Goal: Information Seeking & Learning: Learn about a topic

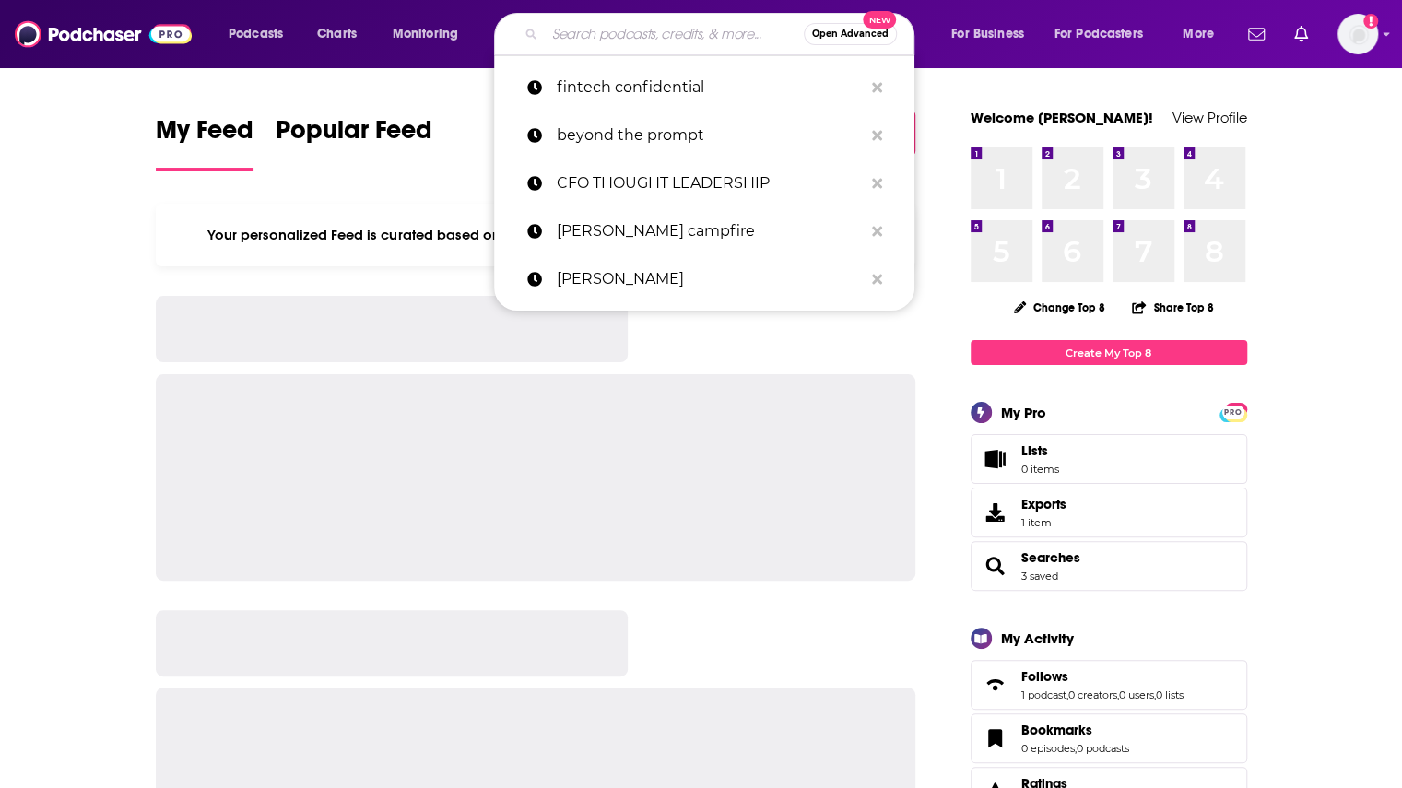
click at [663, 30] on input "Search podcasts, credits, & more..." at bounding box center [674, 33] width 259 height 29
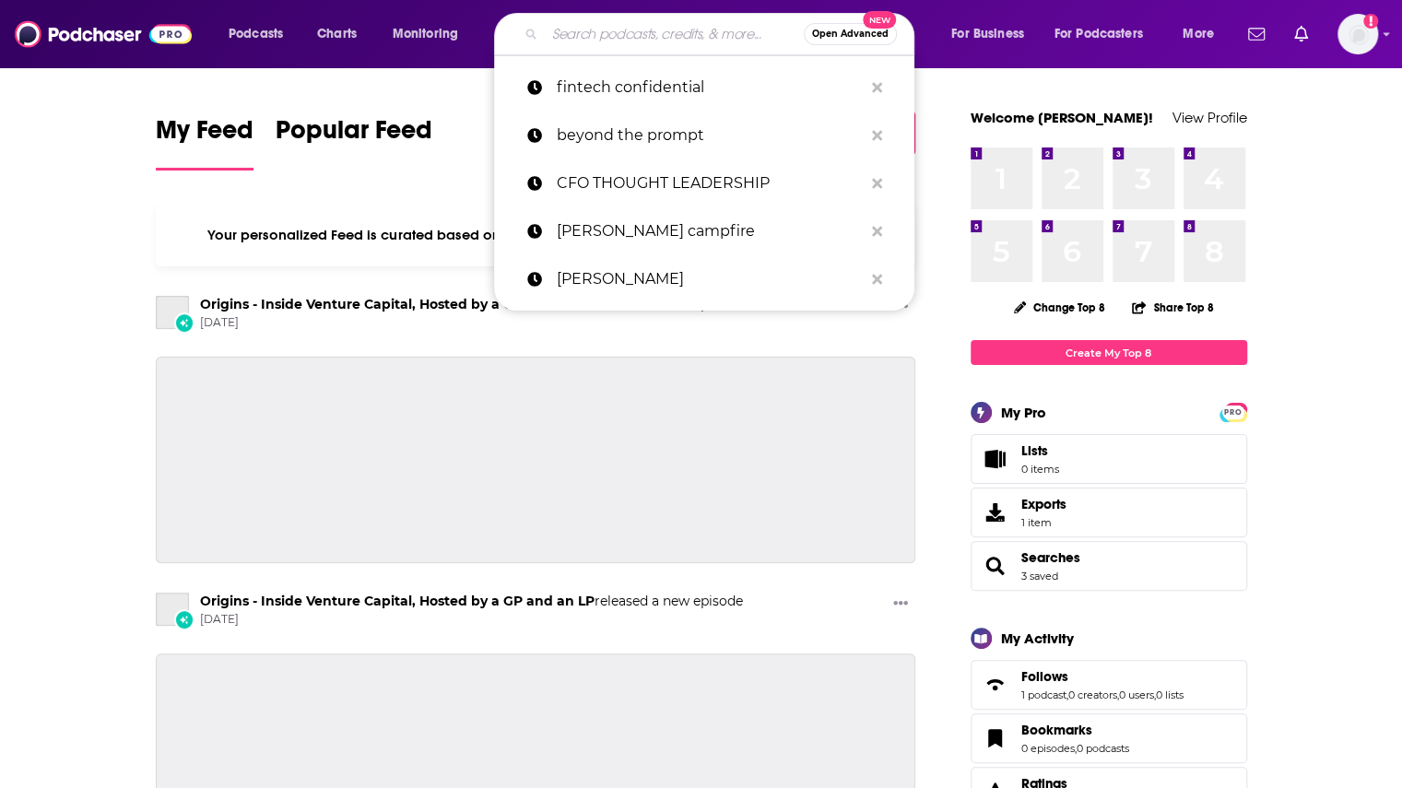
paste input "BlockHash LLC"
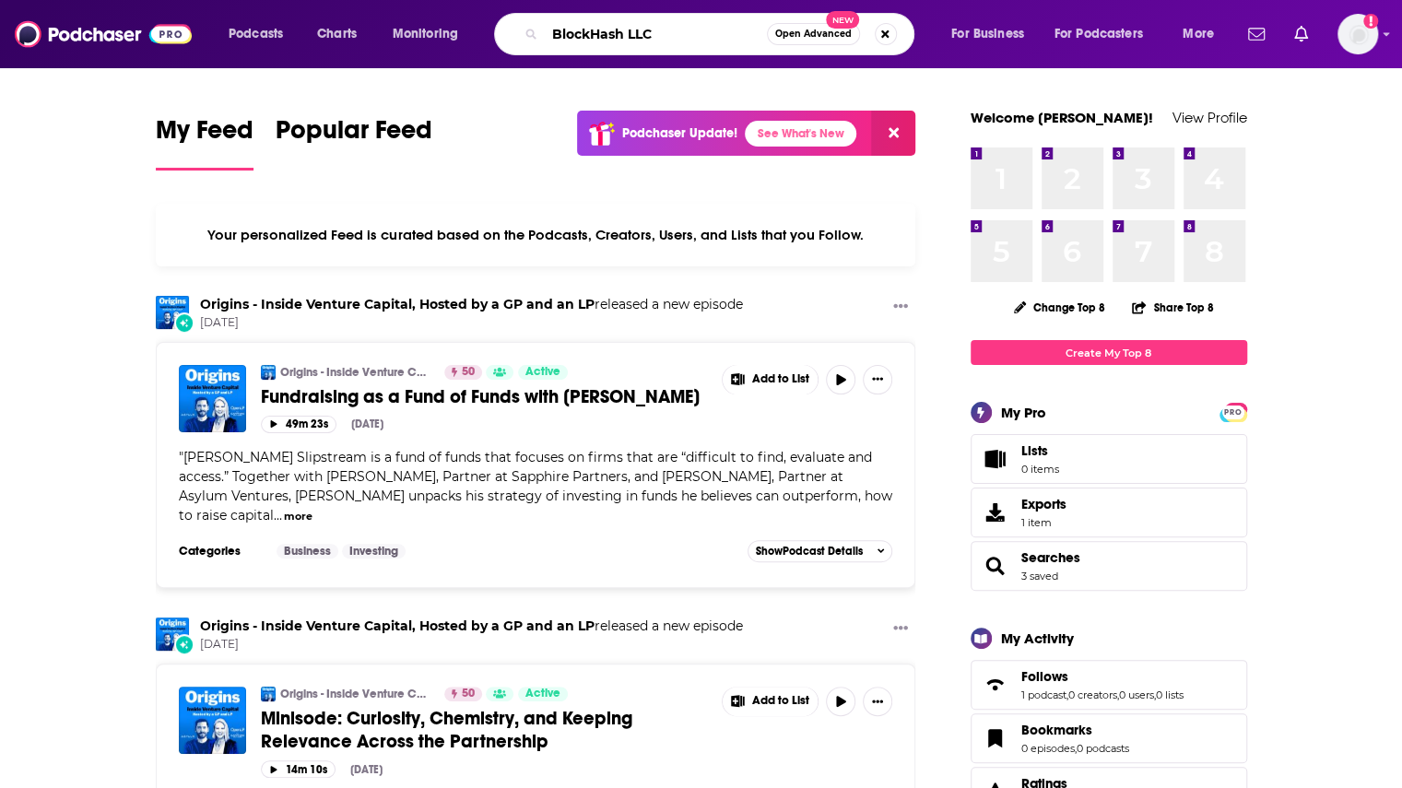
type input "BlockHash LLC"
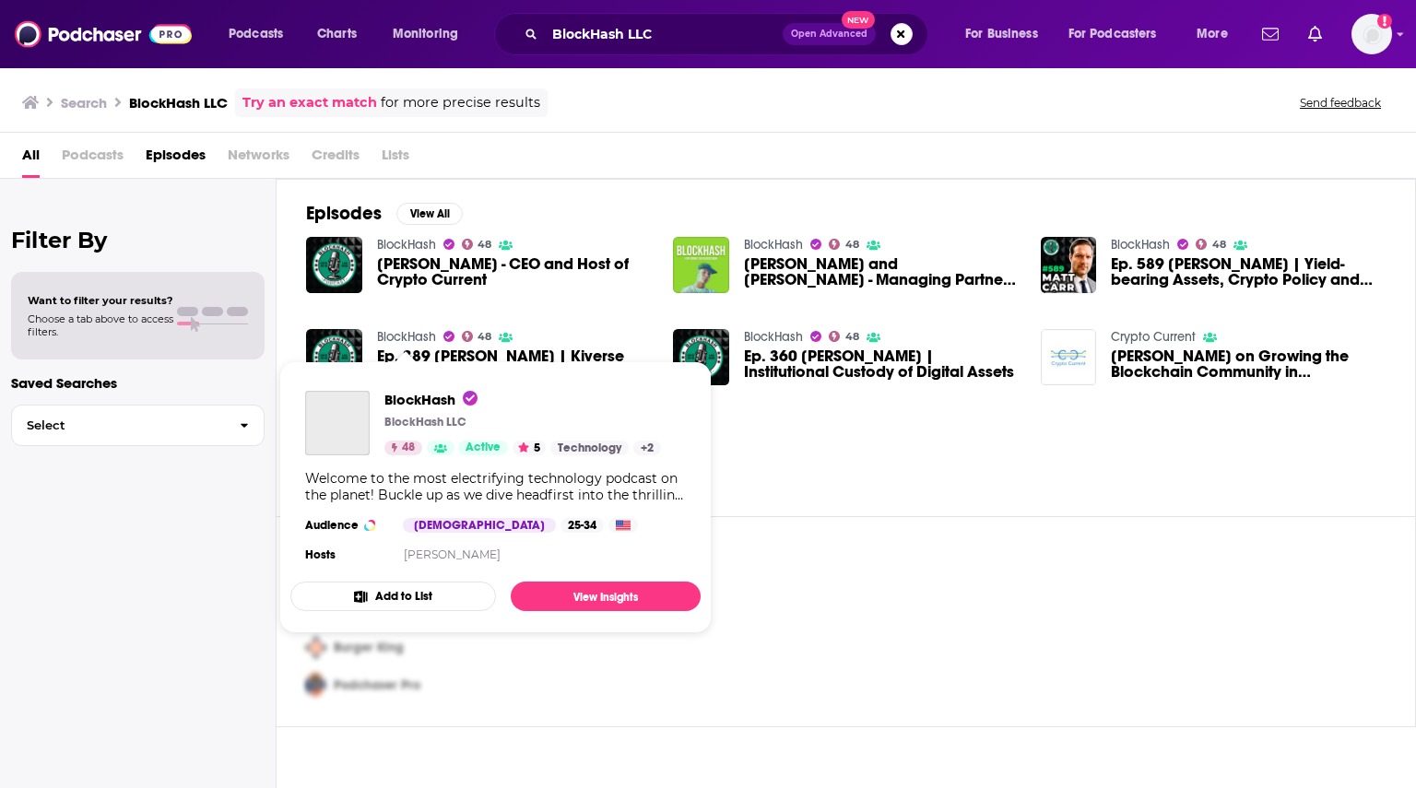
click at [411, 331] on link "BlockHash" at bounding box center [406, 337] width 59 height 16
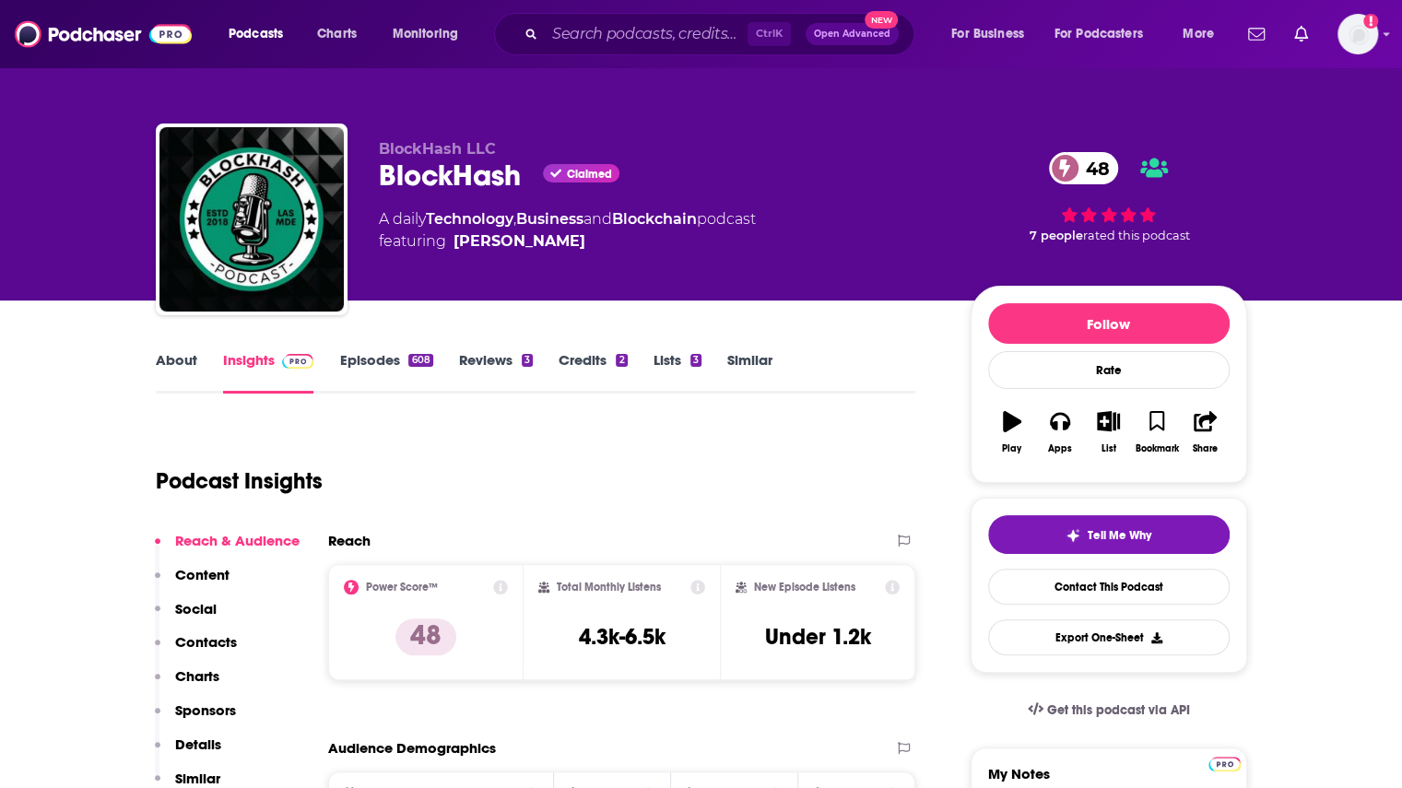
click at [434, 141] on span "BlockHash LLC" at bounding box center [437, 149] width 117 height 18
click at [162, 362] on link "About" at bounding box center [176, 372] width 41 height 42
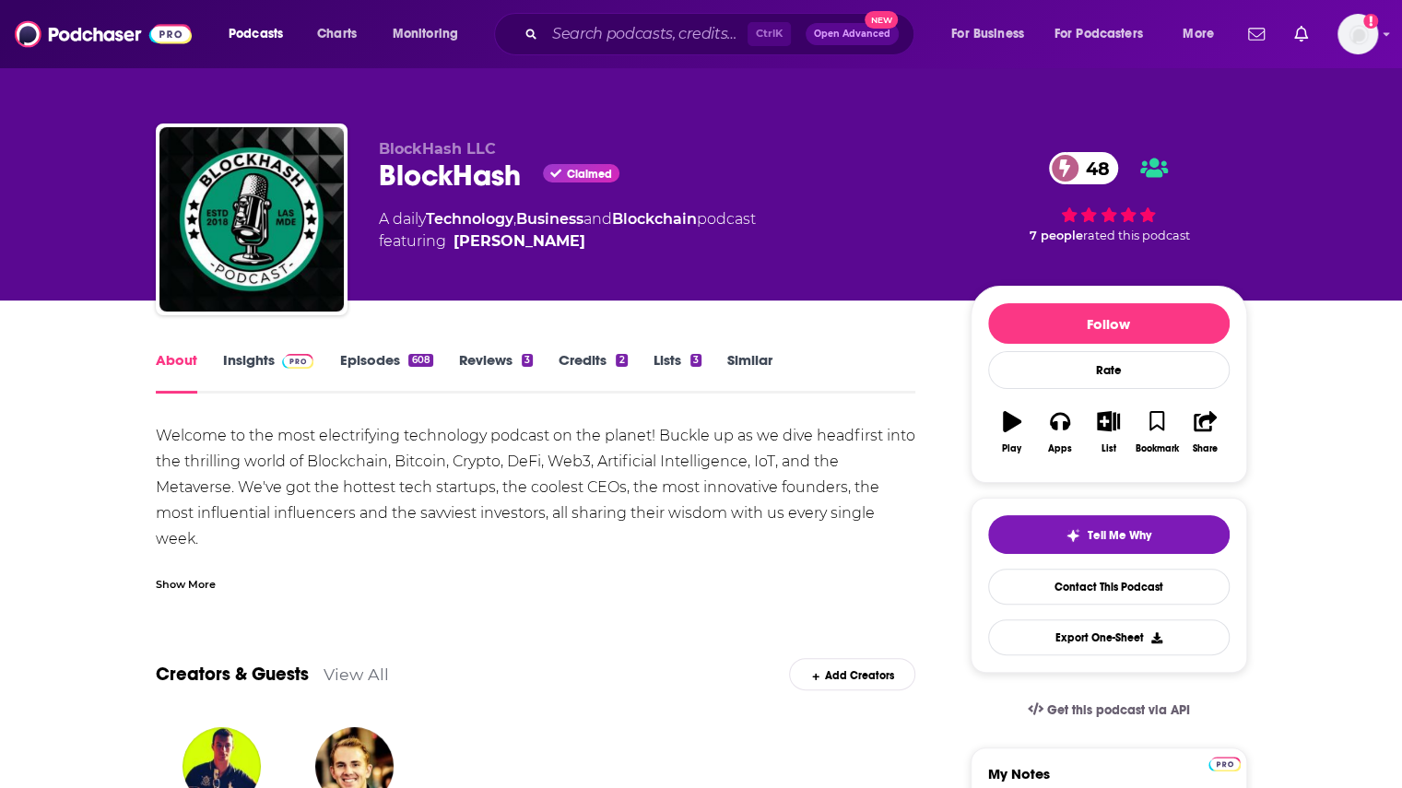
click at [252, 364] on link "Insights" at bounding box center [268, 372] width 91 height 42
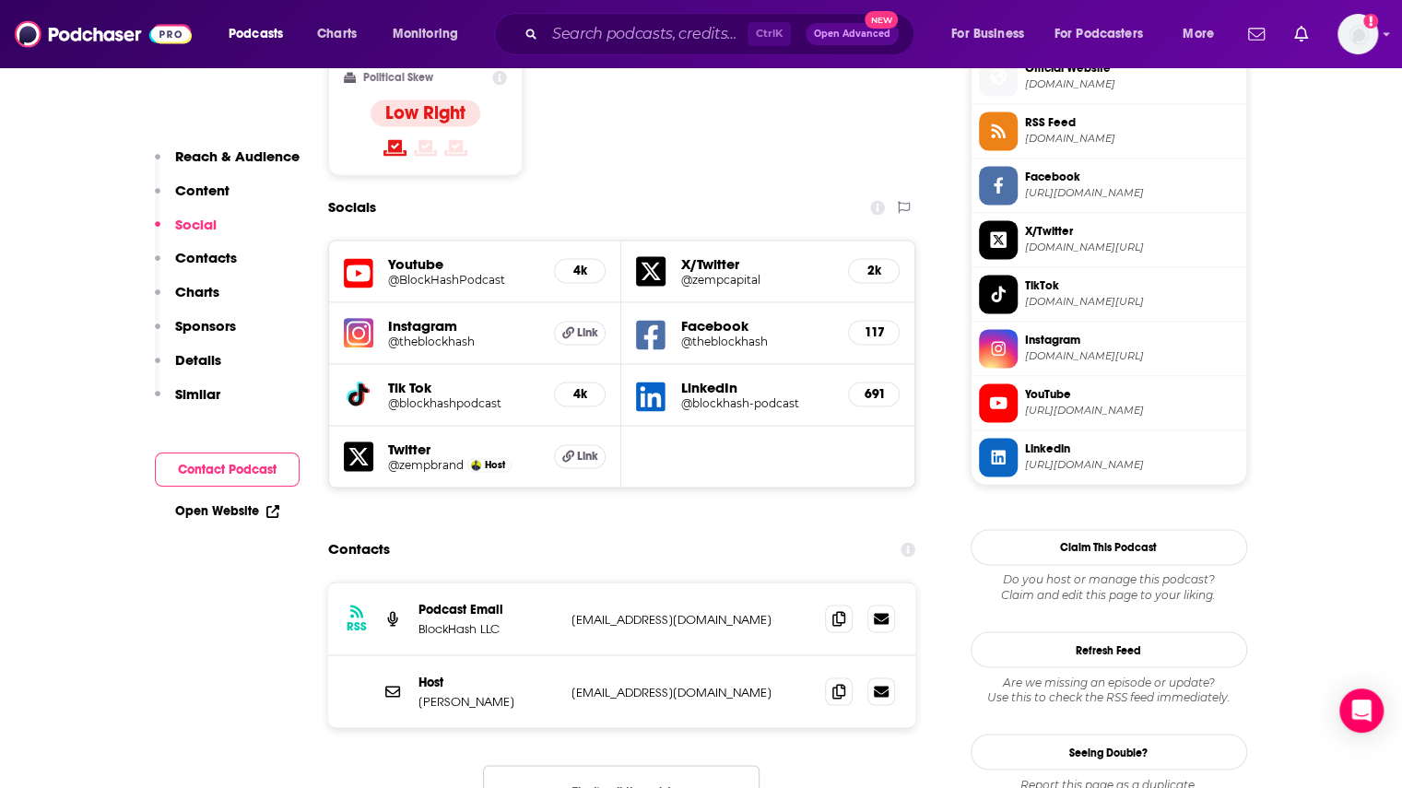
scroll to position [1567, 0]
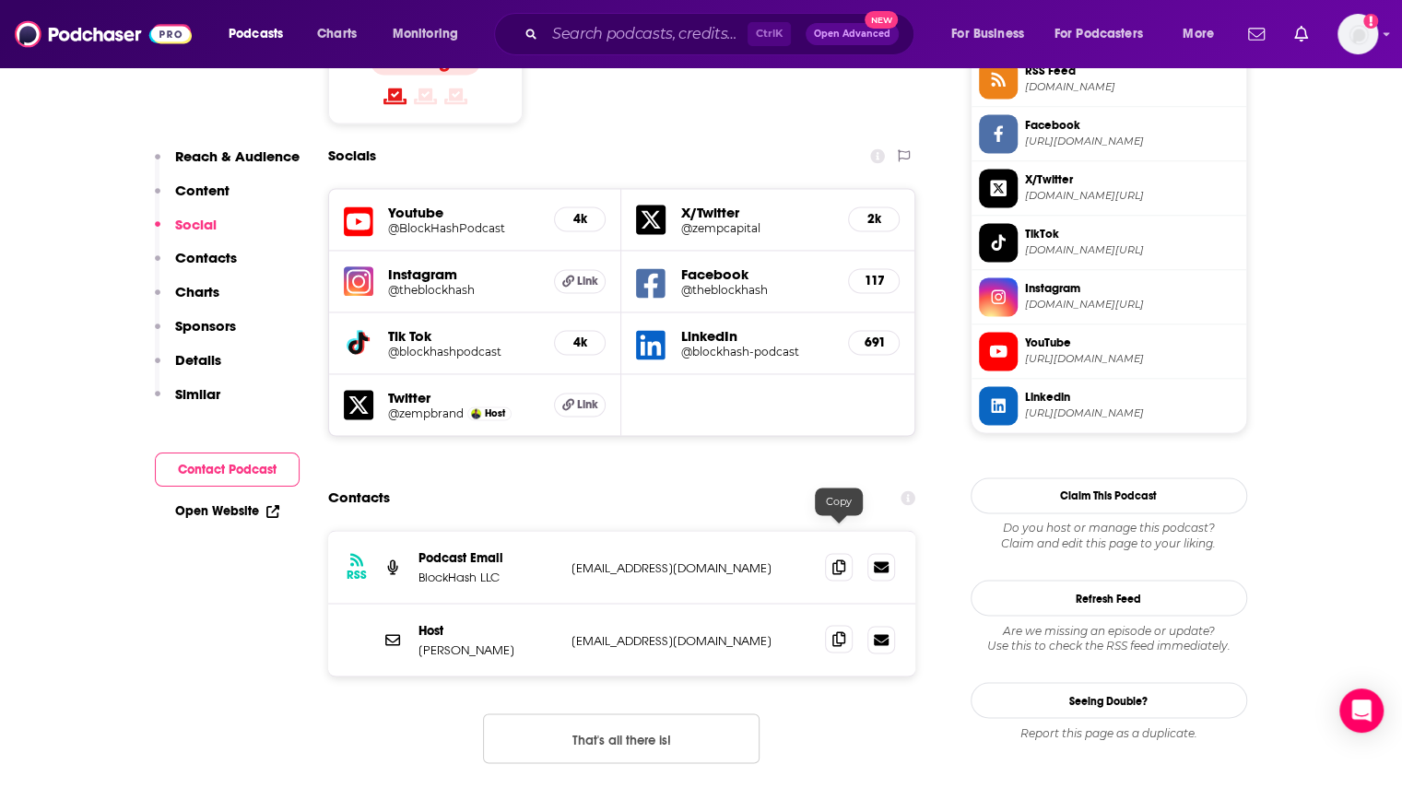
click at [835, 631] on icon at bounding box center [838, 638] width 13 height 15
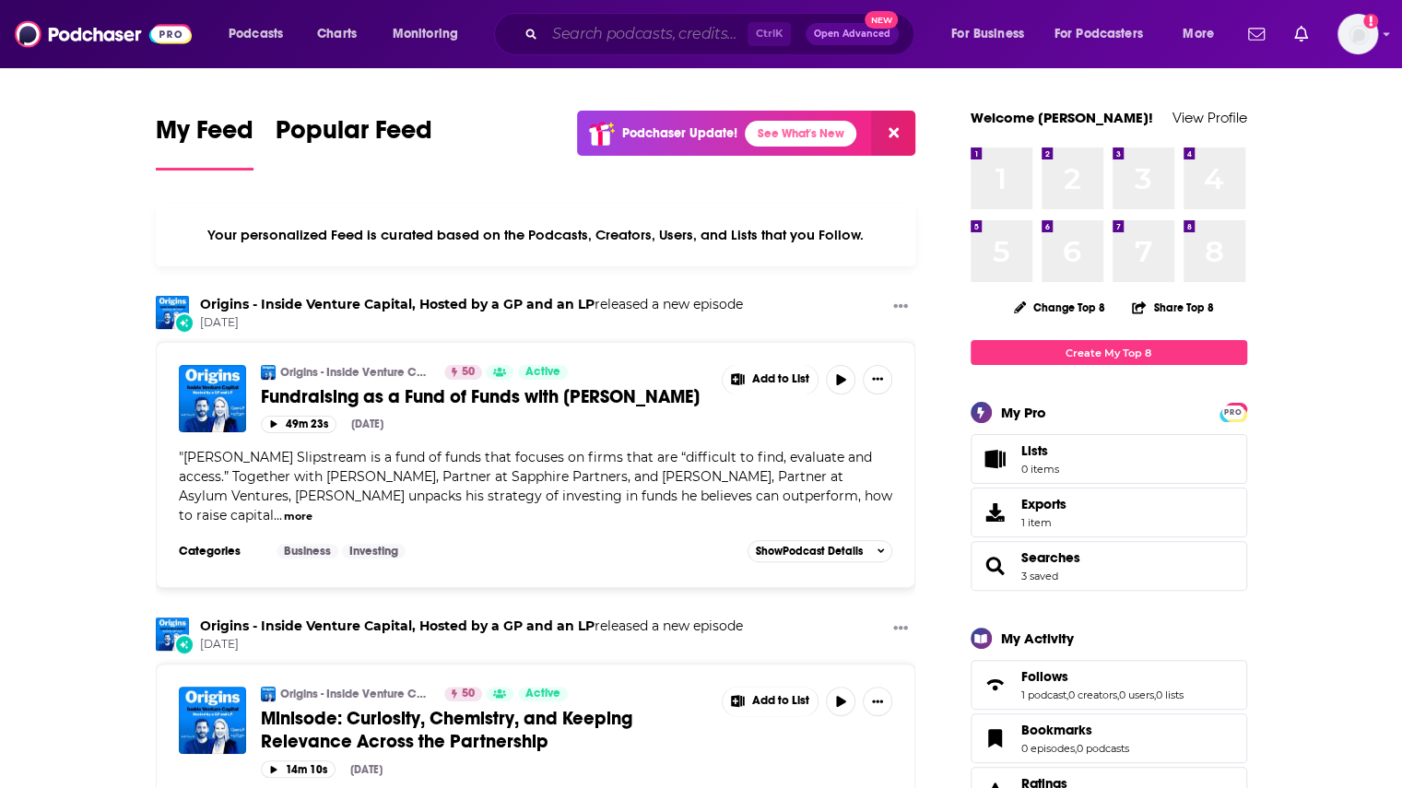
click at [665, 45] on input "Search podcasts, credits, & more..." at bounding box center [646, 33] width 203 height 29
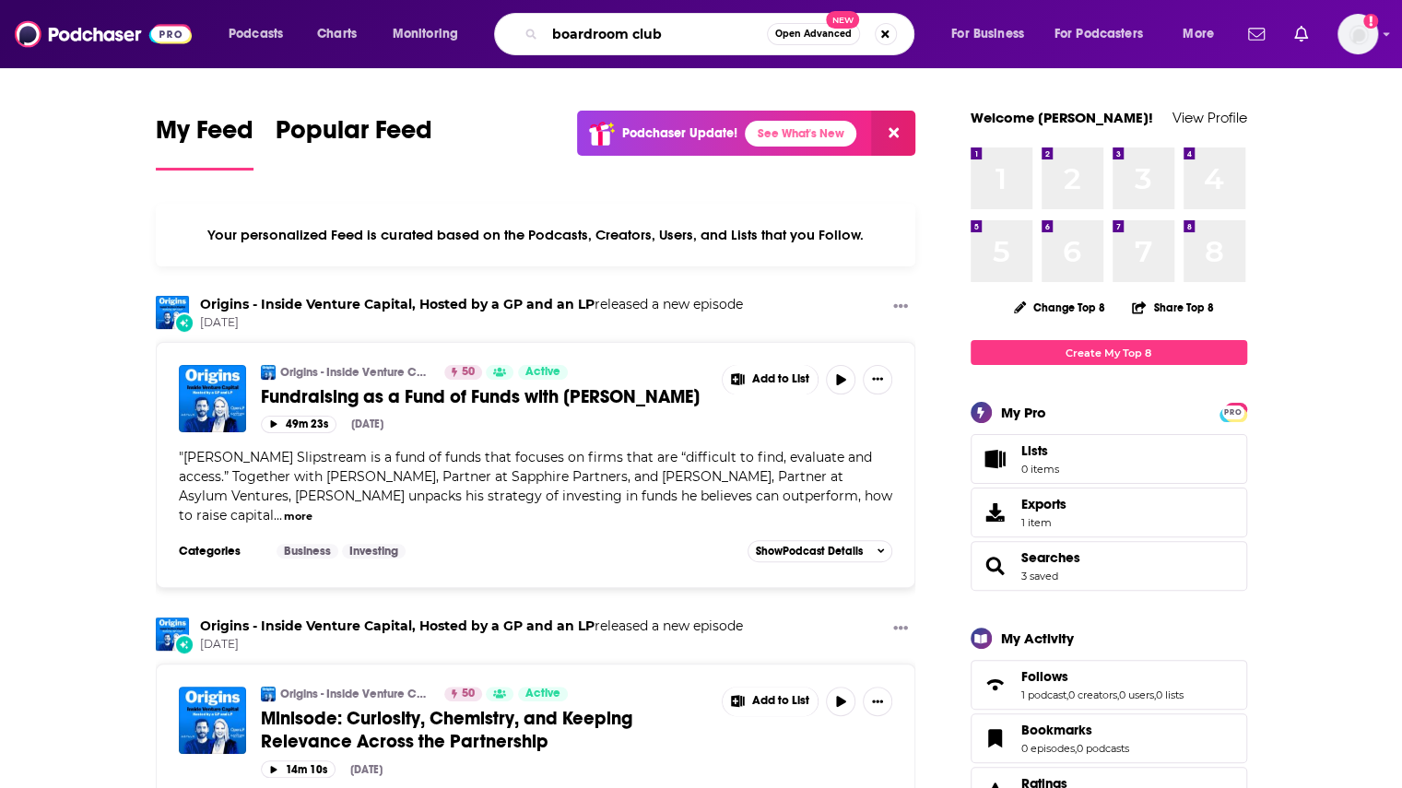
type input "boardroom club"
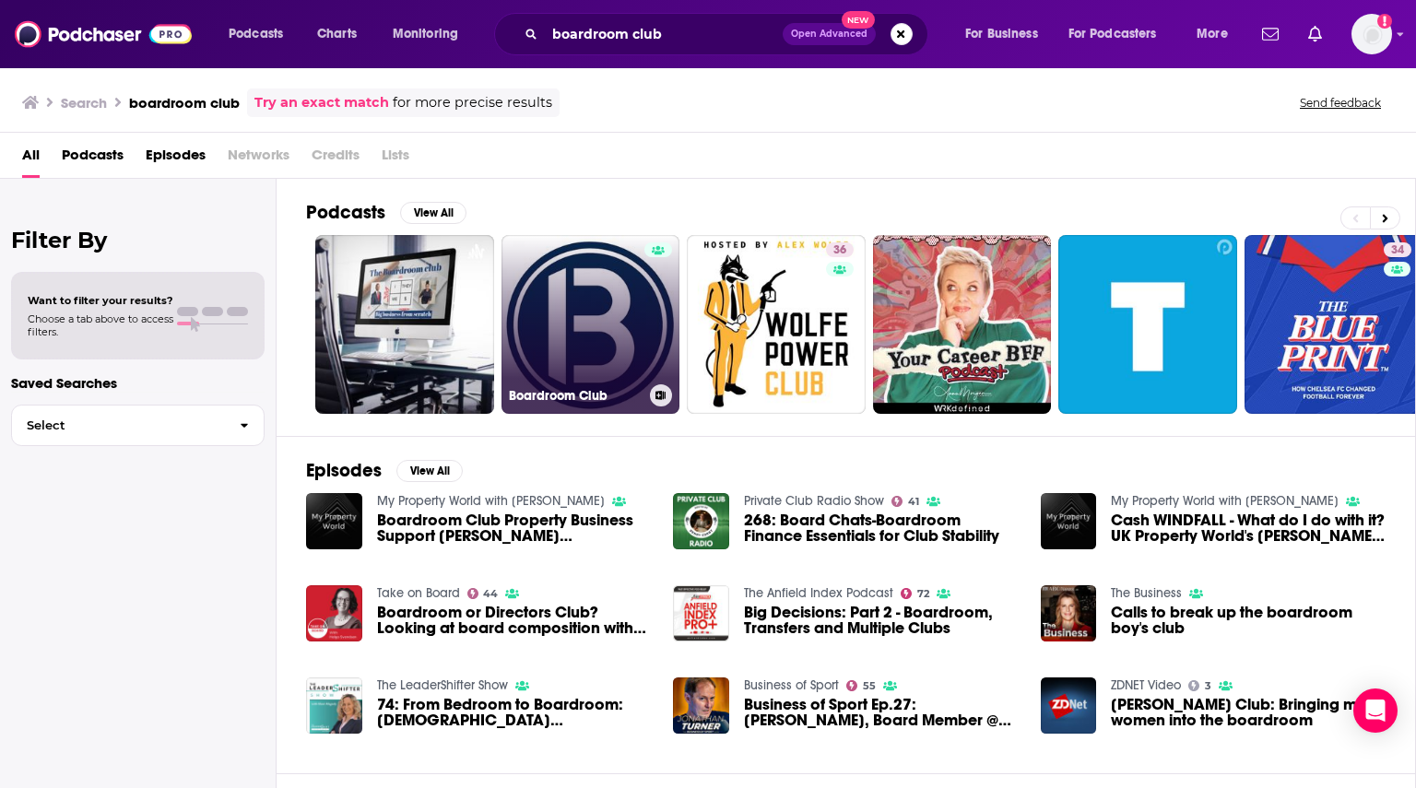
click at [548, 299] on link "Boardroom Club" at bounding box center [590, 324] width 179 height 179
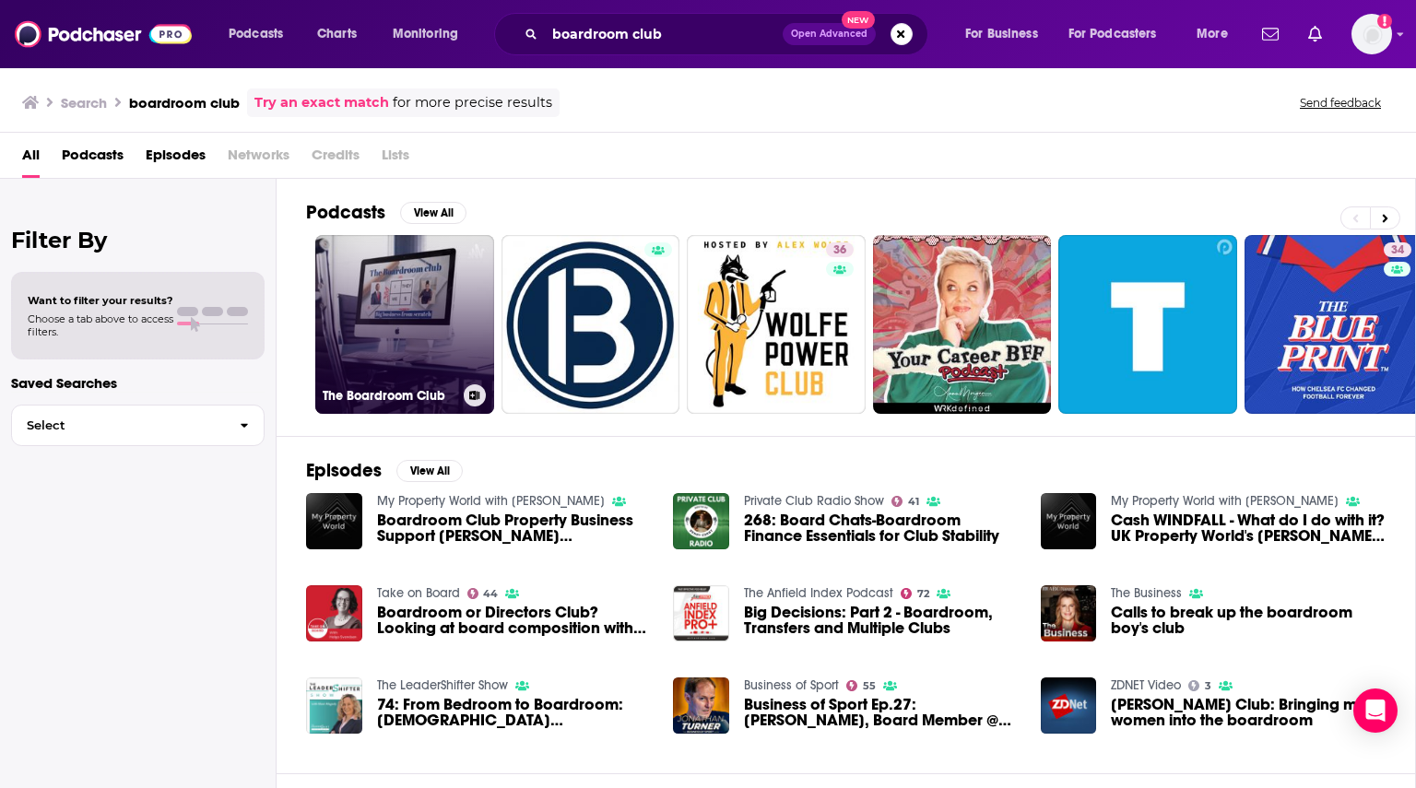
click at [363, 316] on link "The Boardroom Club" at bounding box center [404, 324] width 179 height 179
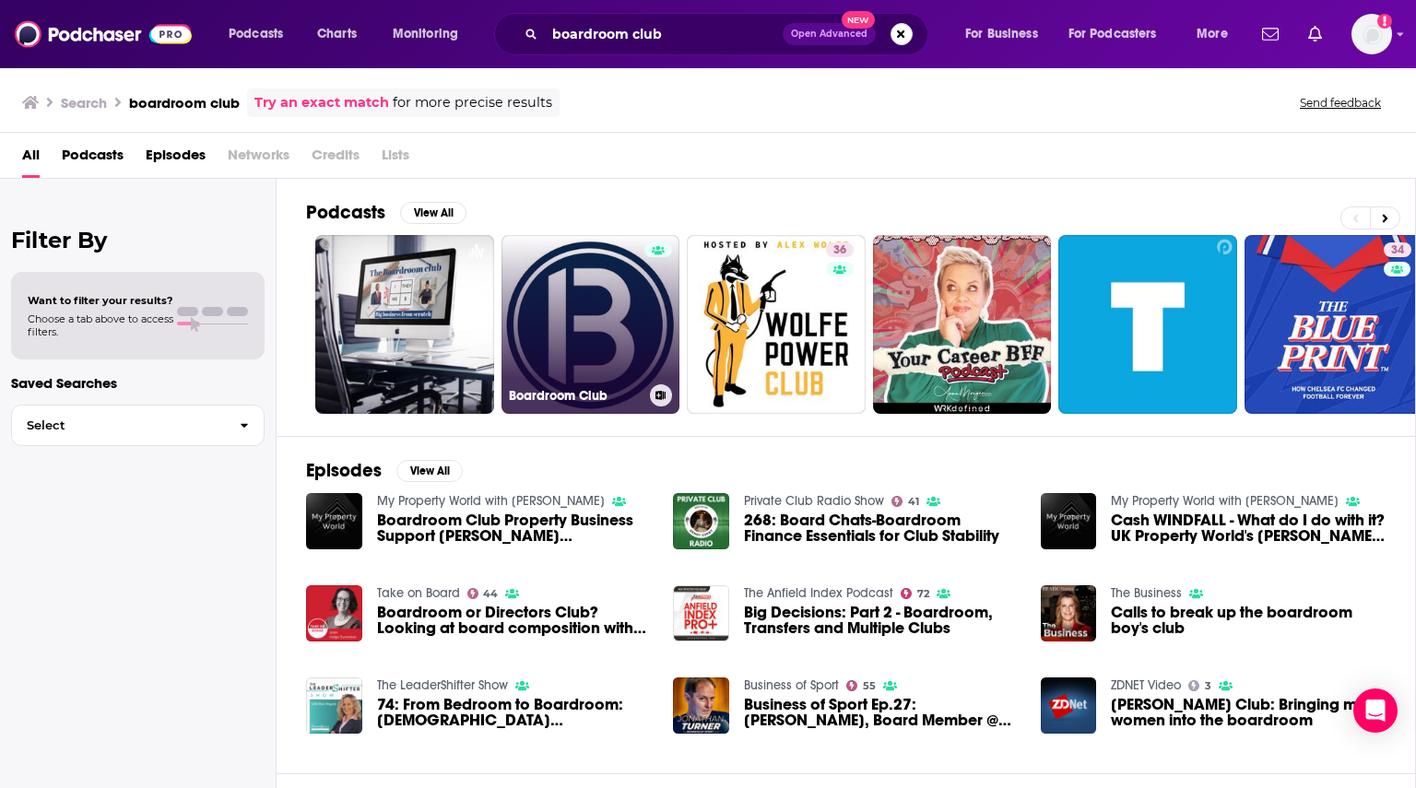
click at [543, 316] on link "Boardroom Club" at bounding box center [590, 324] width 179 height 179
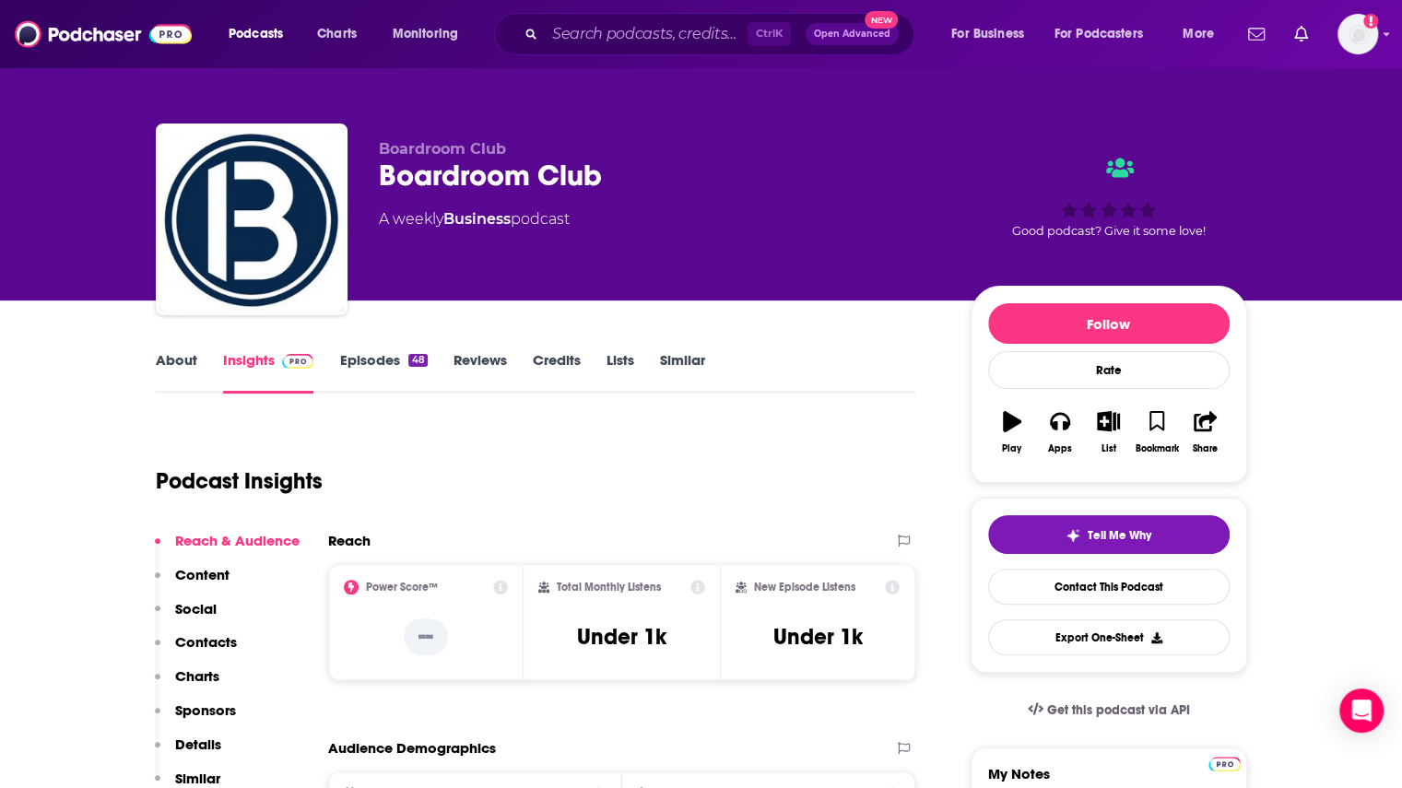
click at [356, 360] on link "Episodes 48" at bounding box center [383, 372] width 88 height 42
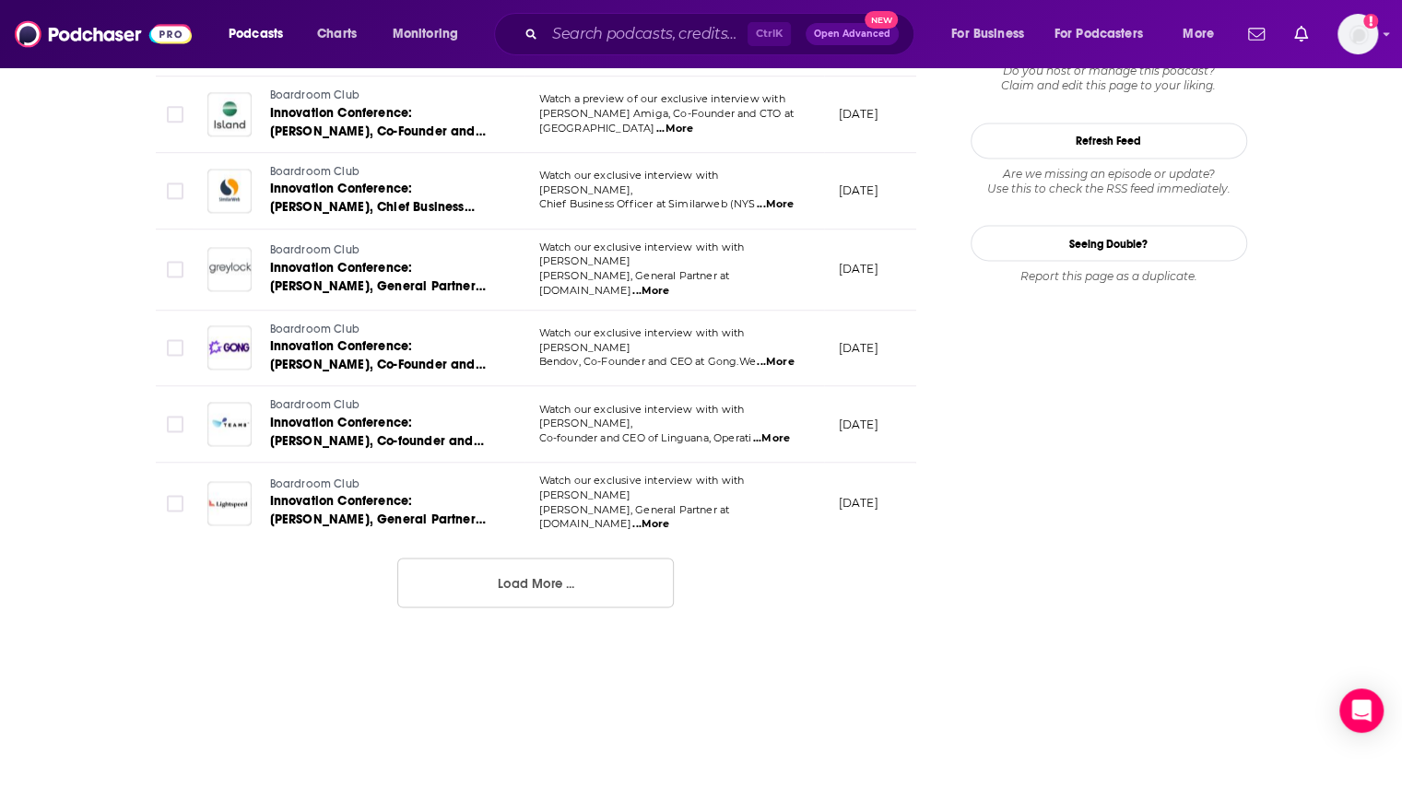
scroll to position [1980, 0]
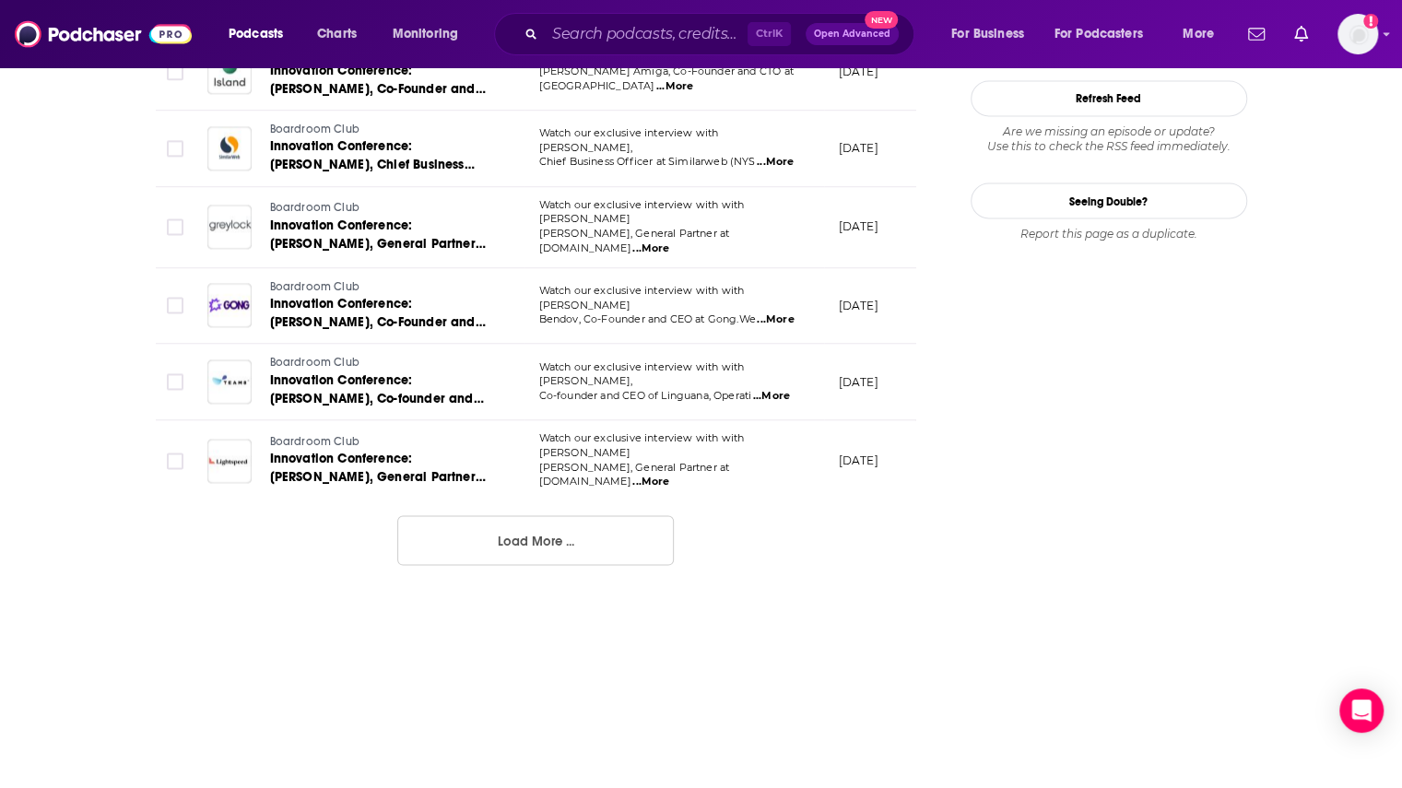
click at [612, 515] on button "Load More ..." at bounding box center [535, 540] width 277 height 50
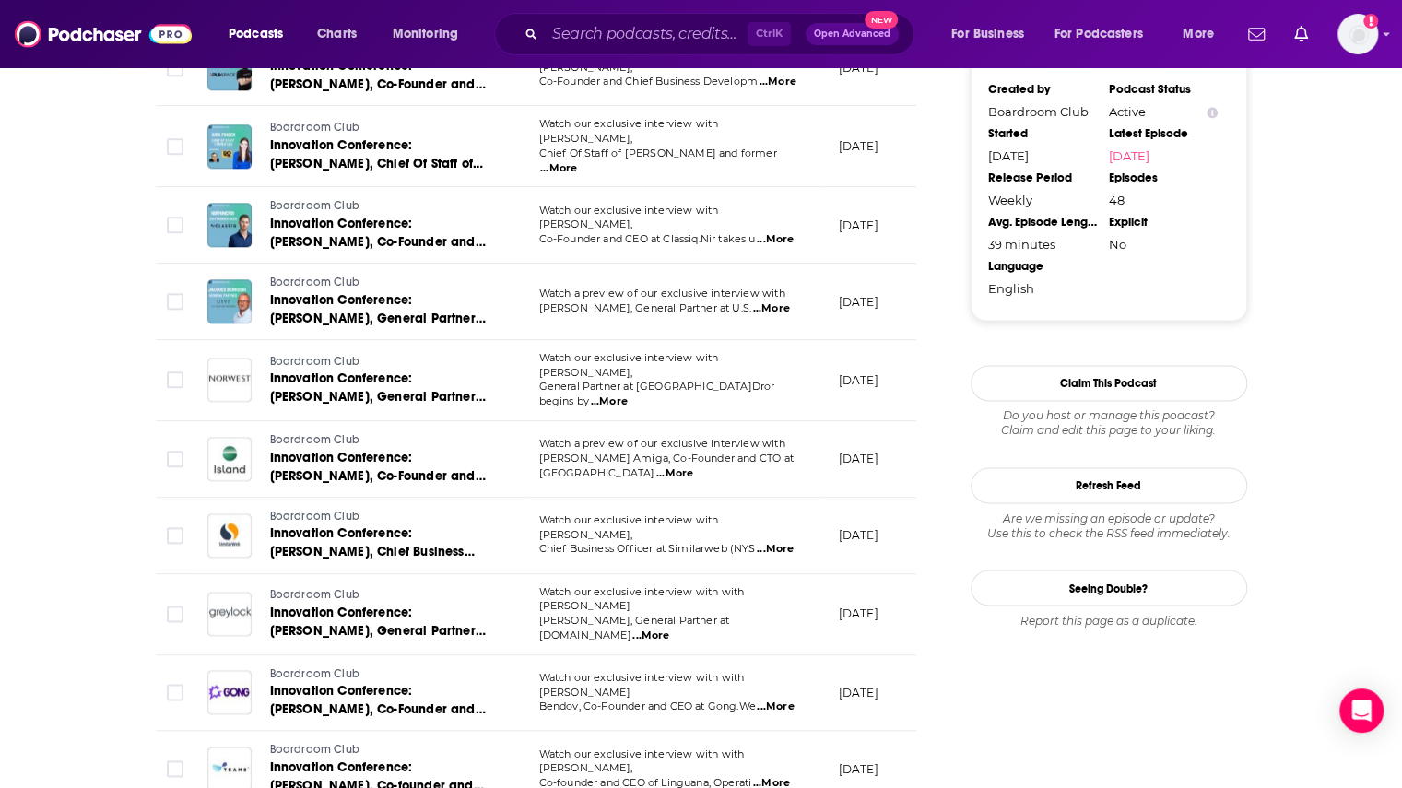
scroll to position [1519, 0]
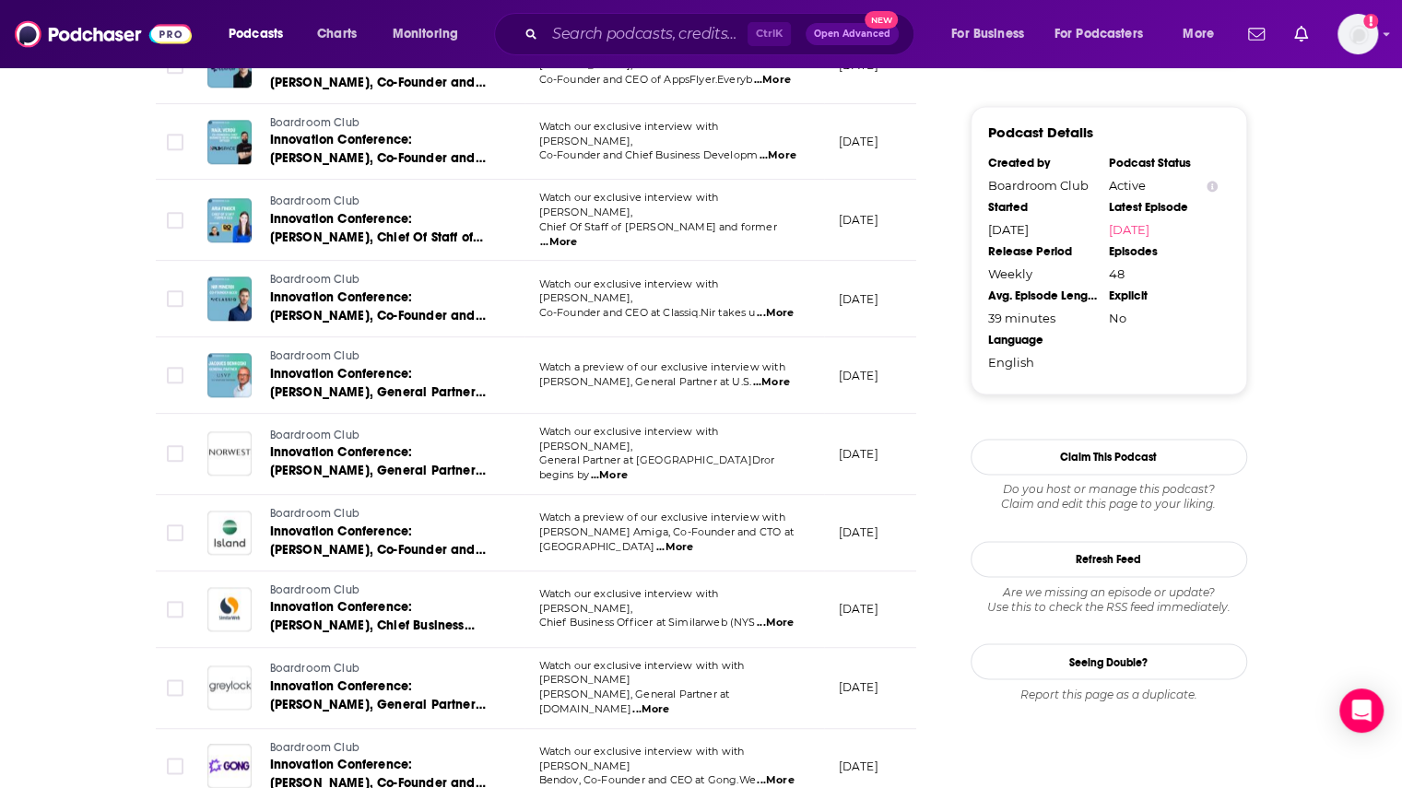
click at [577, 235] on span "...More" at bounding box center [558, 242] width 37 height 15
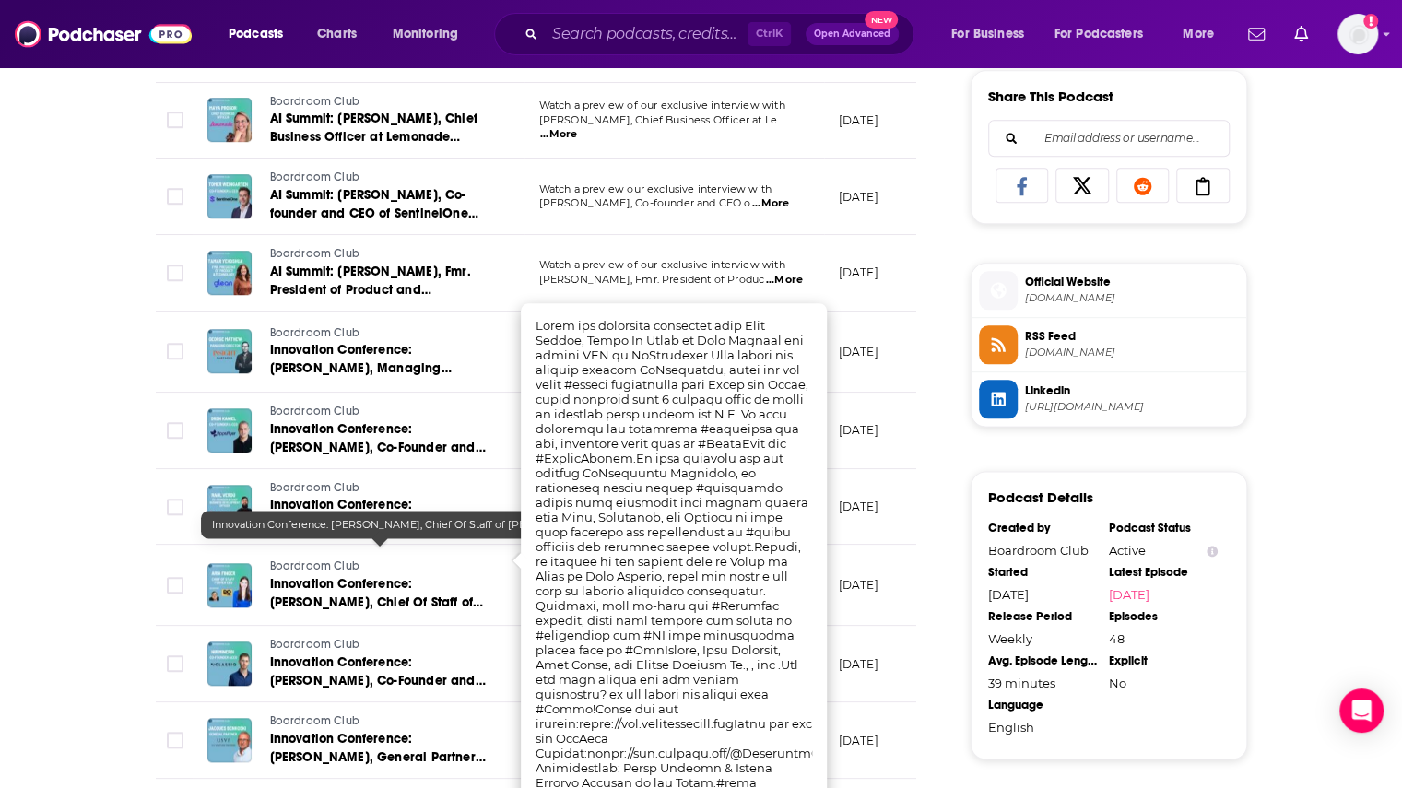
scroll to position [1058, 0]
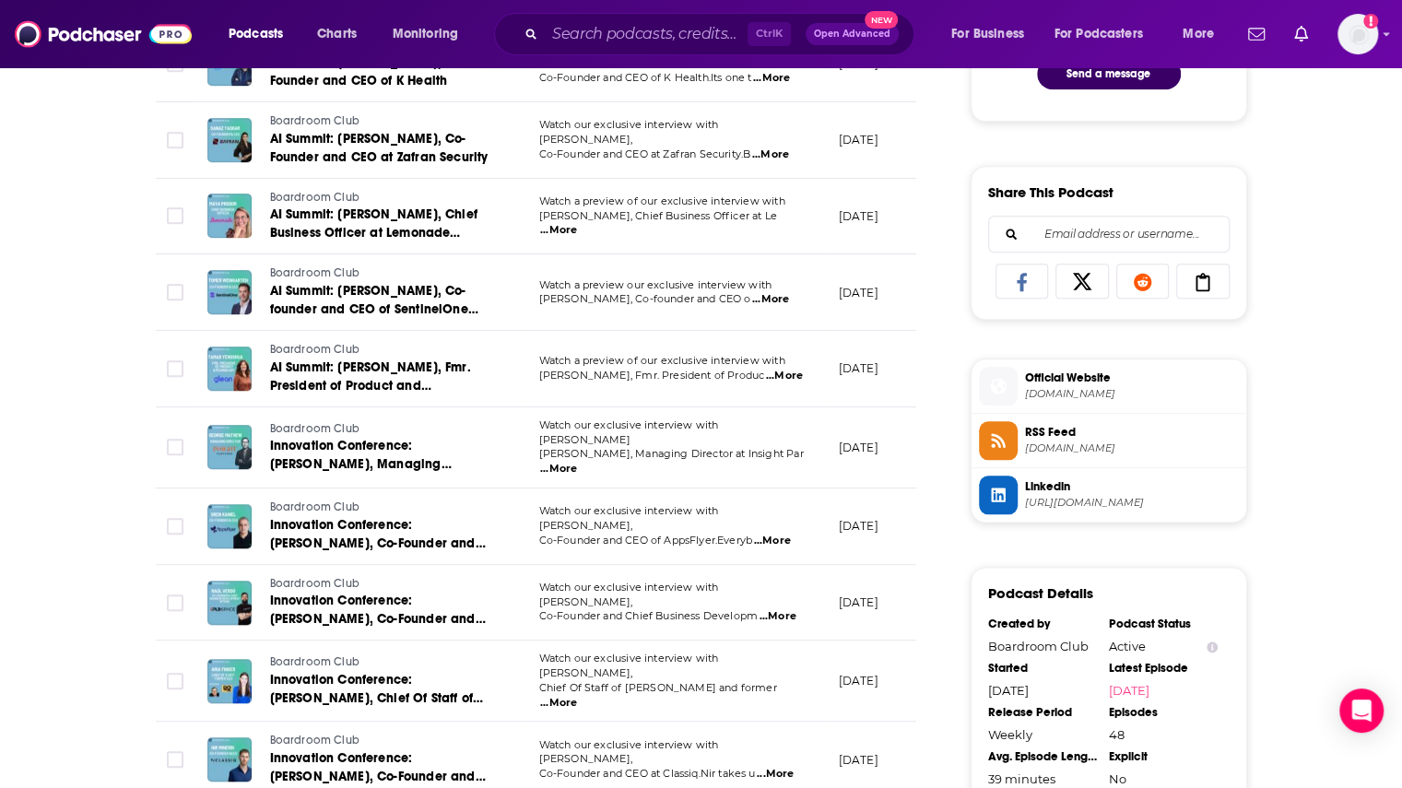
click at [577, 223] on span "...More" at bounding box center [558, 230] width 37 height 15
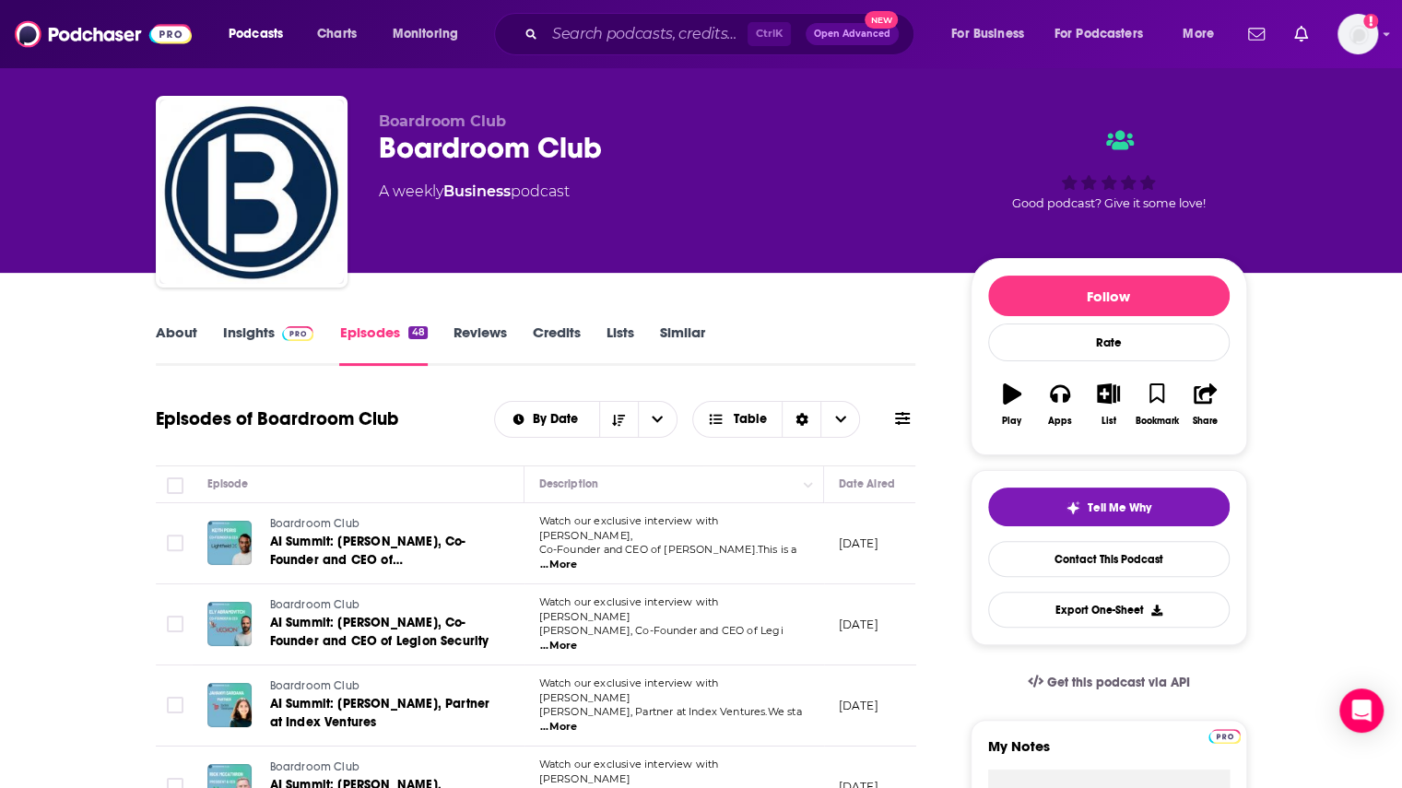
scroll to position [0, 0]
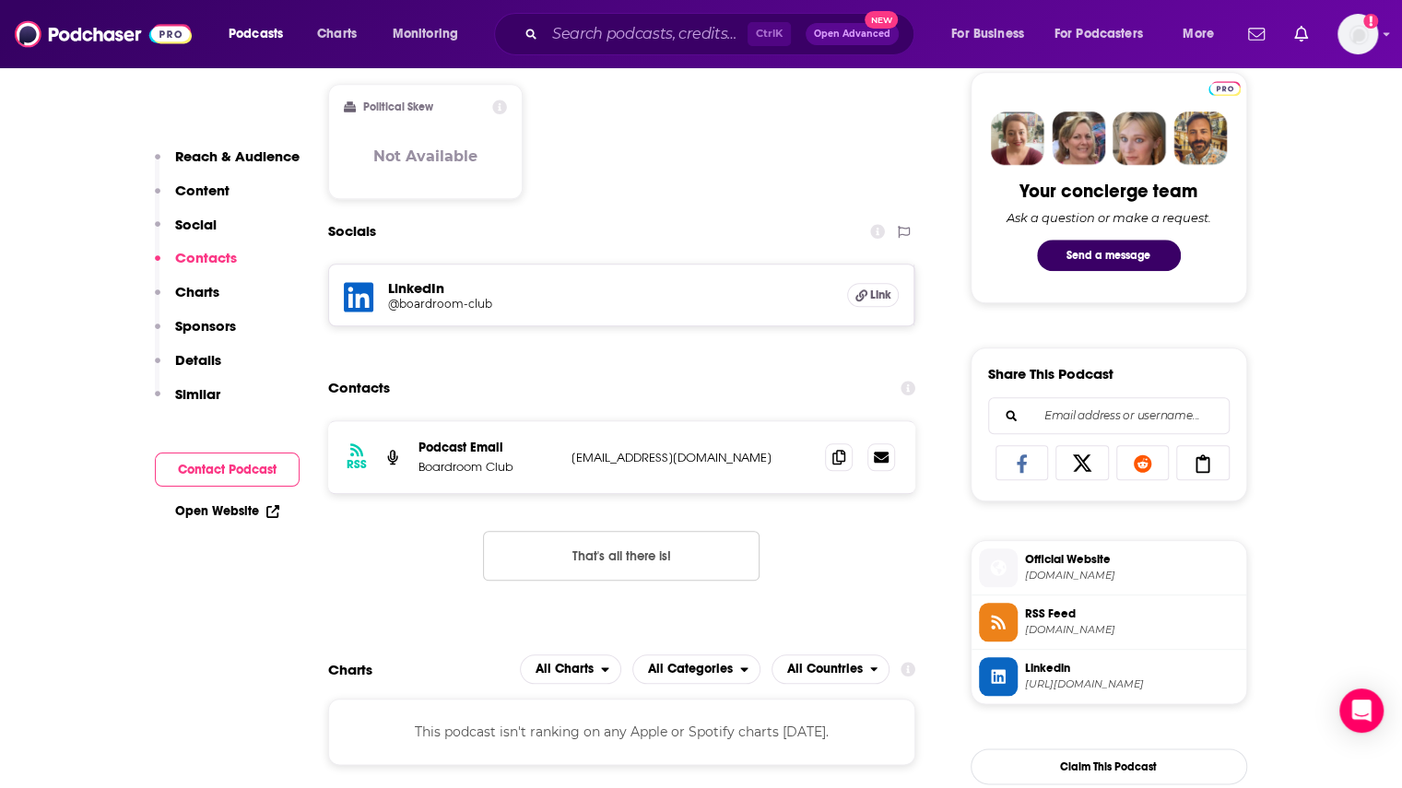
scroll to position [922, 0]
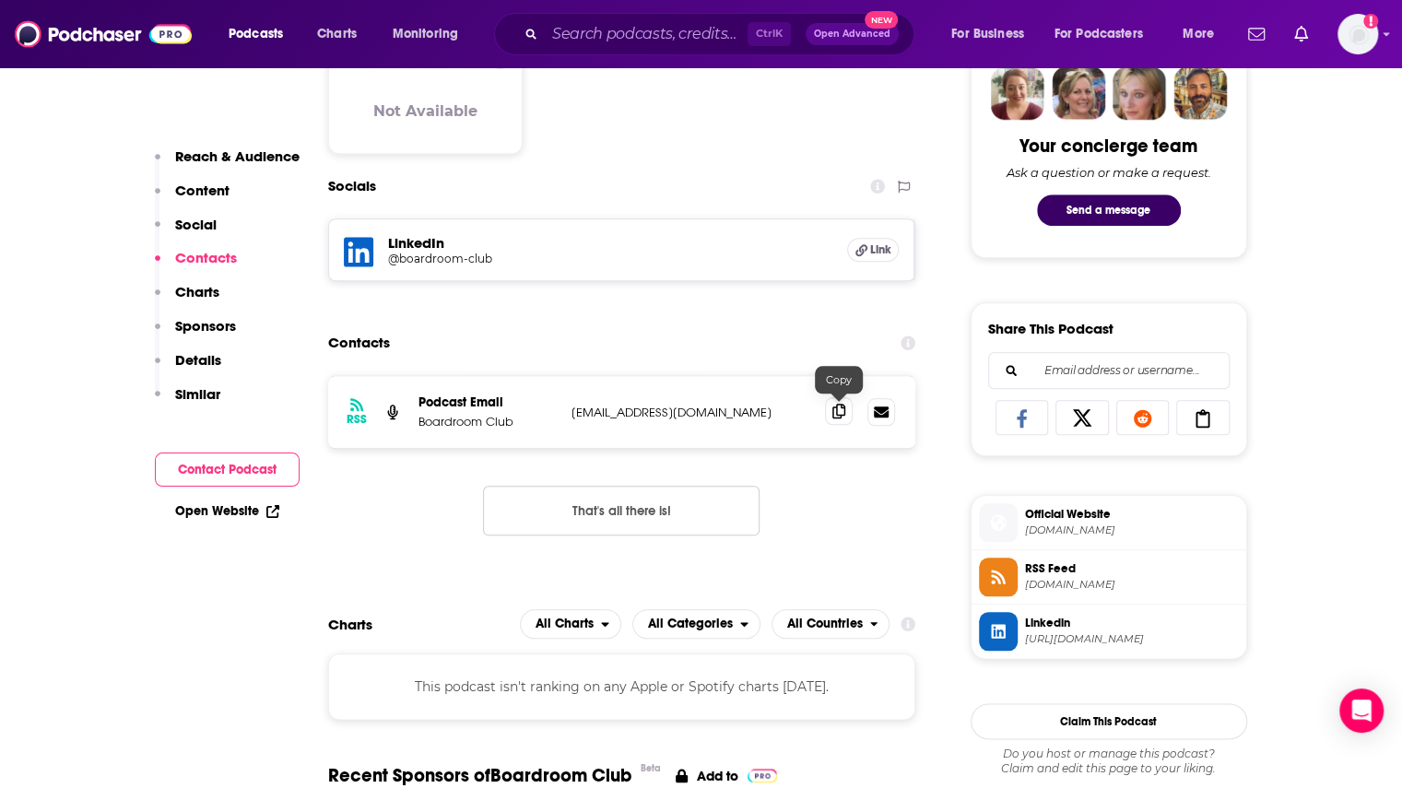
click at [835, 415] on icon at bounding box center [838, 411] width 13 height 15
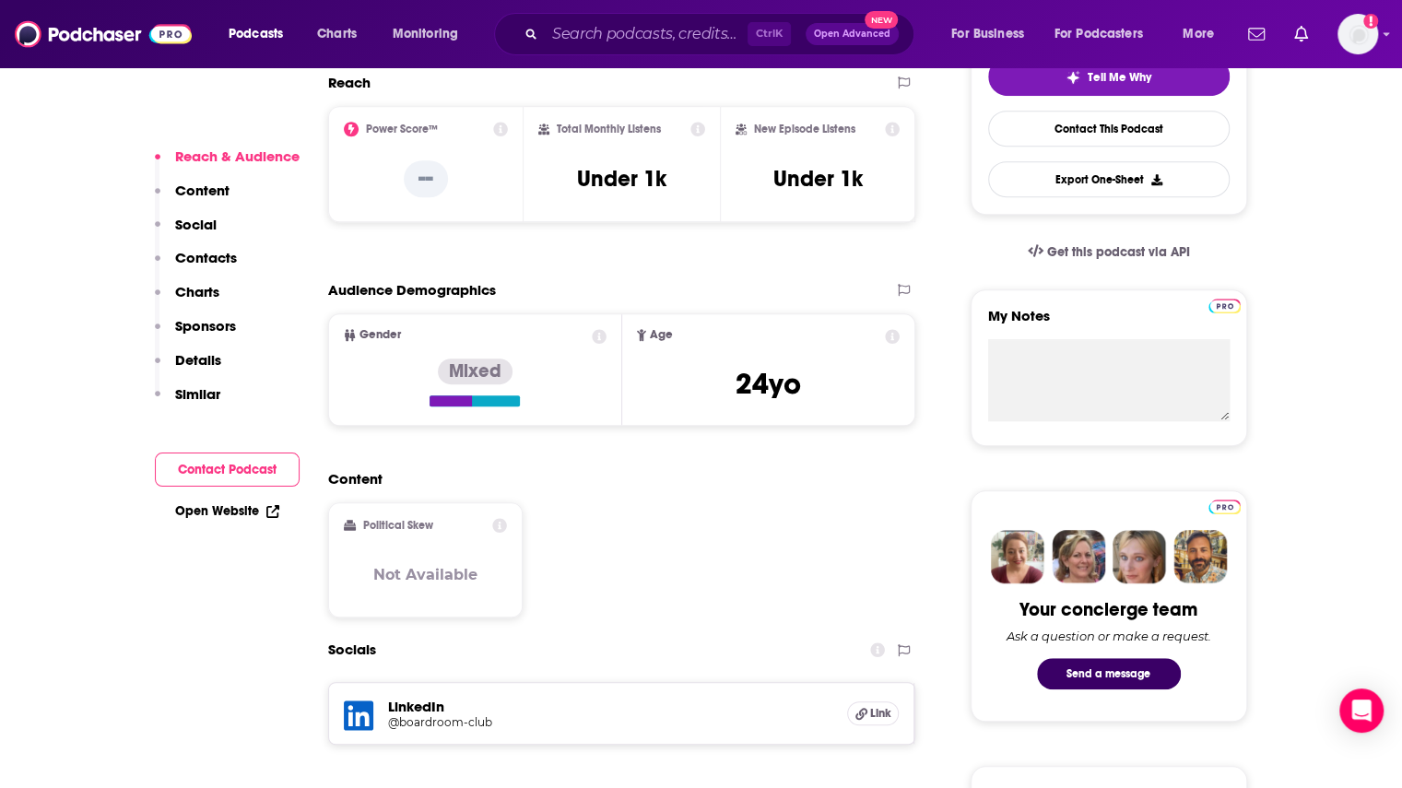
scroll to position [461, 0]
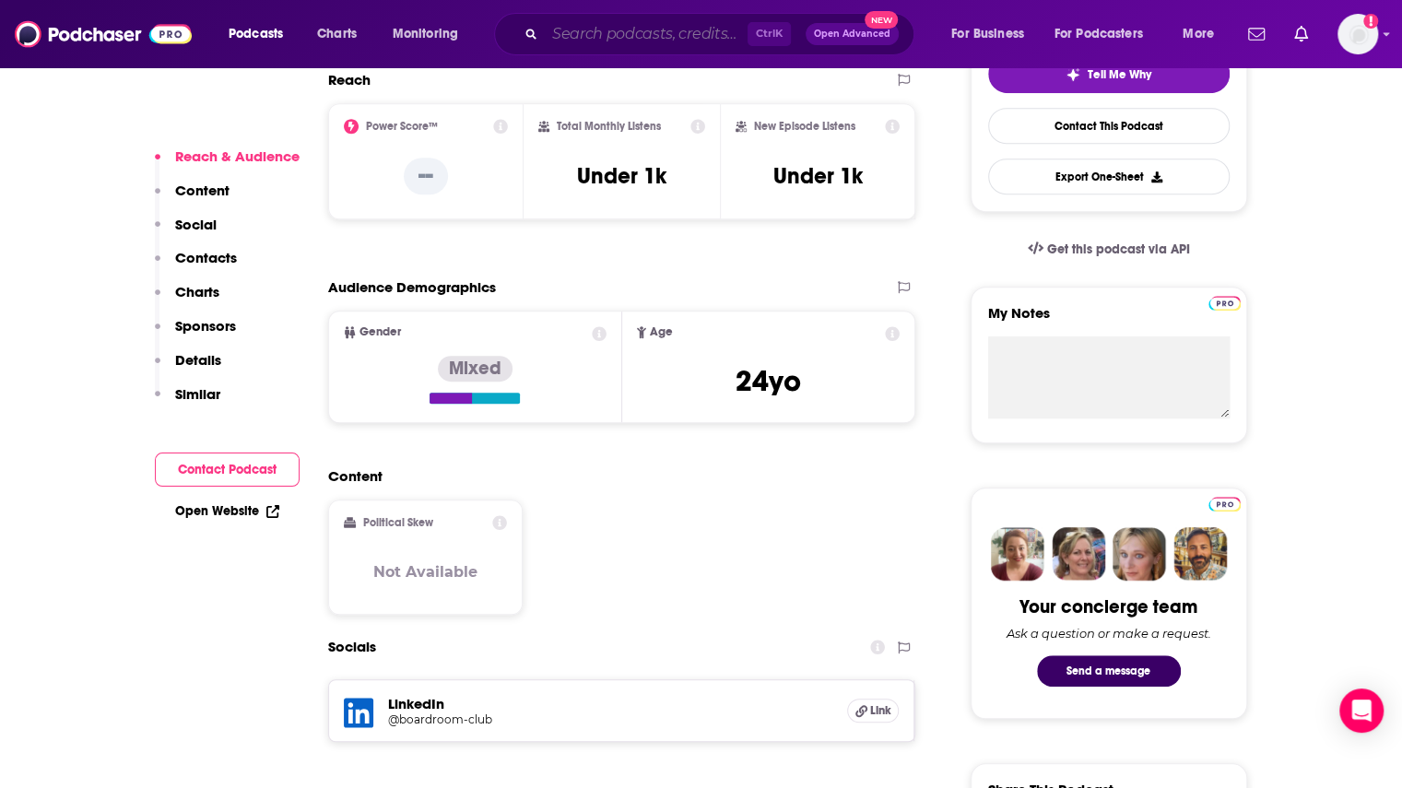
click at [630, 45] on input "Search podcasts, credits, & more..." at bounding box center [646, 33] width 203 height 29
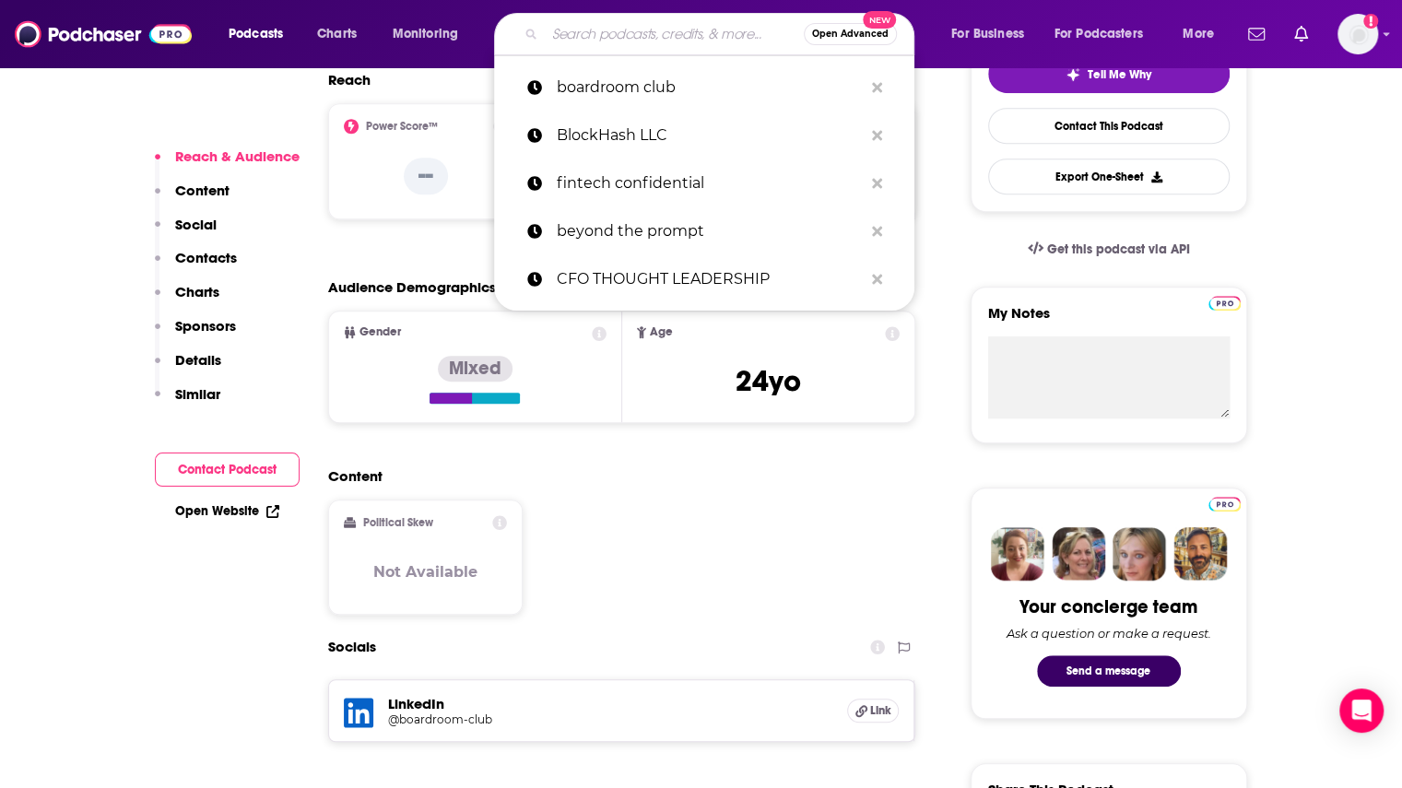
paste input "Alvaro Jiménez Cabello de los Cobos"
type input "Alvaro Jiménez Cabello de los Cobos"
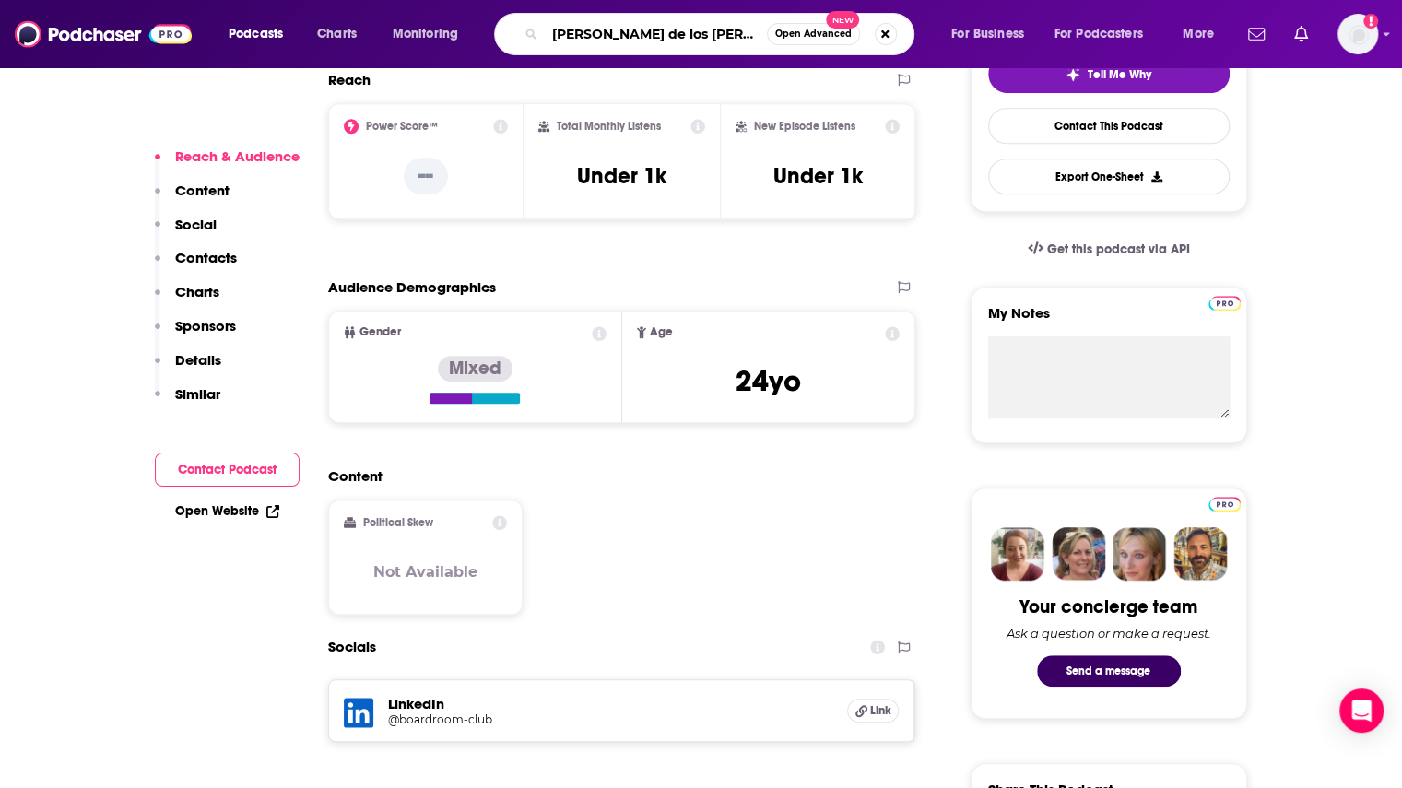
scroll to position [0, 41]
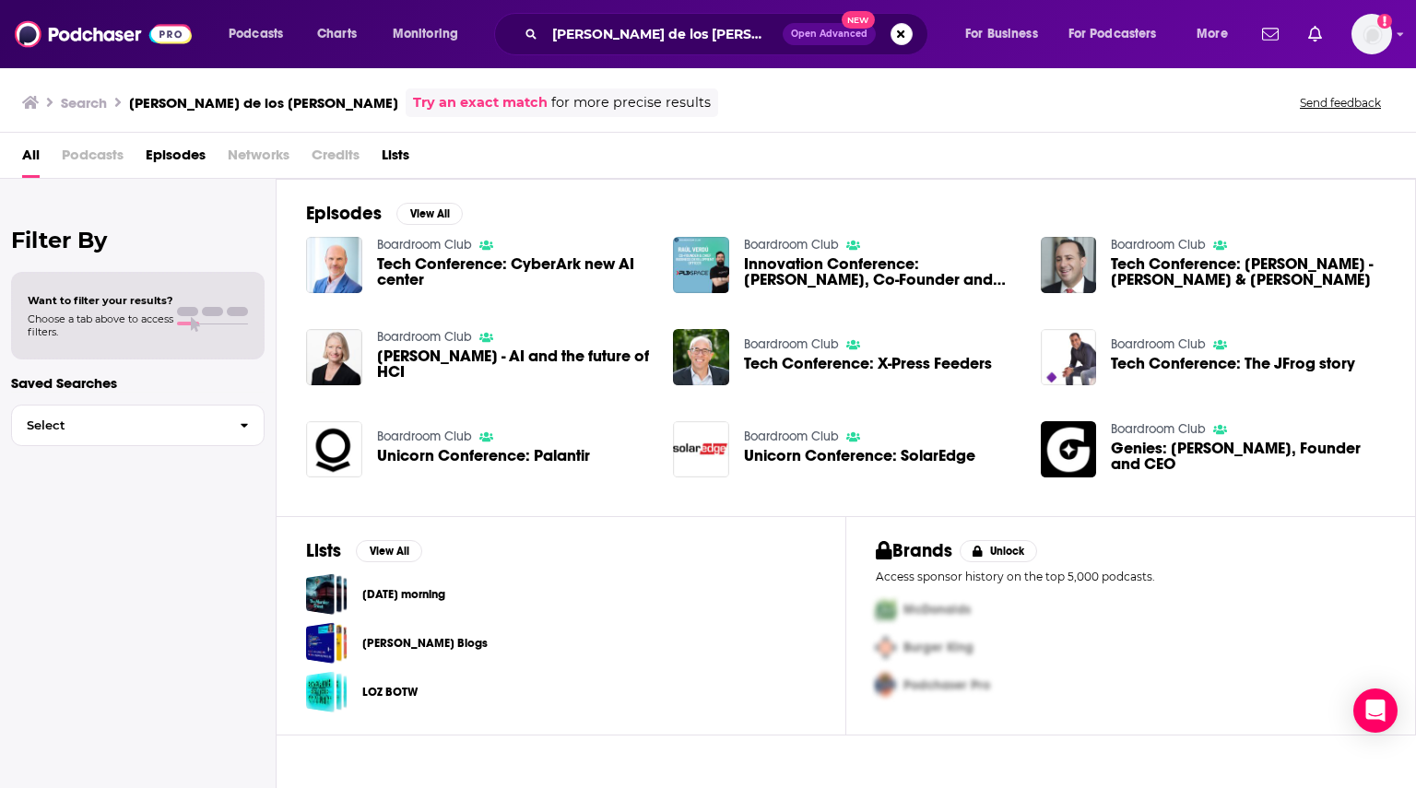
click at [797, 242] on link "Boardroom Club" at bounding box center [791, 245] width 95 height 16
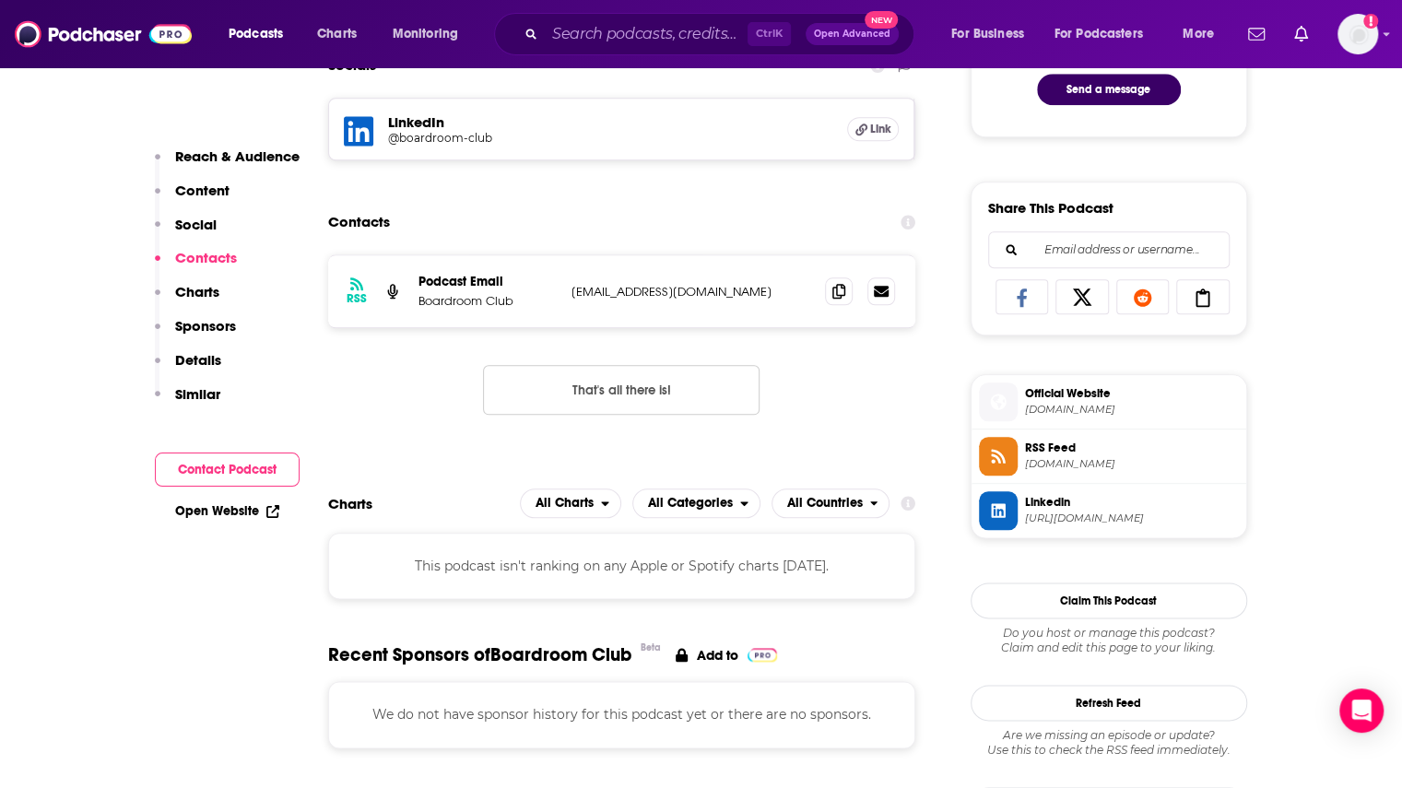
scroll to position [1014, 0]
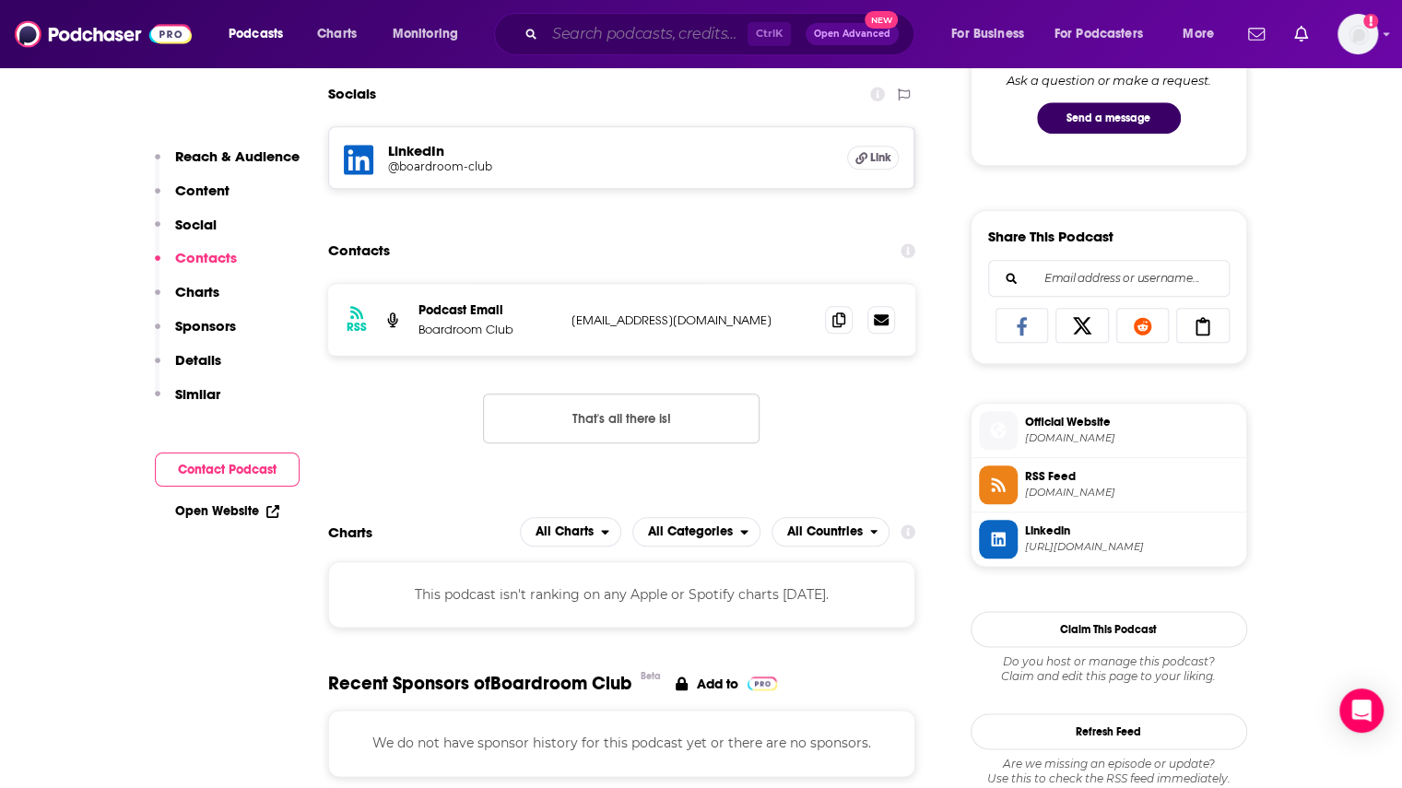
click at [603, 34] on input "Search podcasts, credits, & more..." at bounding box center [646, 33] width 203 height 29
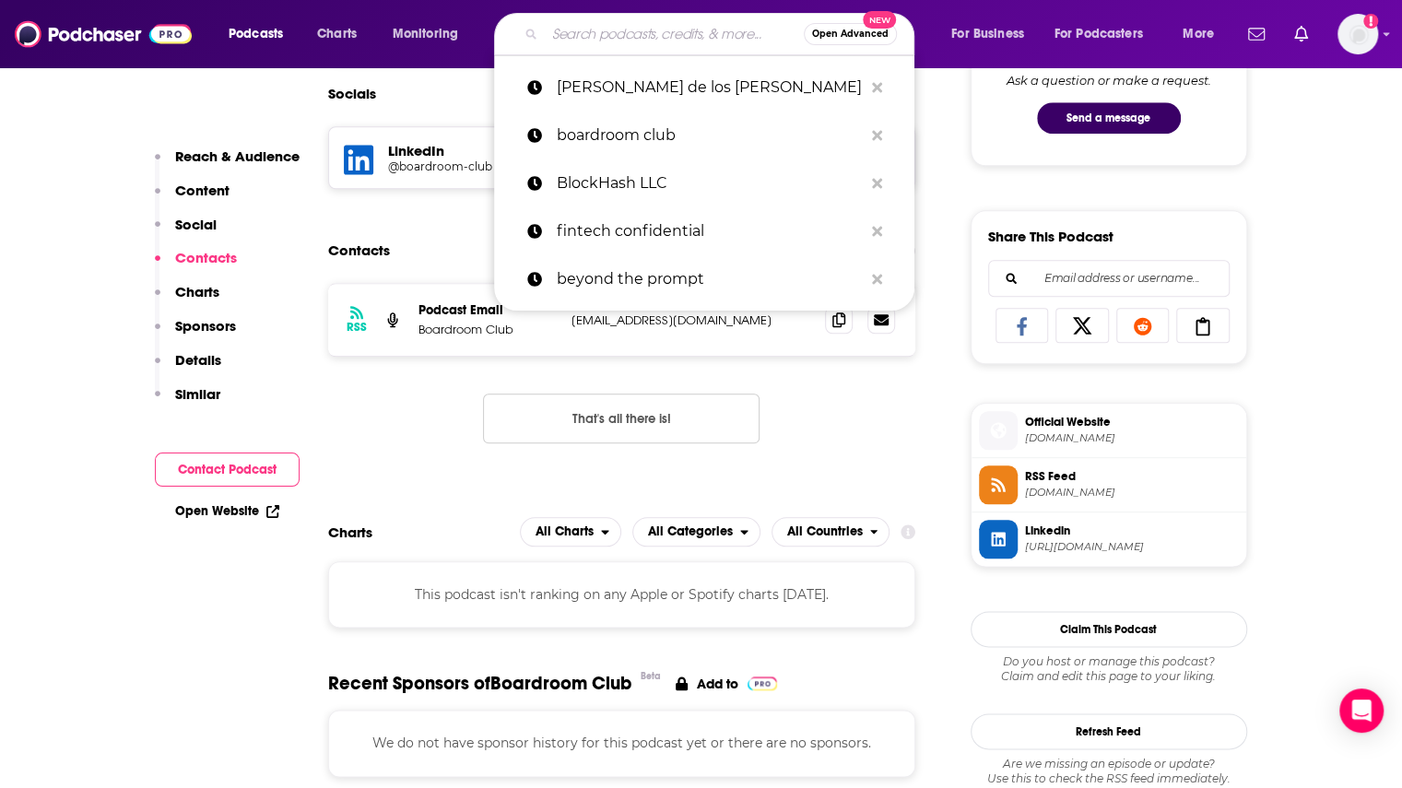
paste input "Bold Industries Group"
type input "Bold Industries Group"
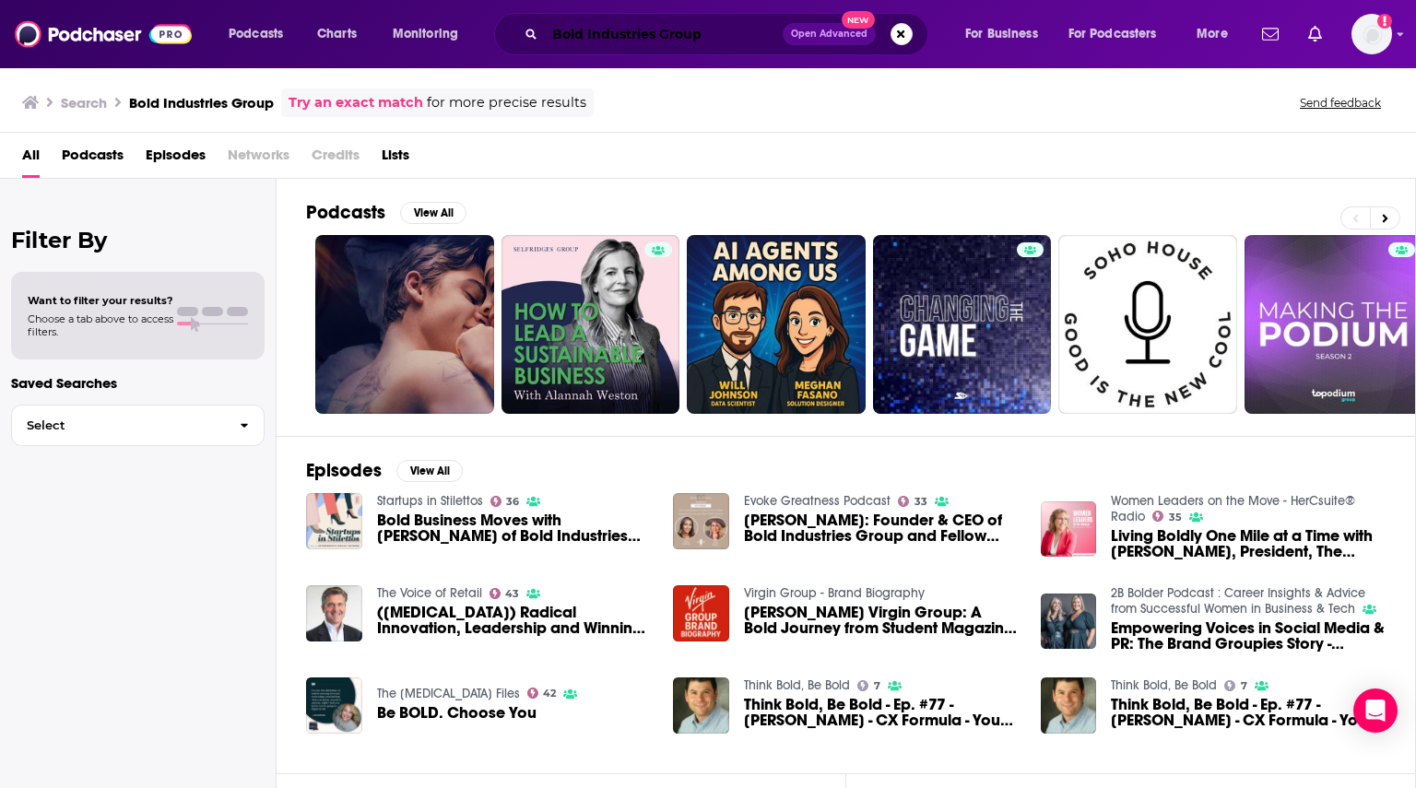
click at [609, 35] on input "Bold Industries Group" at bounding box center [664, 33] width 238 height 29
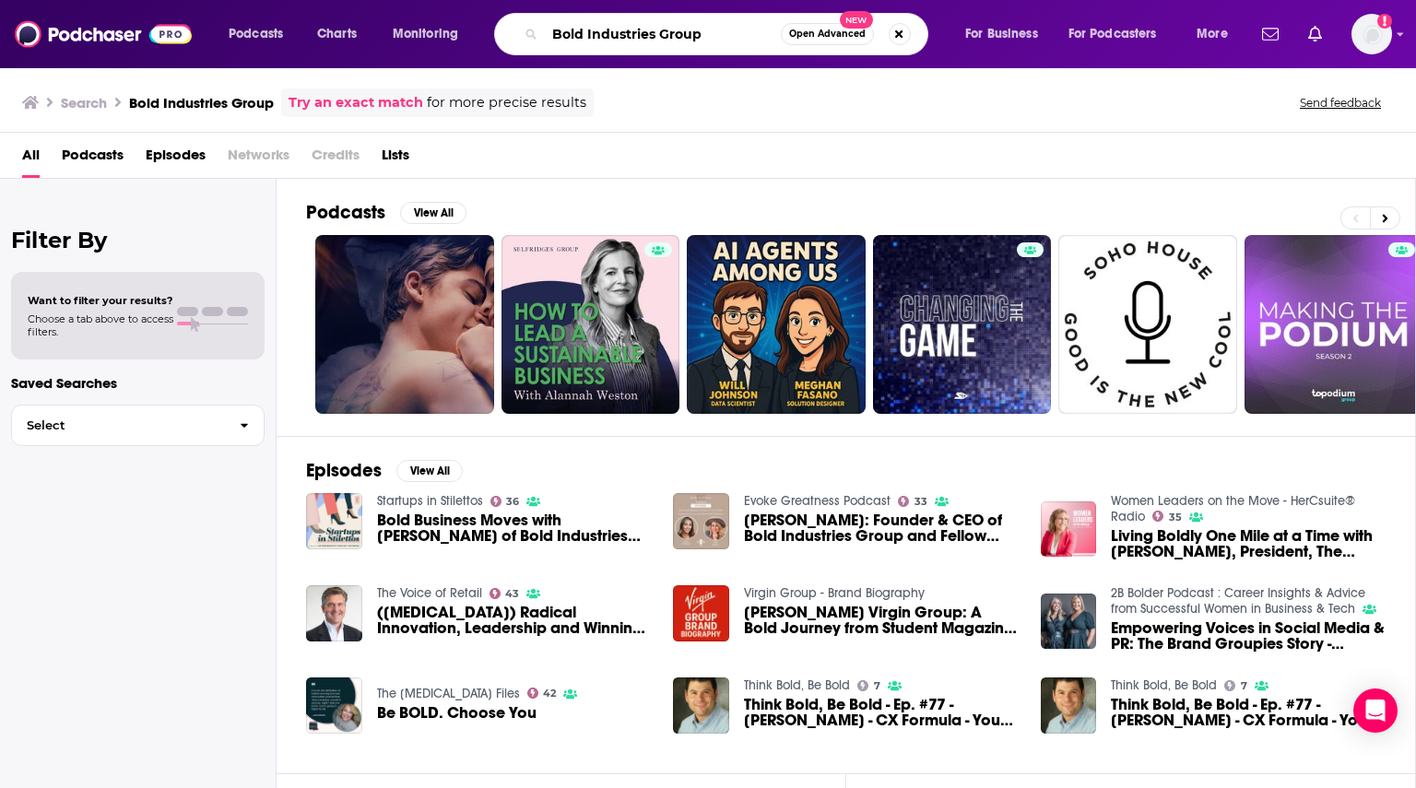
paste input "reaking Banks Europe"
type input "Breaking Banks Europe"
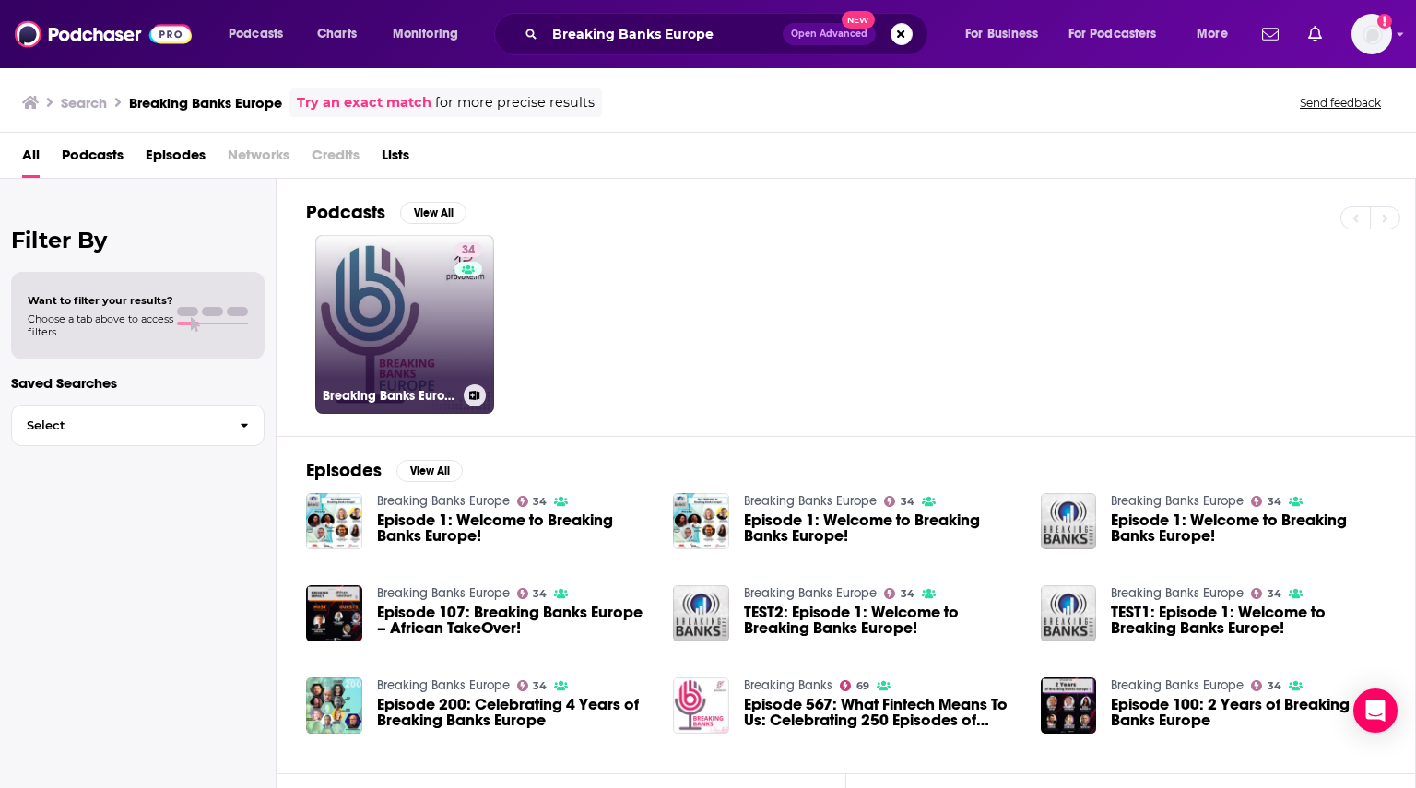
click at [466, 336] on div "34" at bounding box center [470, 313] width 32 height 142
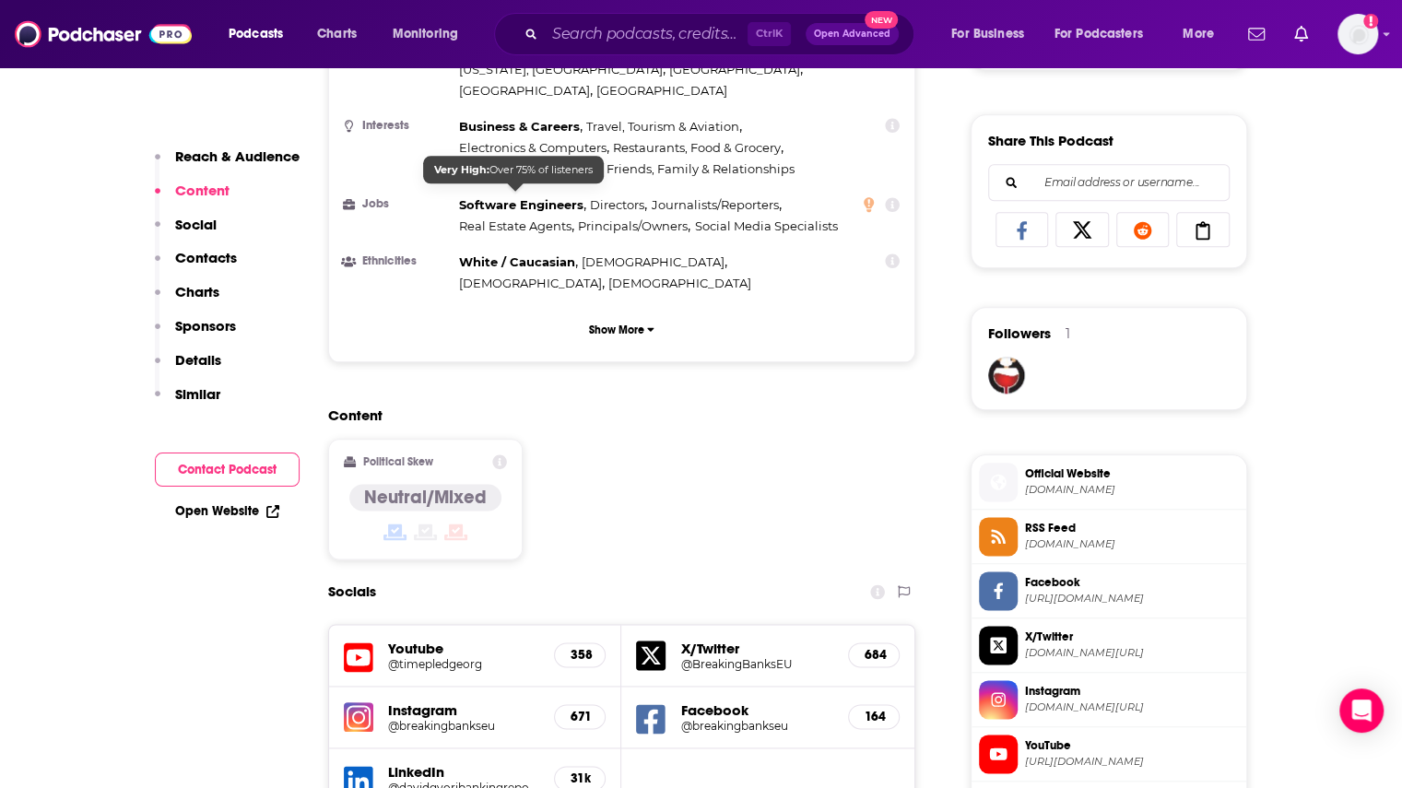
scroll to position [1383, 0]
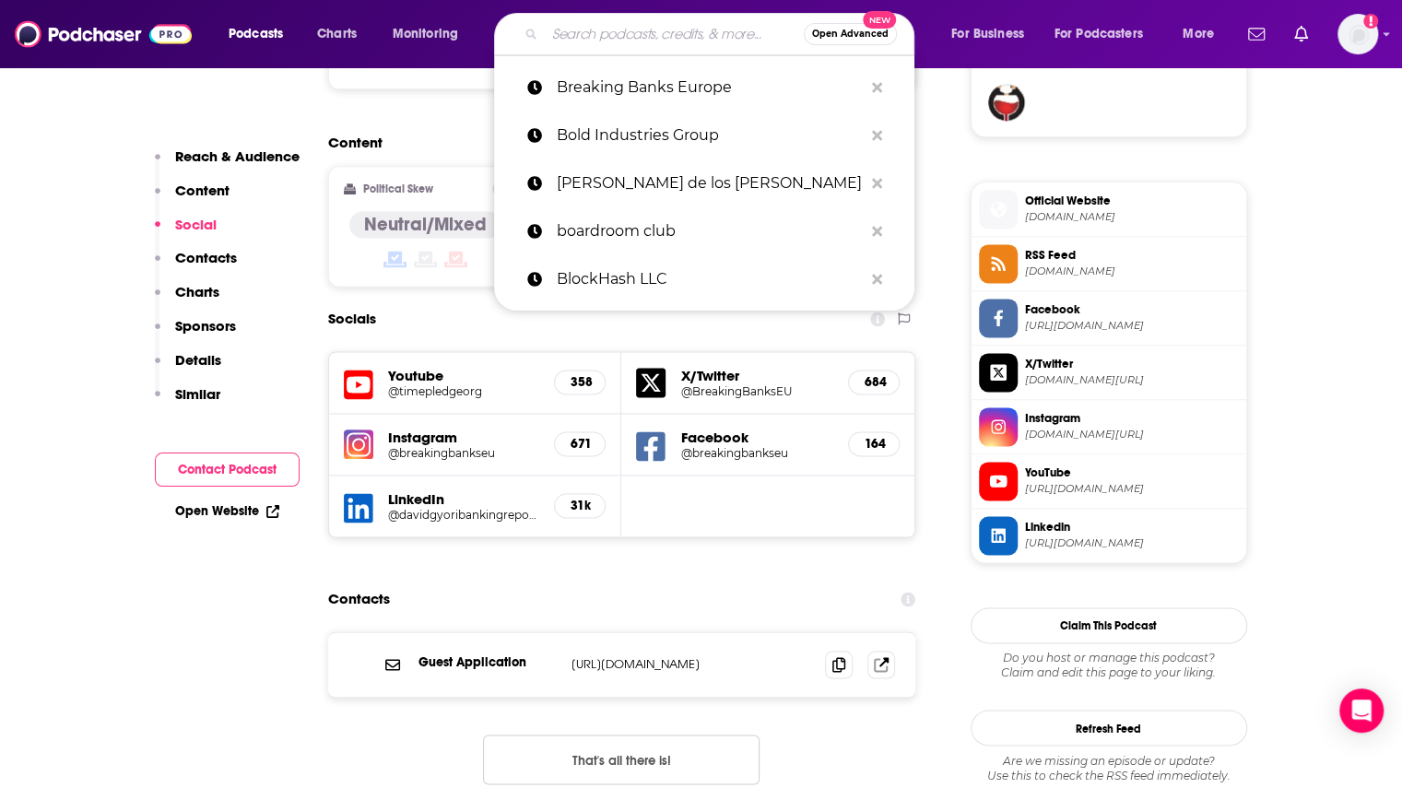
click at [584, 34] on input "Search podcasts, credits, & more..." at bounding box center [674, 33] width 259 height 29
paste input "Budgeters Anonymous"
type input "Budgeters Anonymous"
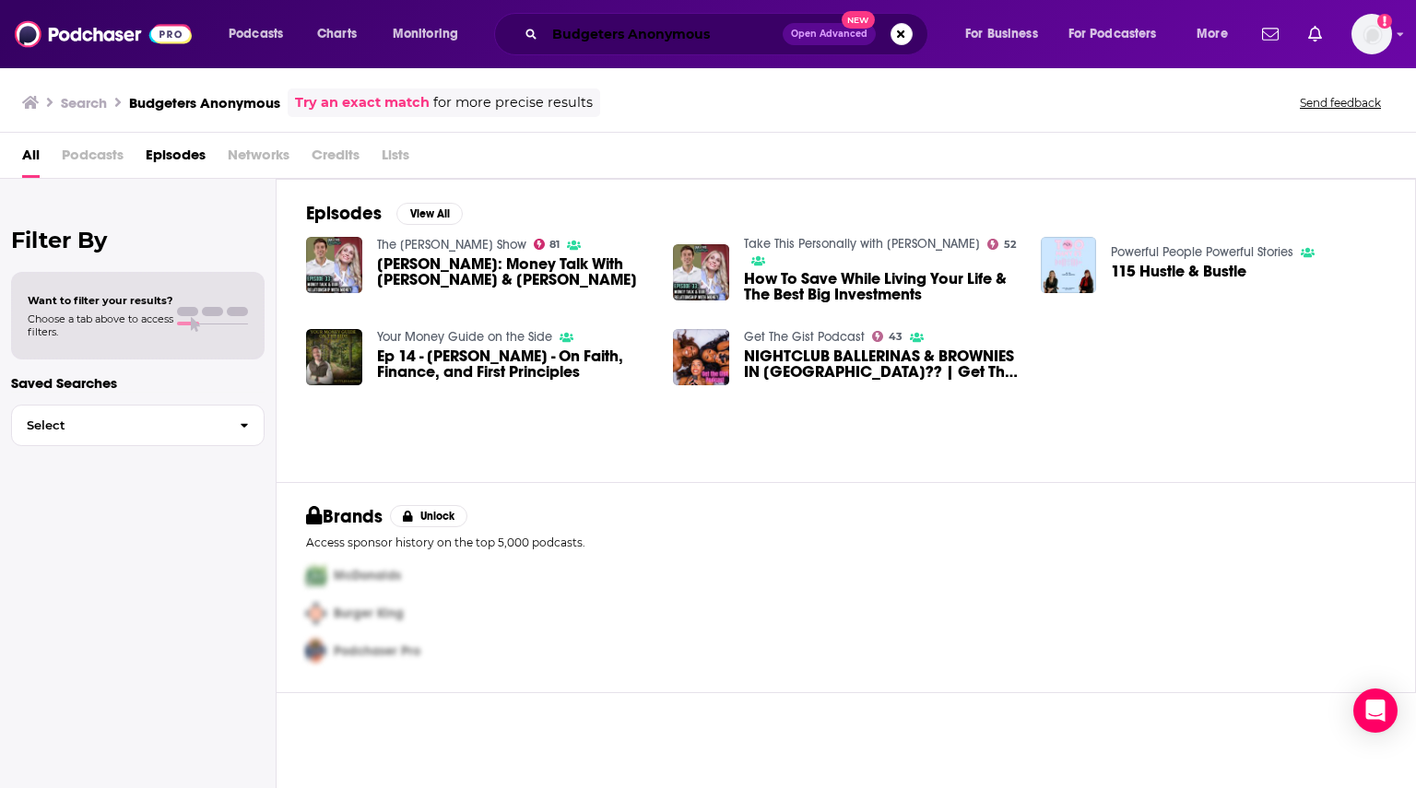
click at [592, 29] on input "Budgeters Anonymous" at bounding box center [664, 33] width 238 height 29
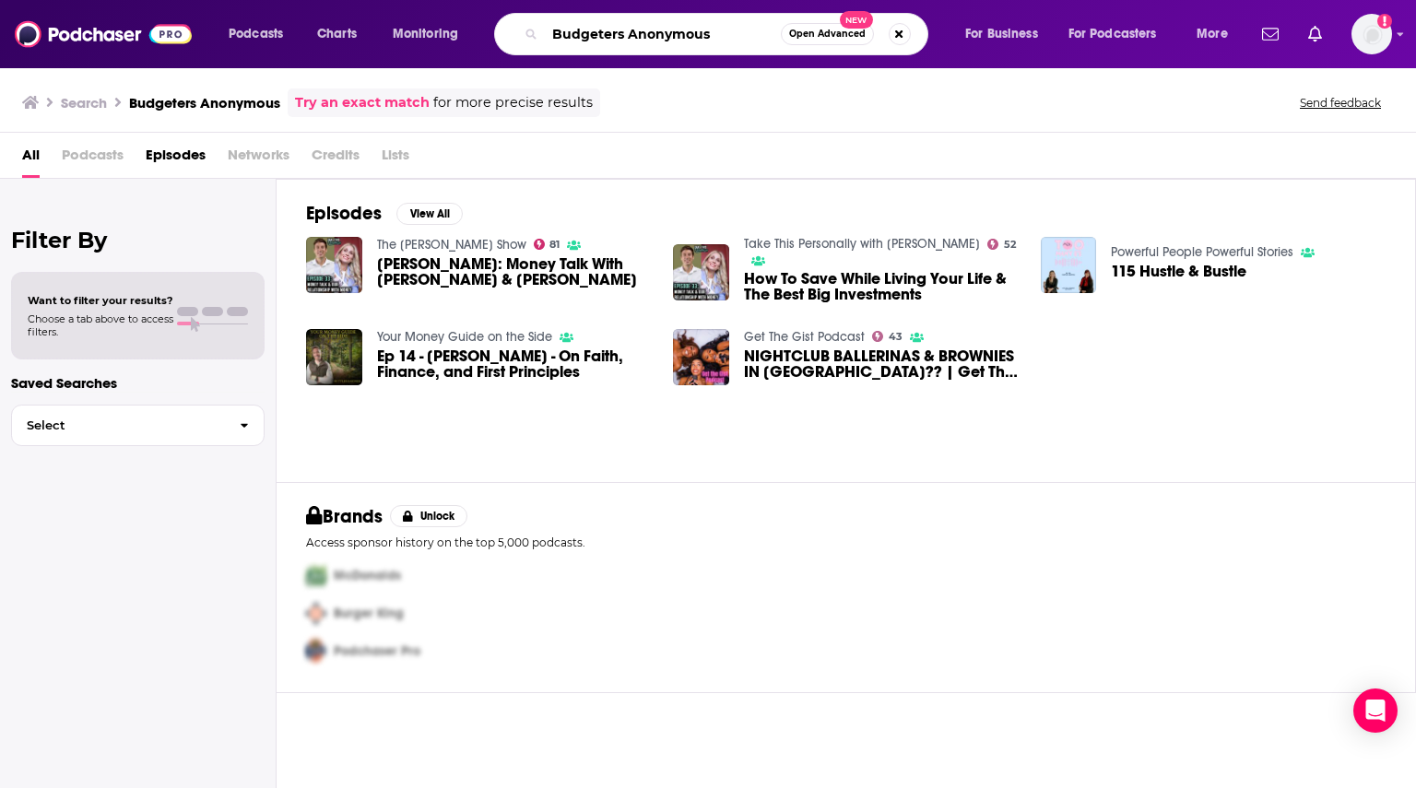
paste input "ankadelic"
type input "Bankadelic"
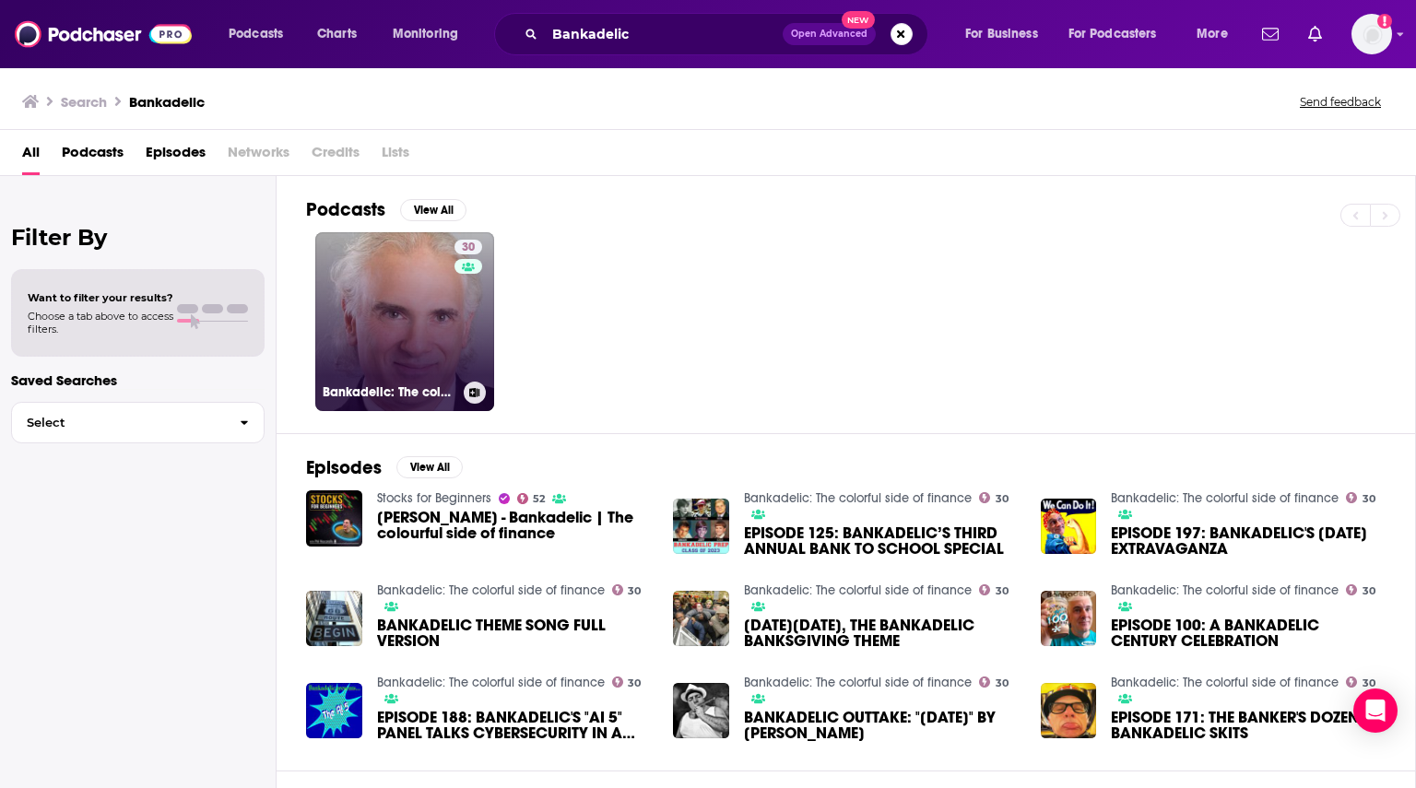
click at [402, 344] on link "30 Bankadelic: The colorful side of finance" at bounding box center [404, 321] width 179 height 179
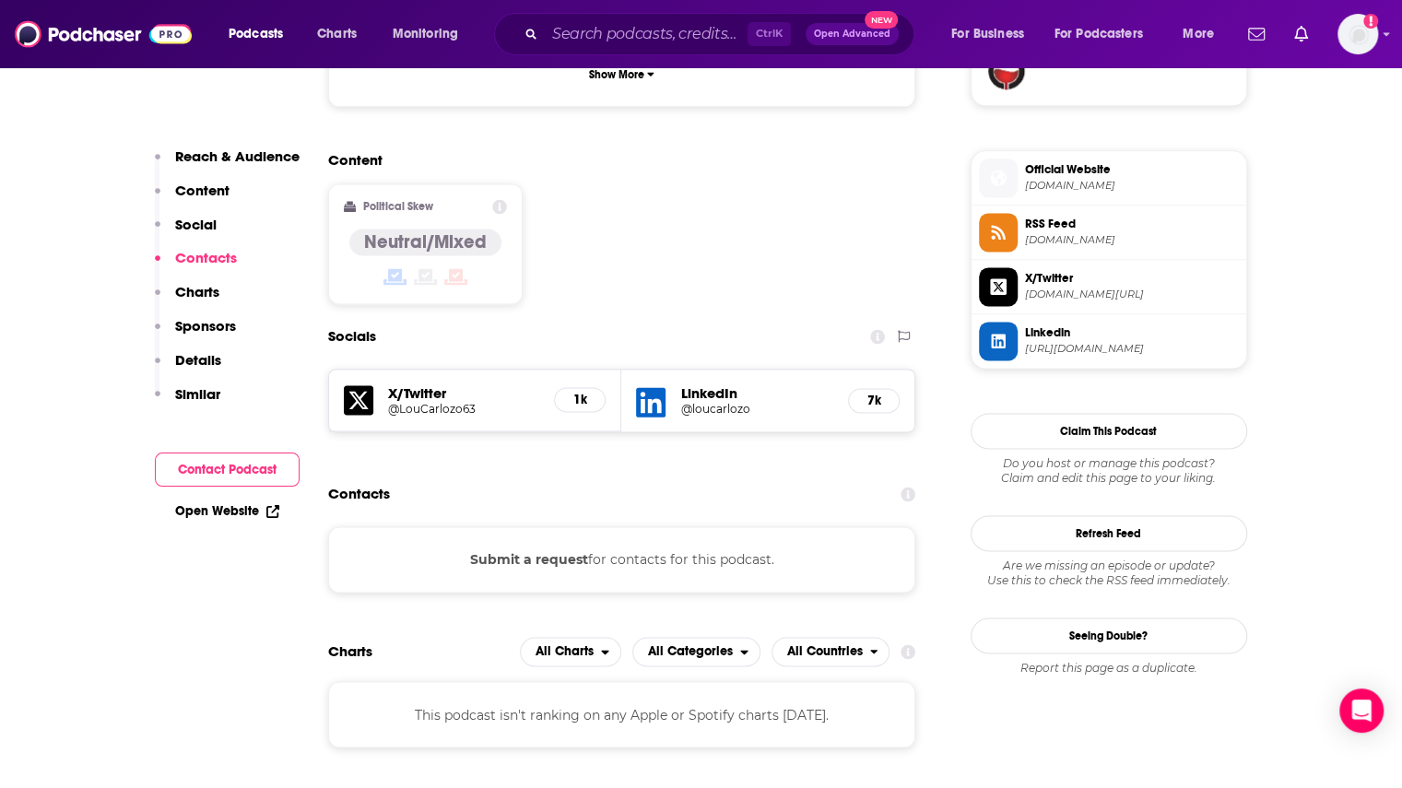
scroll to position [1383, 0]
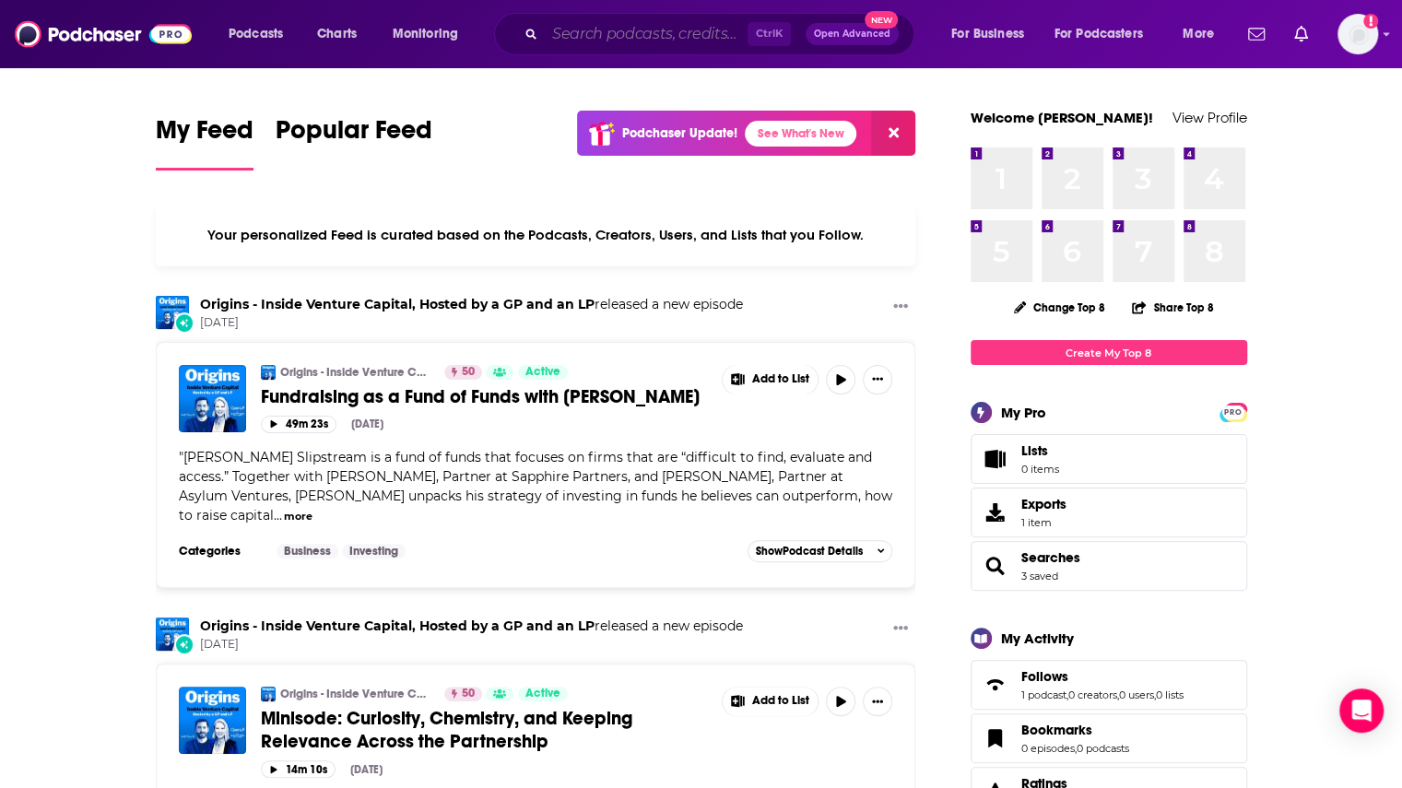
click at [562, 27] on input "Search podcasts, credits, & more..." at bounding box center [646, 33] width 203 height 29
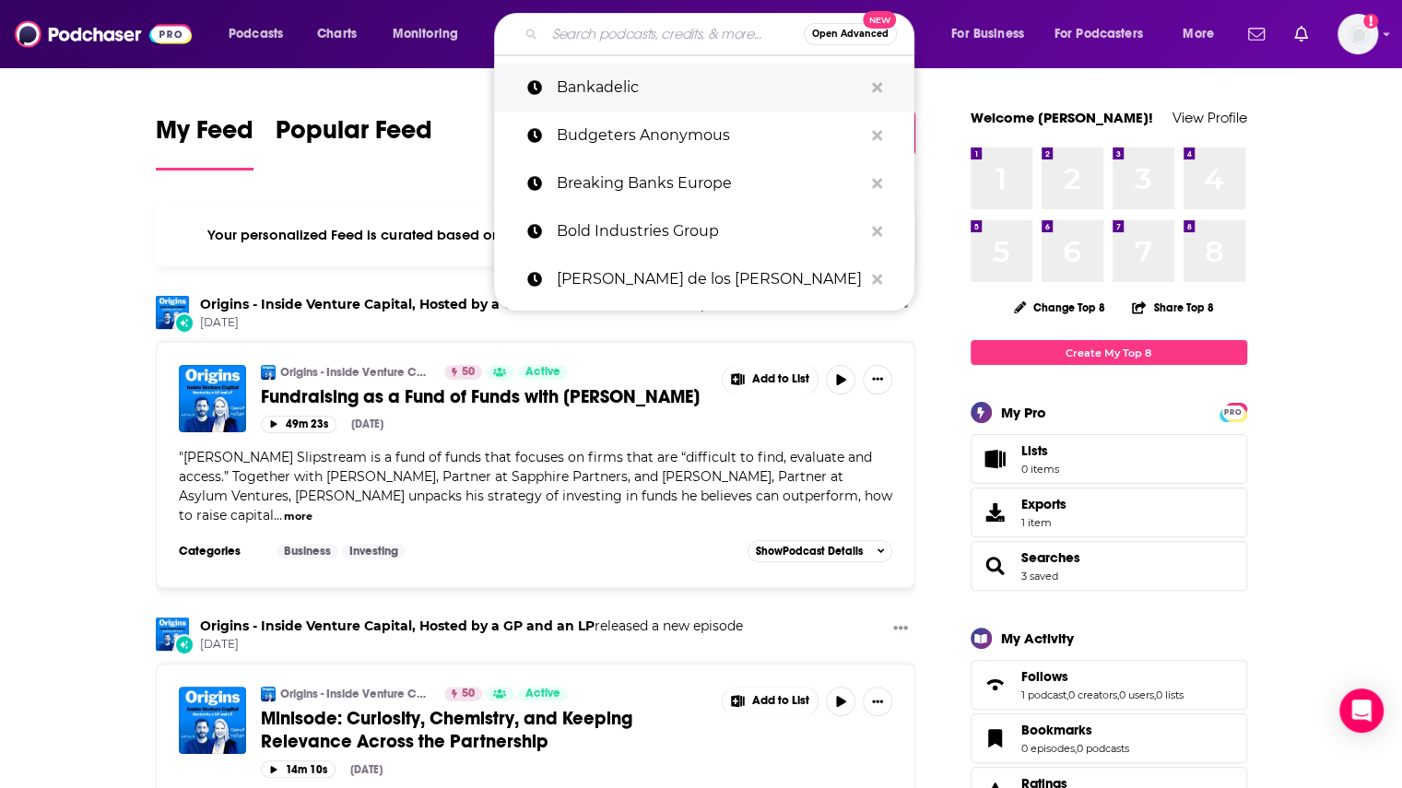
click at [617, 77] on p "Bankadelic" at bounding box center [710, 88] width 306 height 48
type input "Bankadelic"
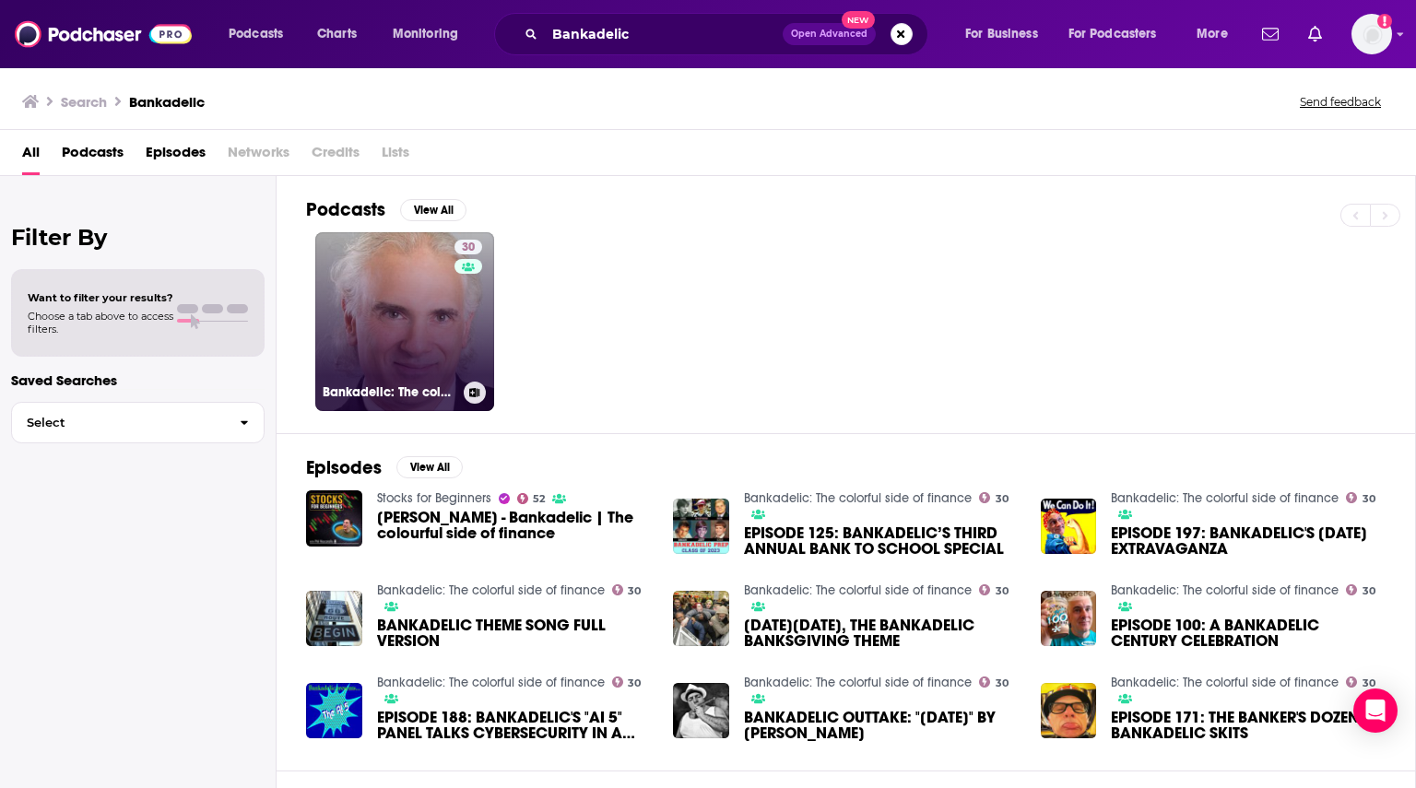
click at [483, 357] on div "30" at bounding box center [470, 311] width 32 height 142
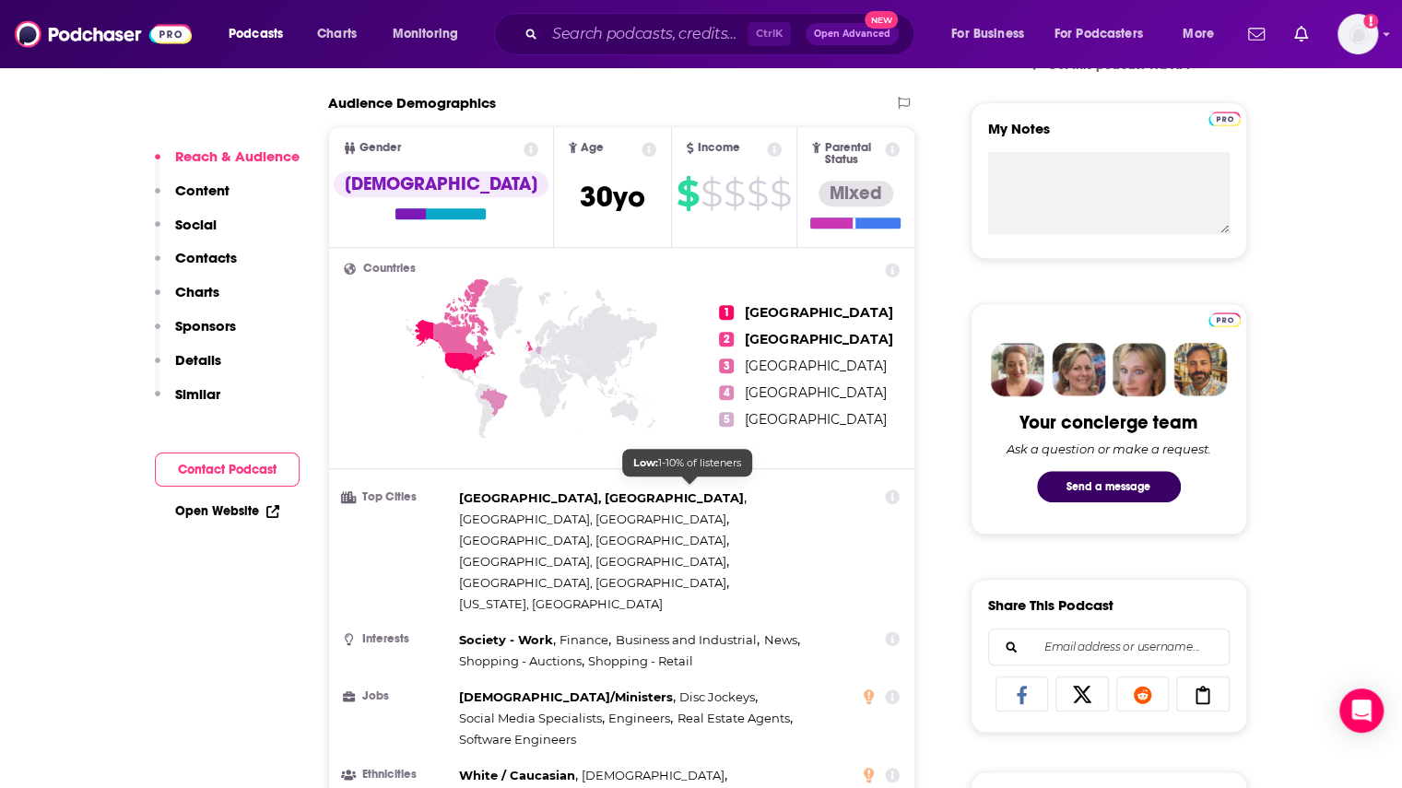
scroll to position [1198, 0]
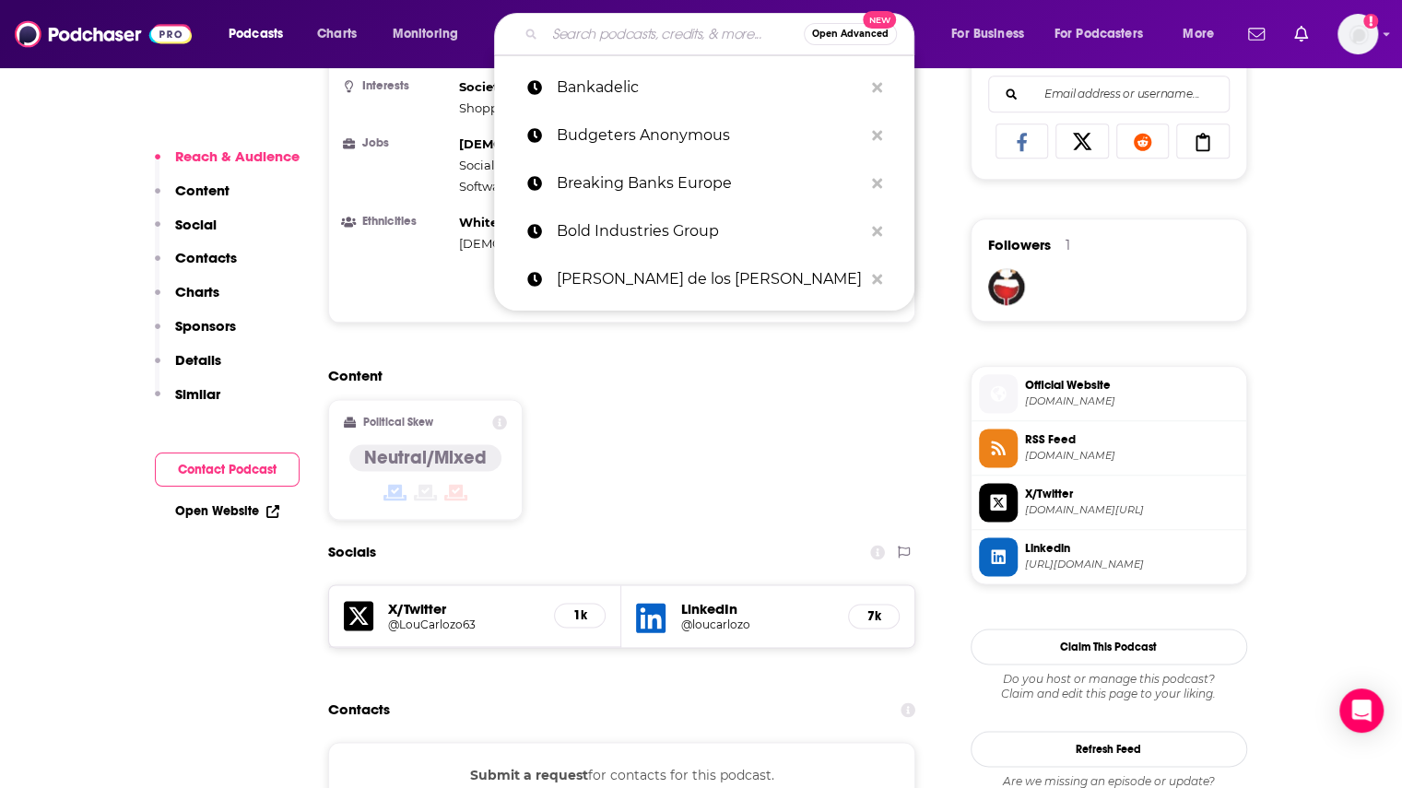
click at [625, 38] on input "Search podcasts, credits, & more..." at bounding box center [674, 33] width 259 height 29
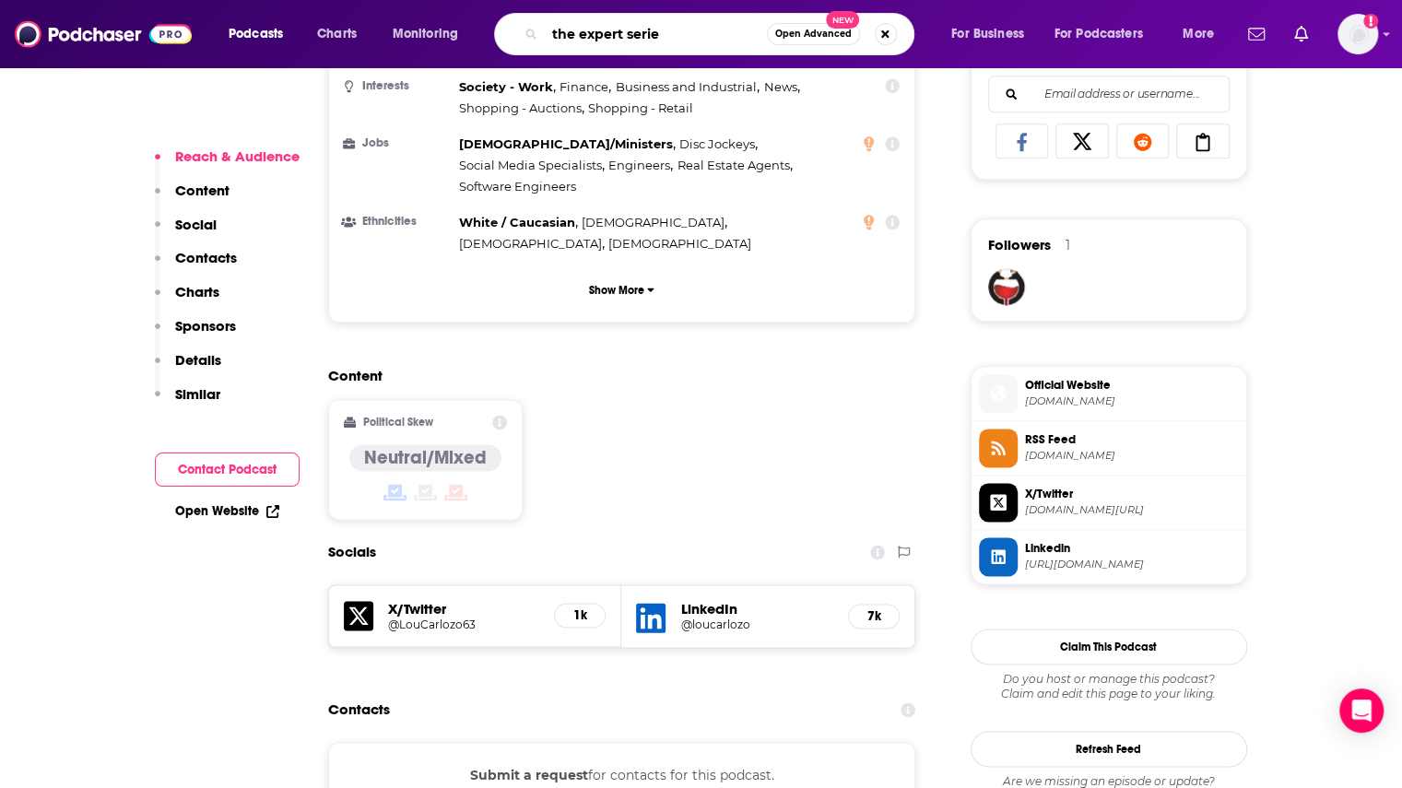
type input "the expert series"
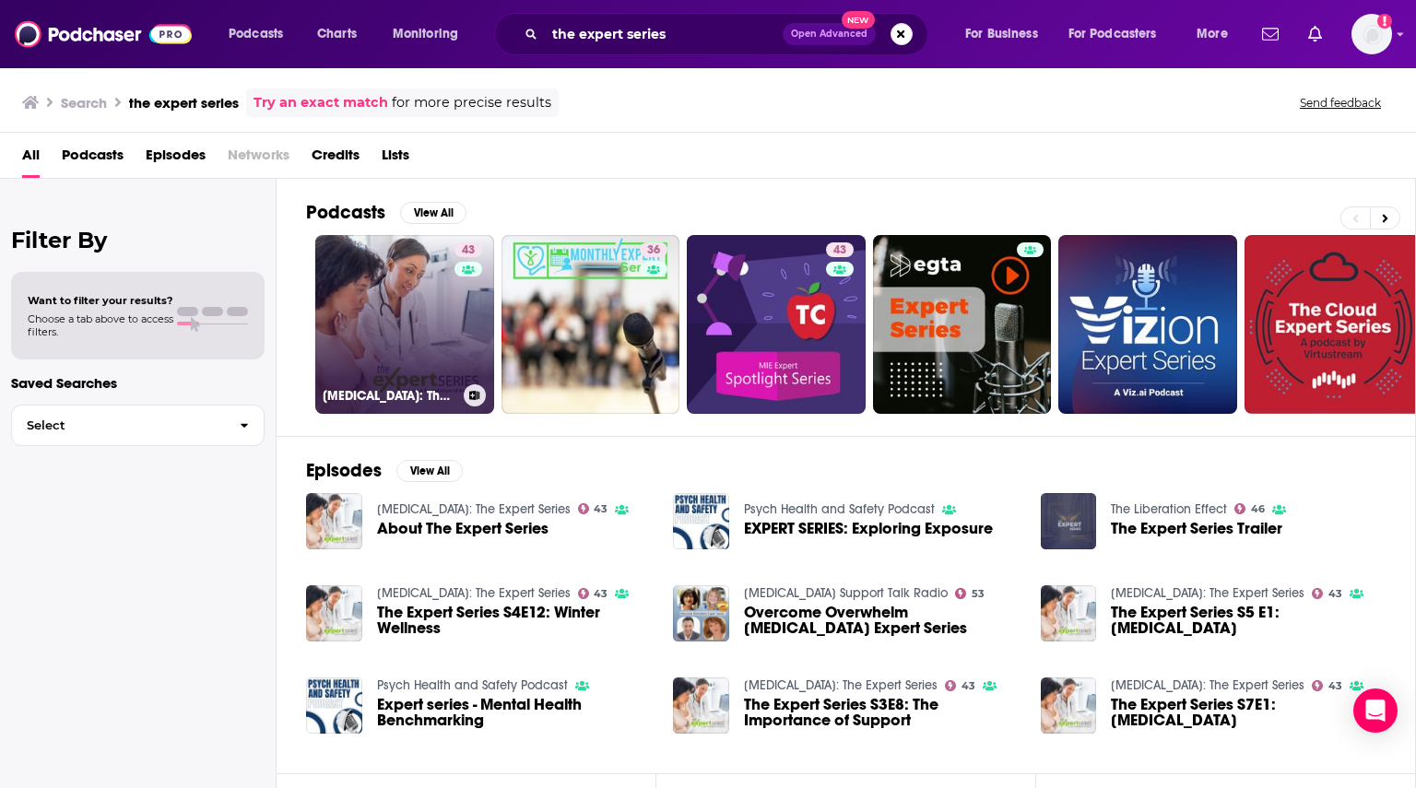
click at [415, 333] on link "43 Lupus: The Expert Series" at bounding box center [404, 324] width 179 height 179
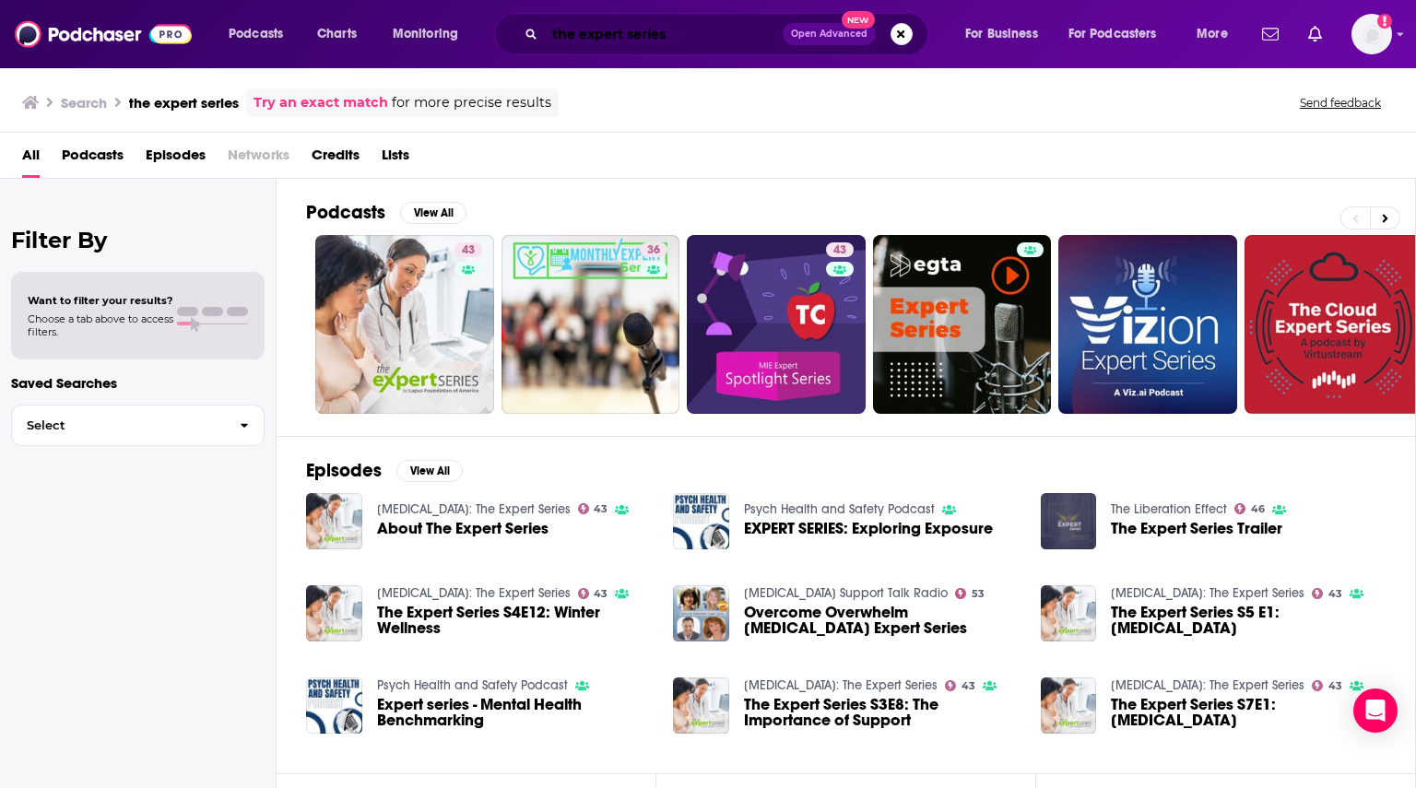
click at [622, 32] on input "the expert series" at bounding box center [664, 33] width 238 height 29
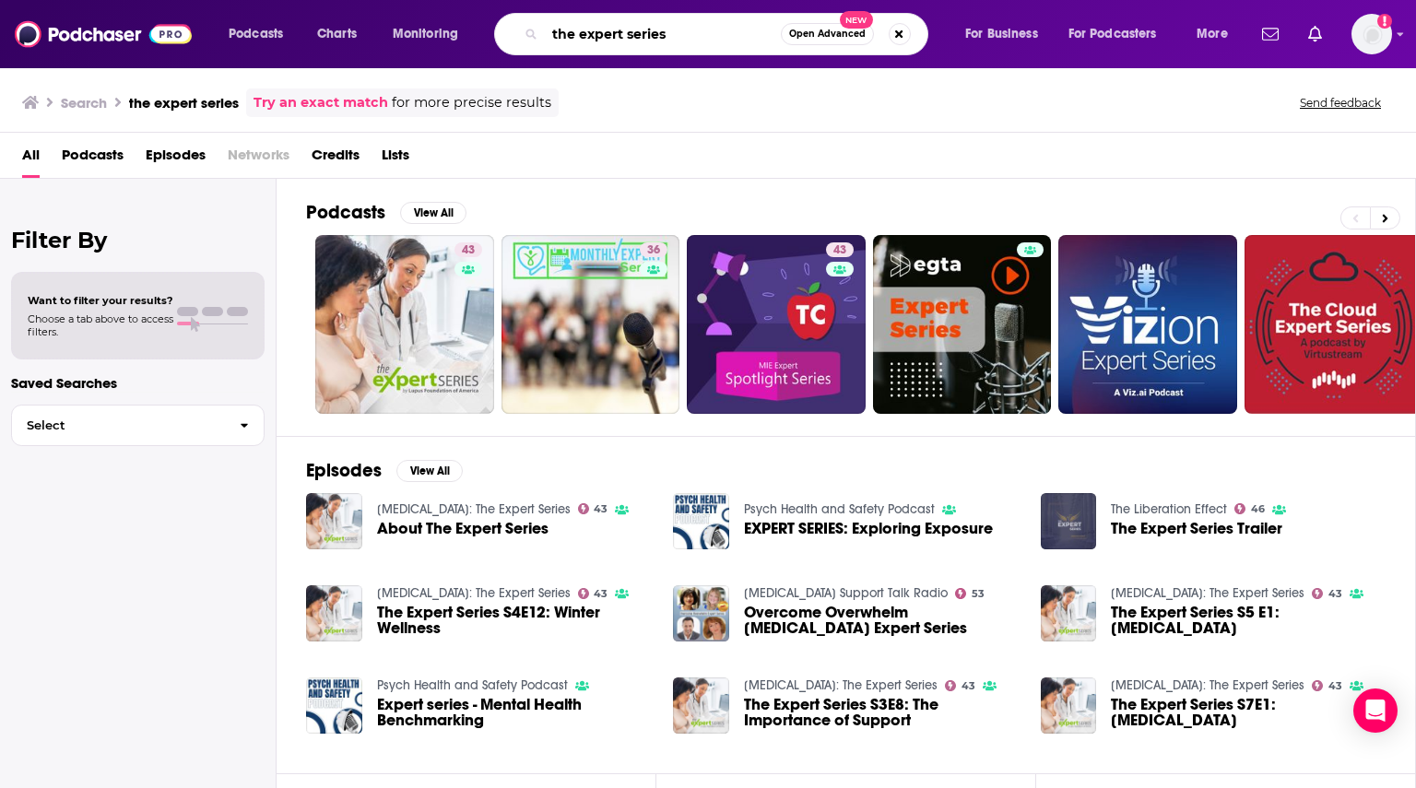
click at [622, 32] on input "the expert series" at bounding box center [663, 33] width 236 height 29
paste input "Cognito"
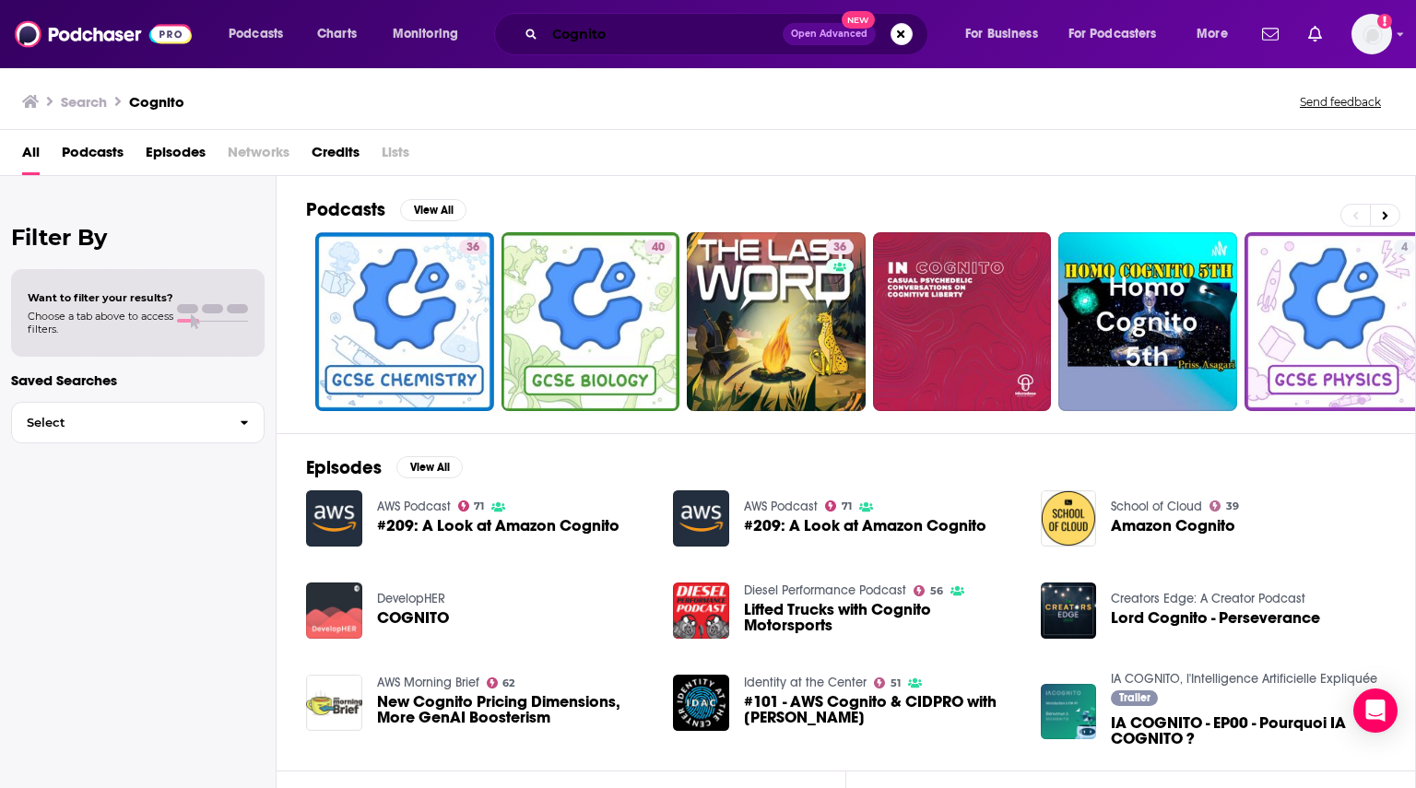
click at [697, 27] on input "Cognito" at bounding box center [664, 33] width 238 height 29
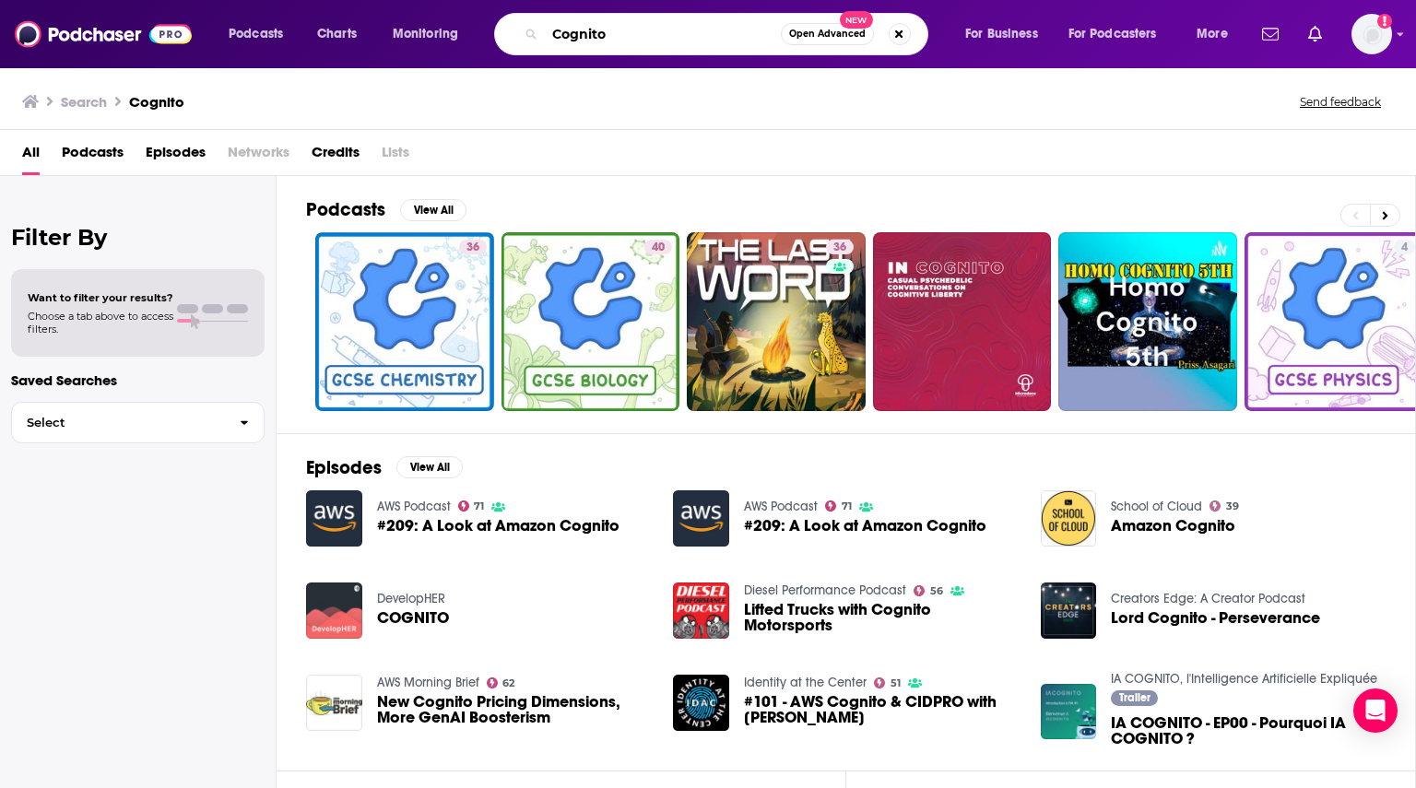
click at [697, 27] on input "Cognito" at bounding box center [663, 33] width 236 height 29
paste input "rypto Coin Show"
type input "Crypto Coin Show"
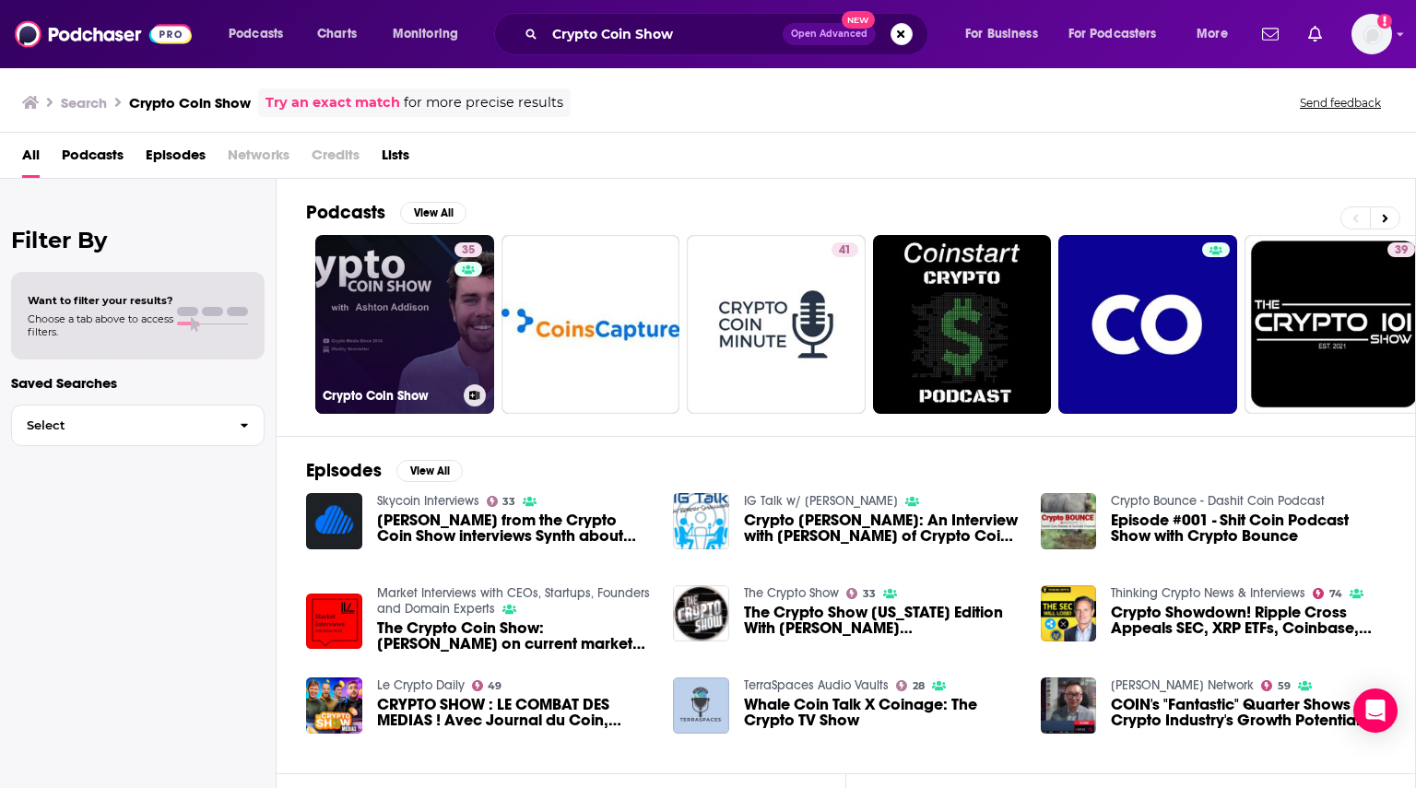
click at [407, 293] on link "35 Crypto Coin Show" at bounding box center [404, 324] width 179 height 179
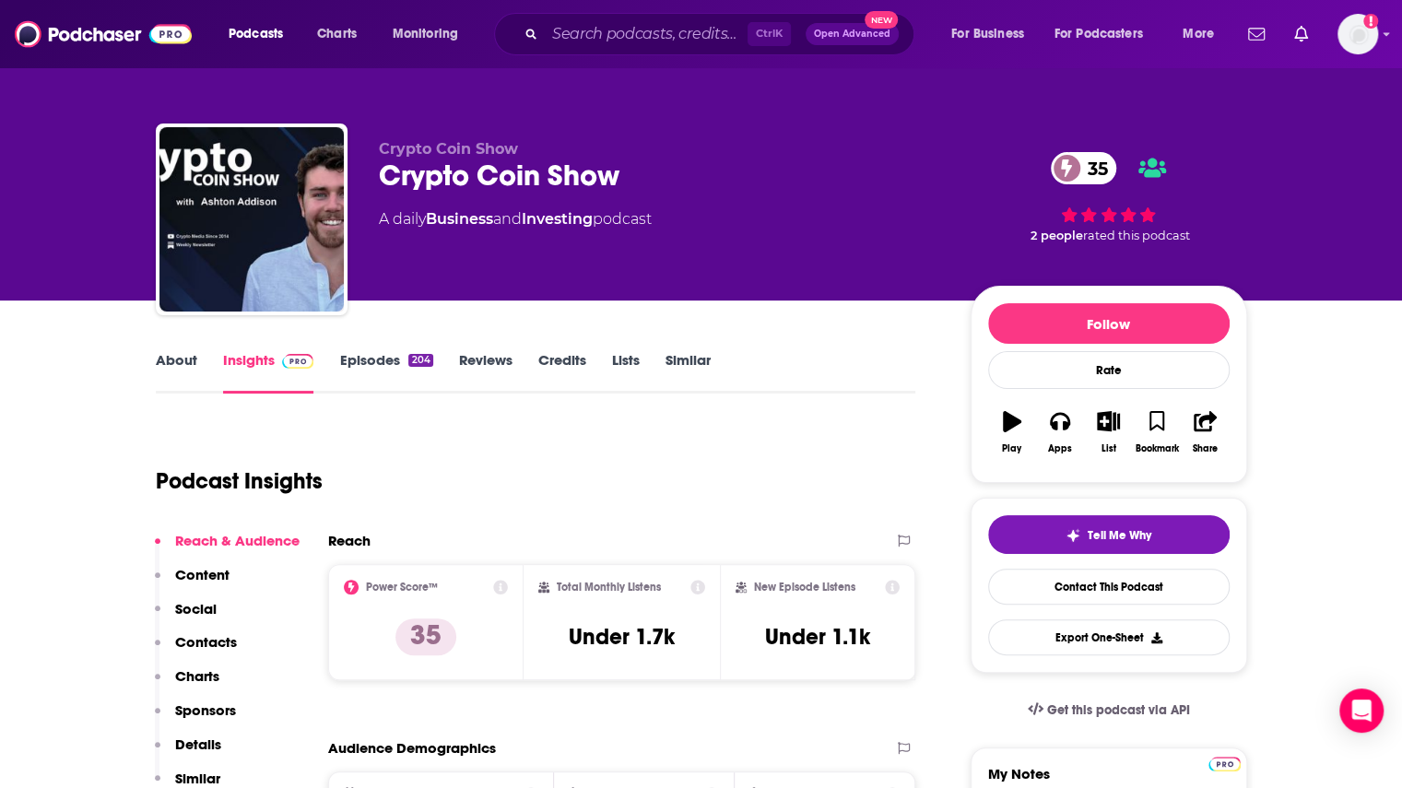
click at [384, 355] on link "Episodes 204" at bounding box center [385, 372] width 93 height 42
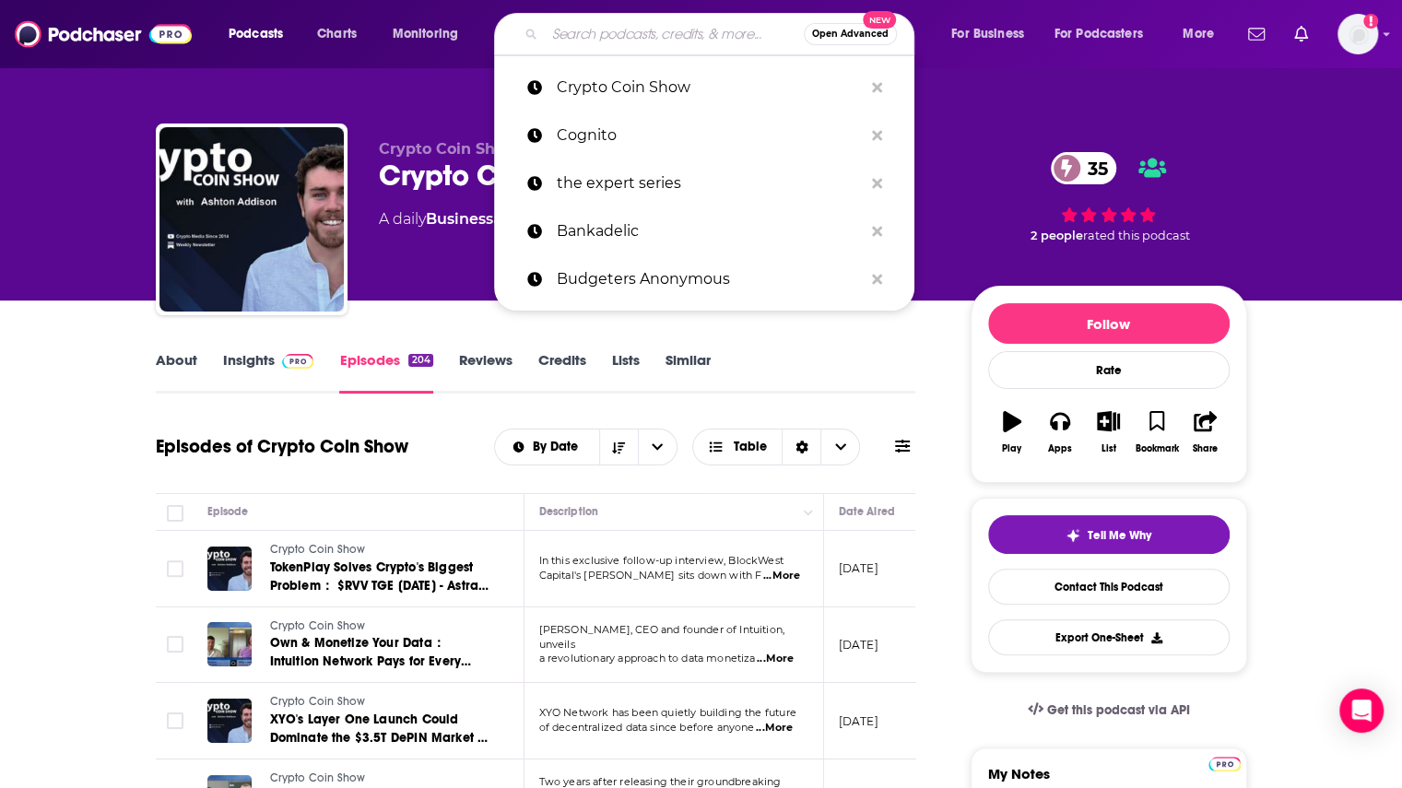
click at [610, 33] on input "Search podcasts, credits, & more..." at bounding box center [674, 33] width 259 height 29
paste input "Crypto In America"
type input "Crypto In America"
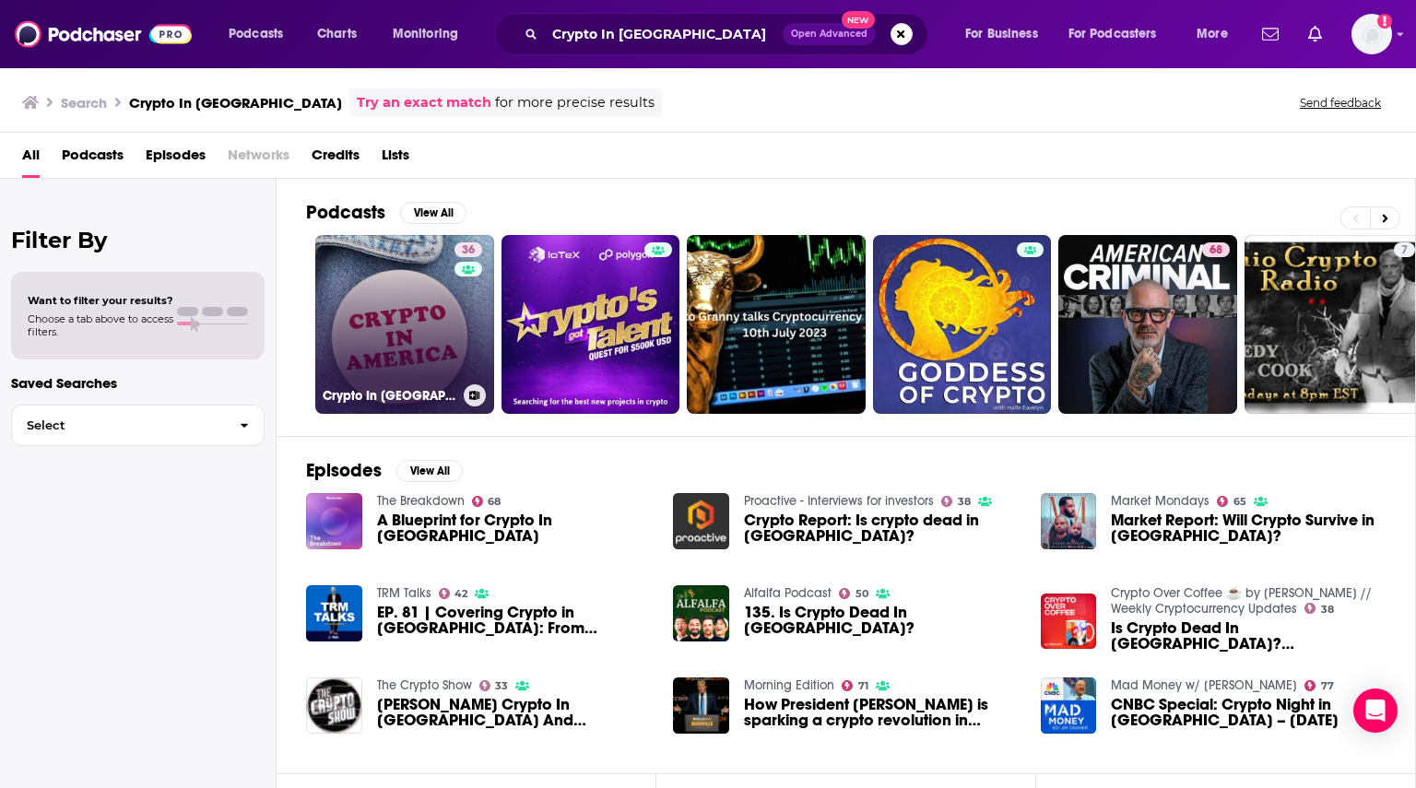
click at [395, 331] on link "36 Crypto In America" at bounding box center [404, 324] width 179 height 179
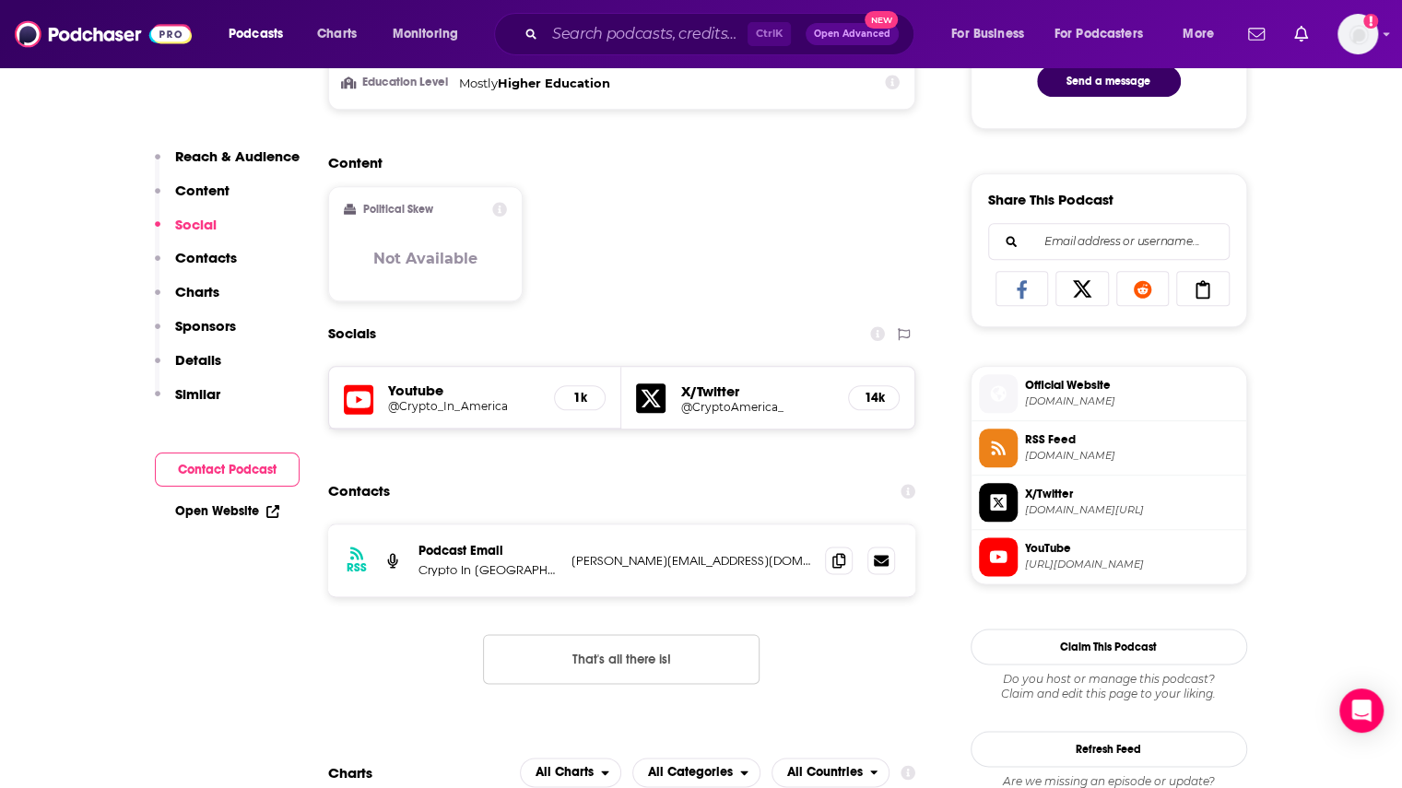
scroll to position [1106, 0]
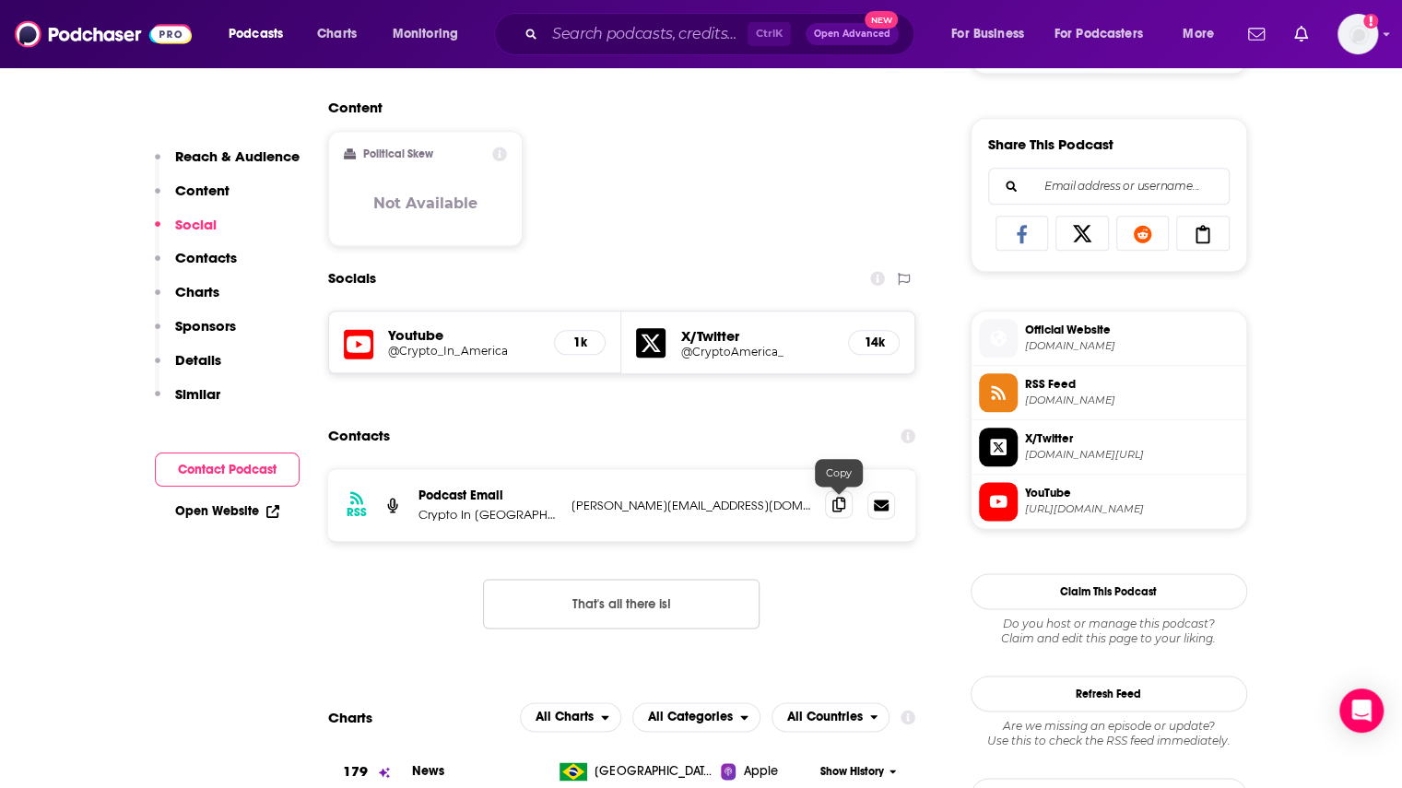
click at [839, 505] on icon at bounding box center [838, 504] width 13 height 15
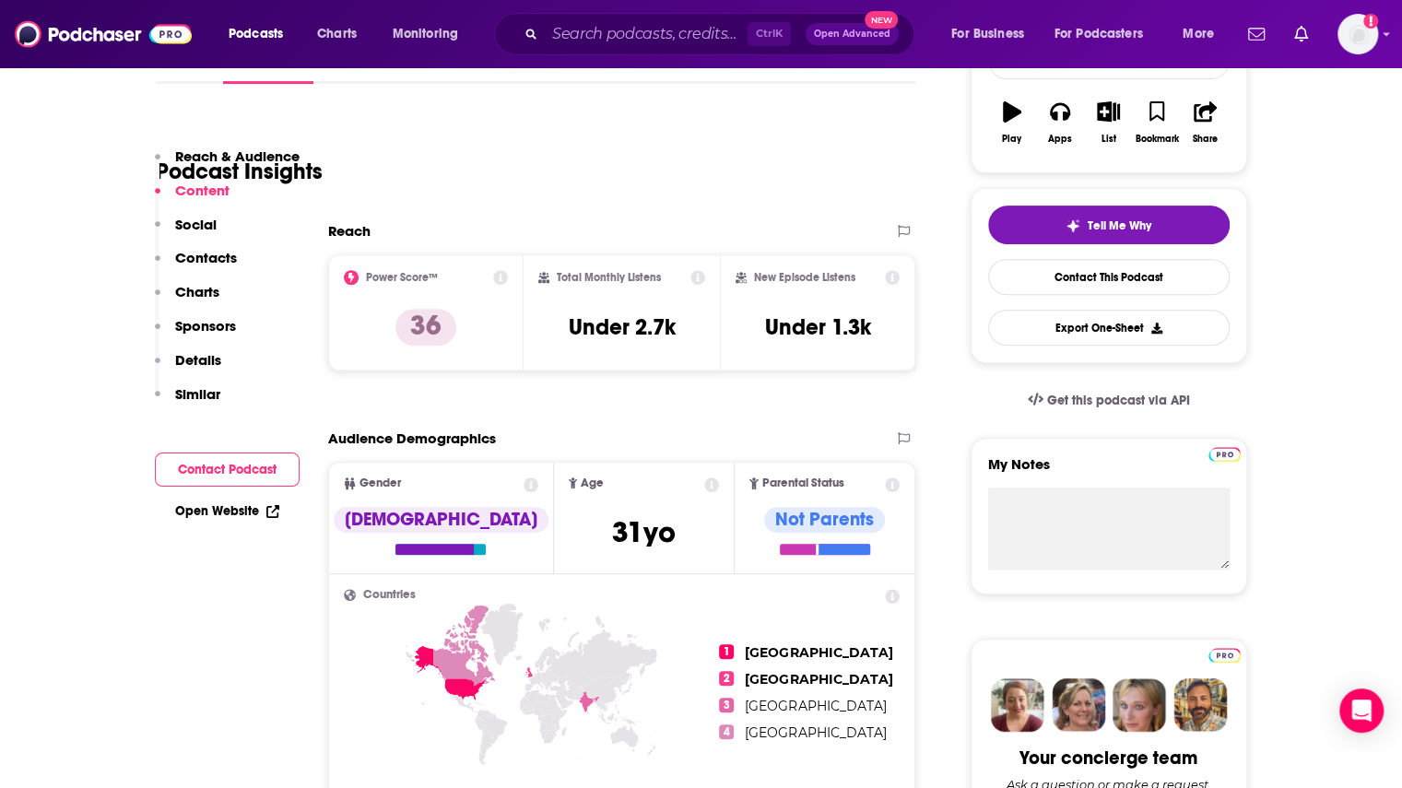
scroll to position [92, 0]
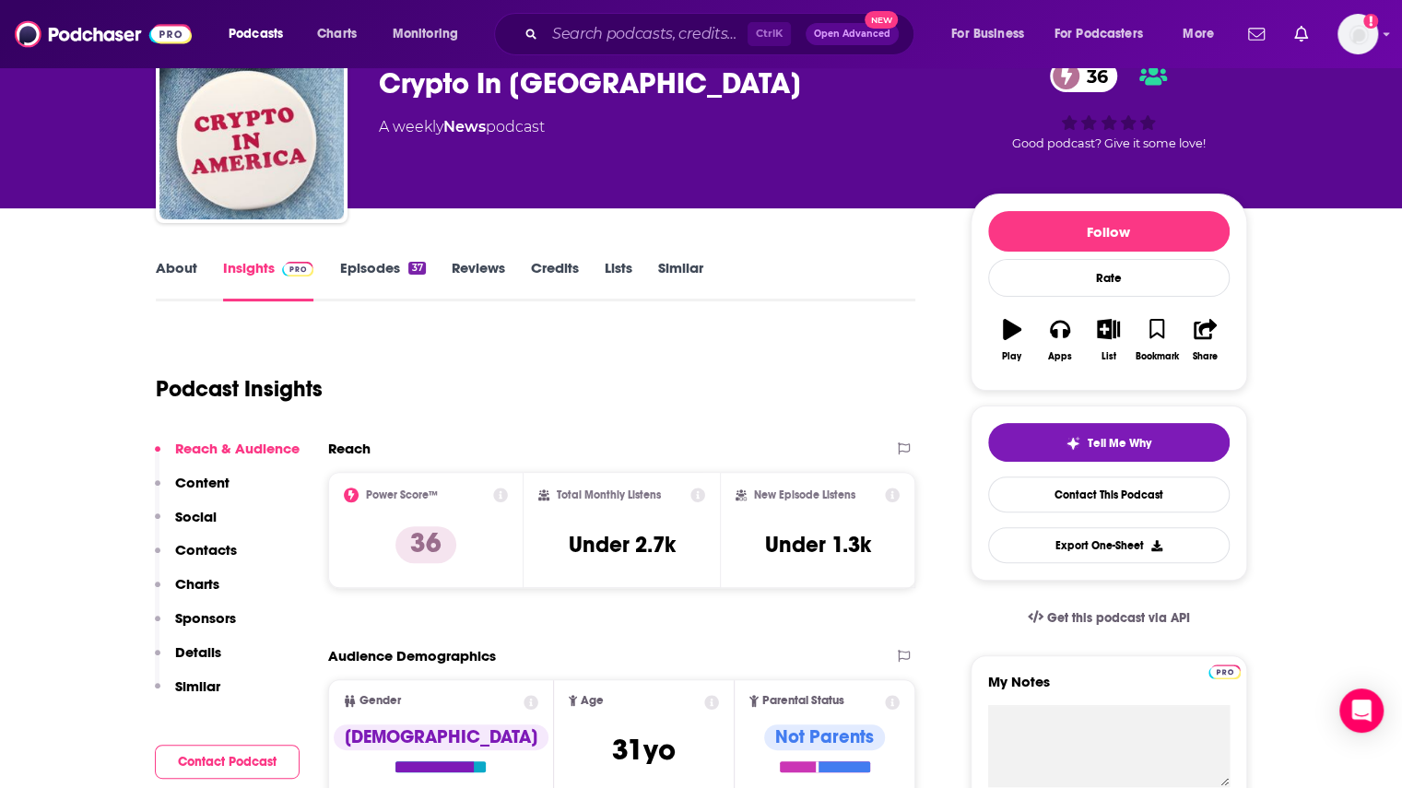
click at [385, 282] on link "Episodes 37" at bounding box center [382, 280] width 86 height 42
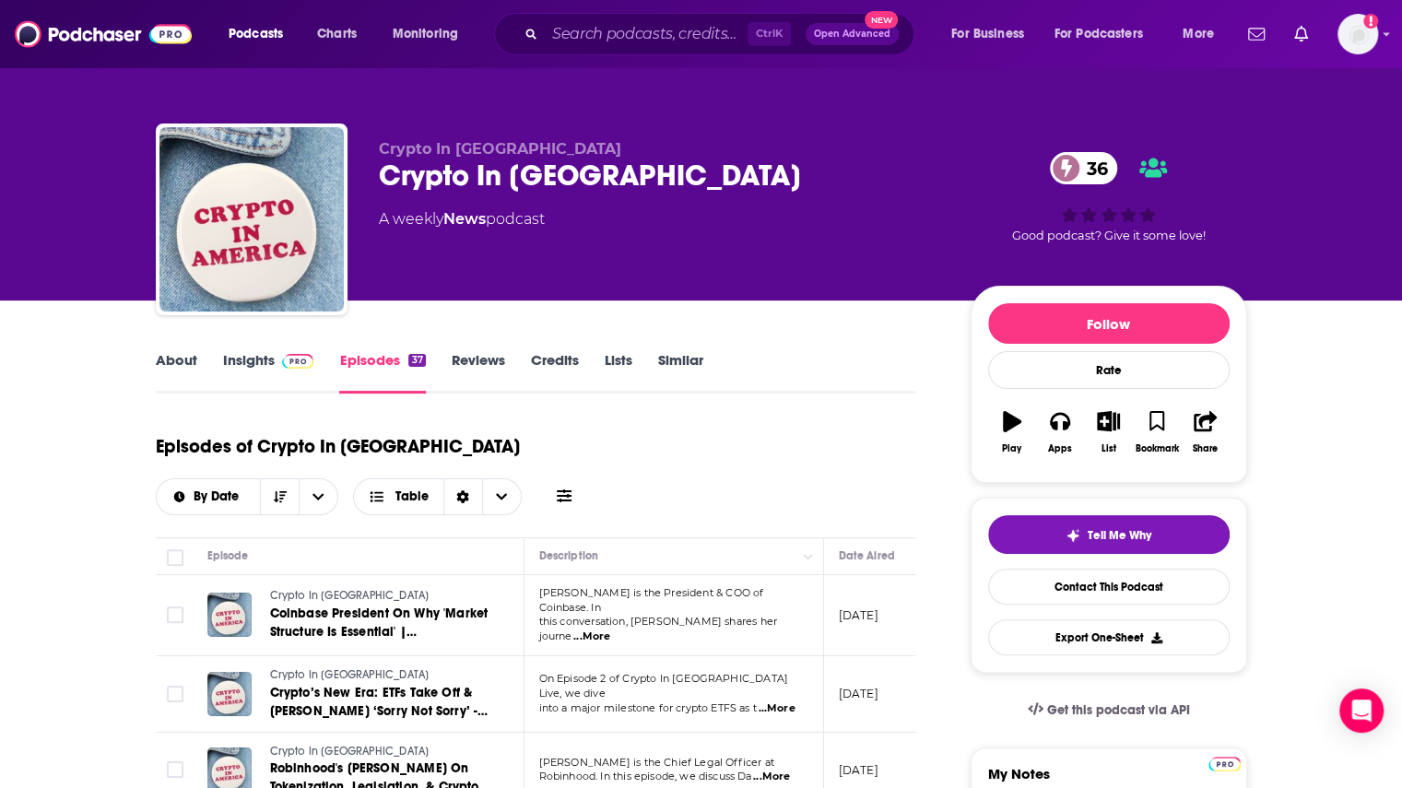
click at [237, 367] on link "Insights" at bounding box center [268, 372] width 91 height 42
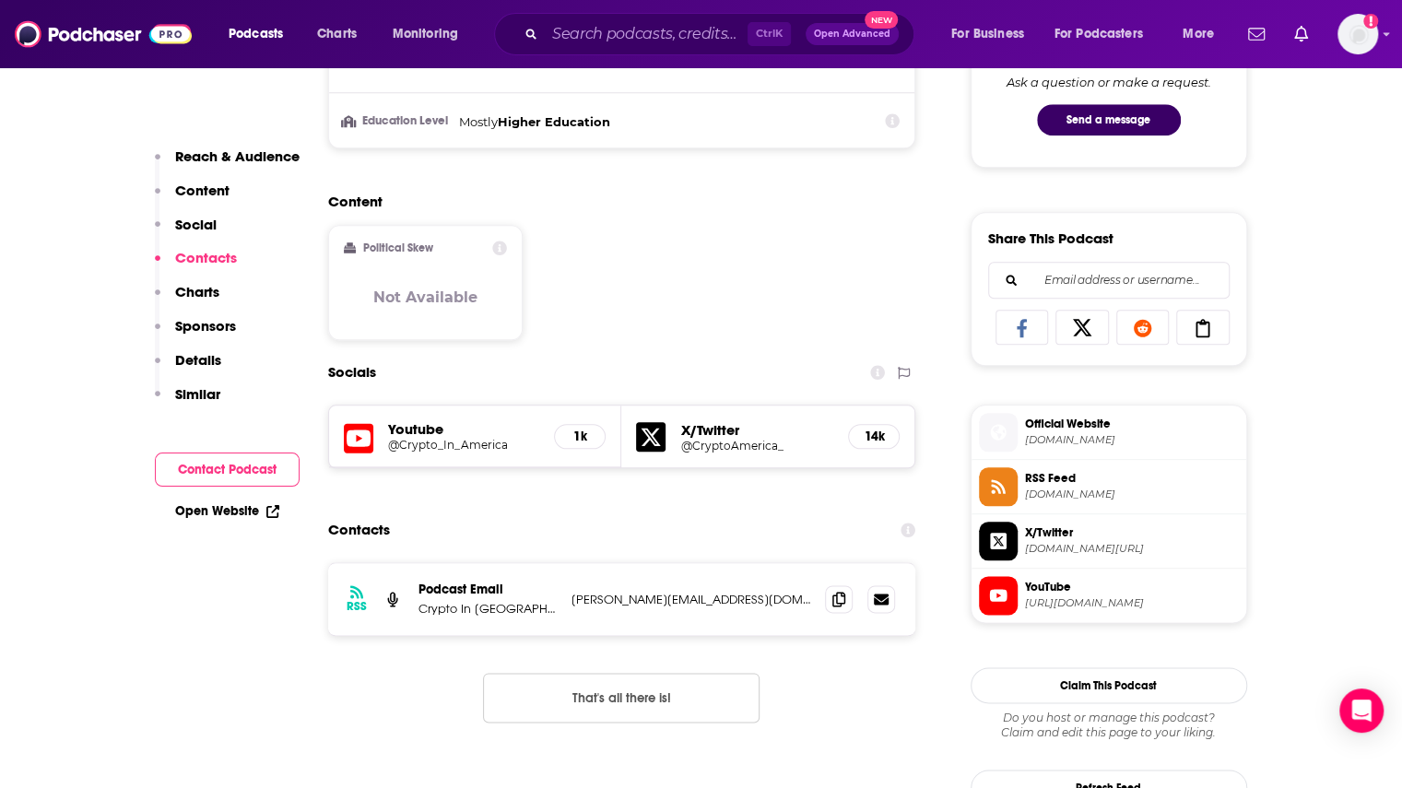
scroll to position [1198, 0]
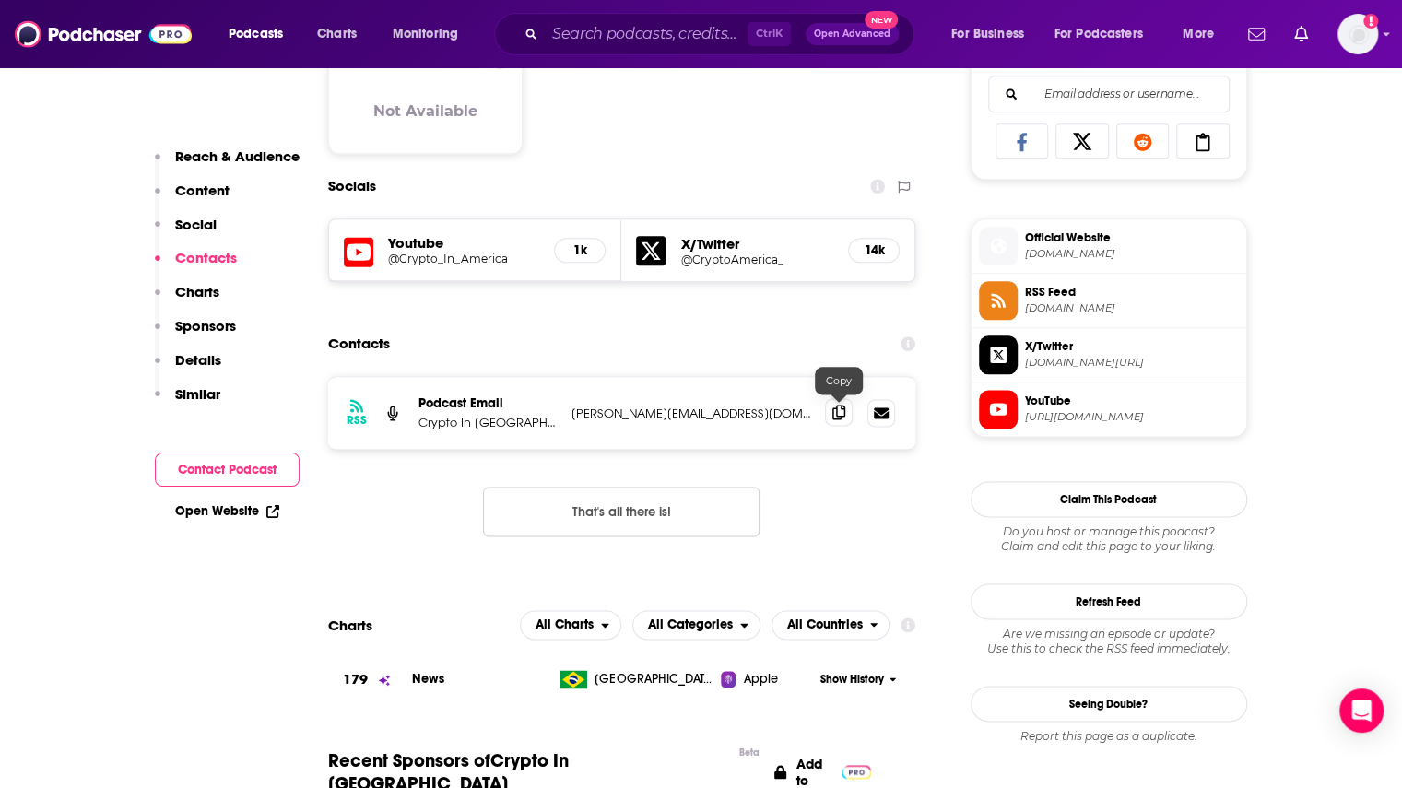
click at [839, 407] on icon at bounding box center [838, 412] width 13 height 15
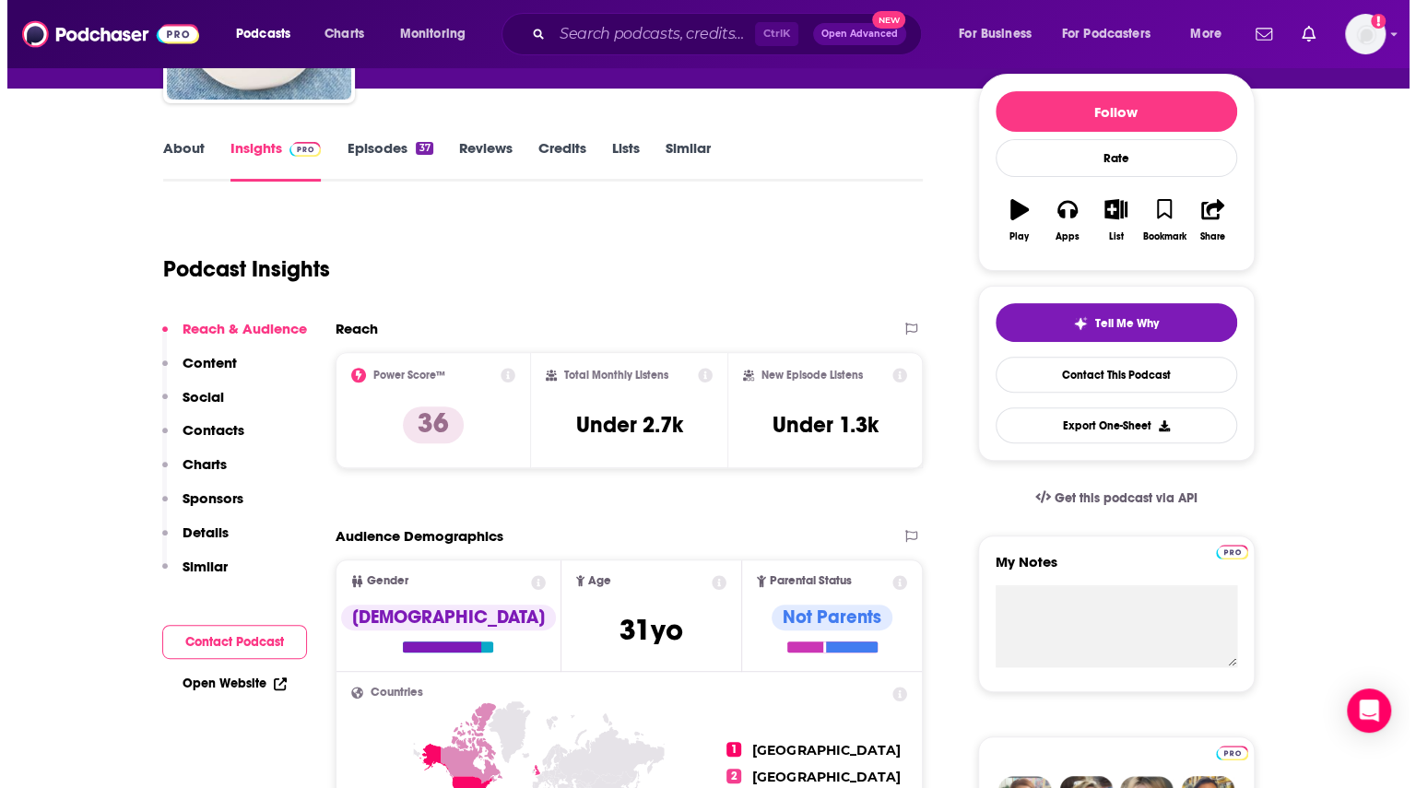
scroll to position [0, 0]
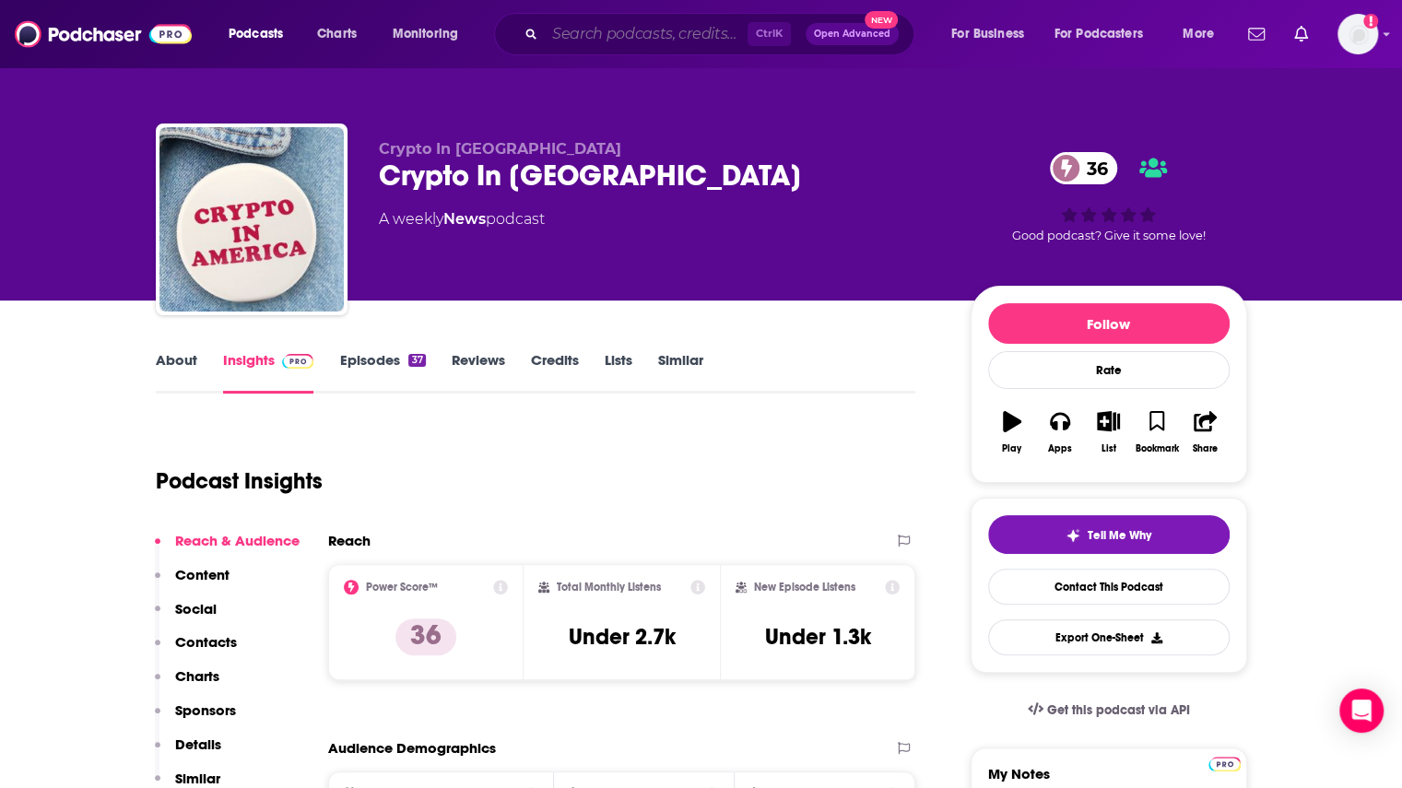
click at [614, 29] on input "Search podcasts, credits, & more..." at bounding box center [646, 33] width 203 height 29
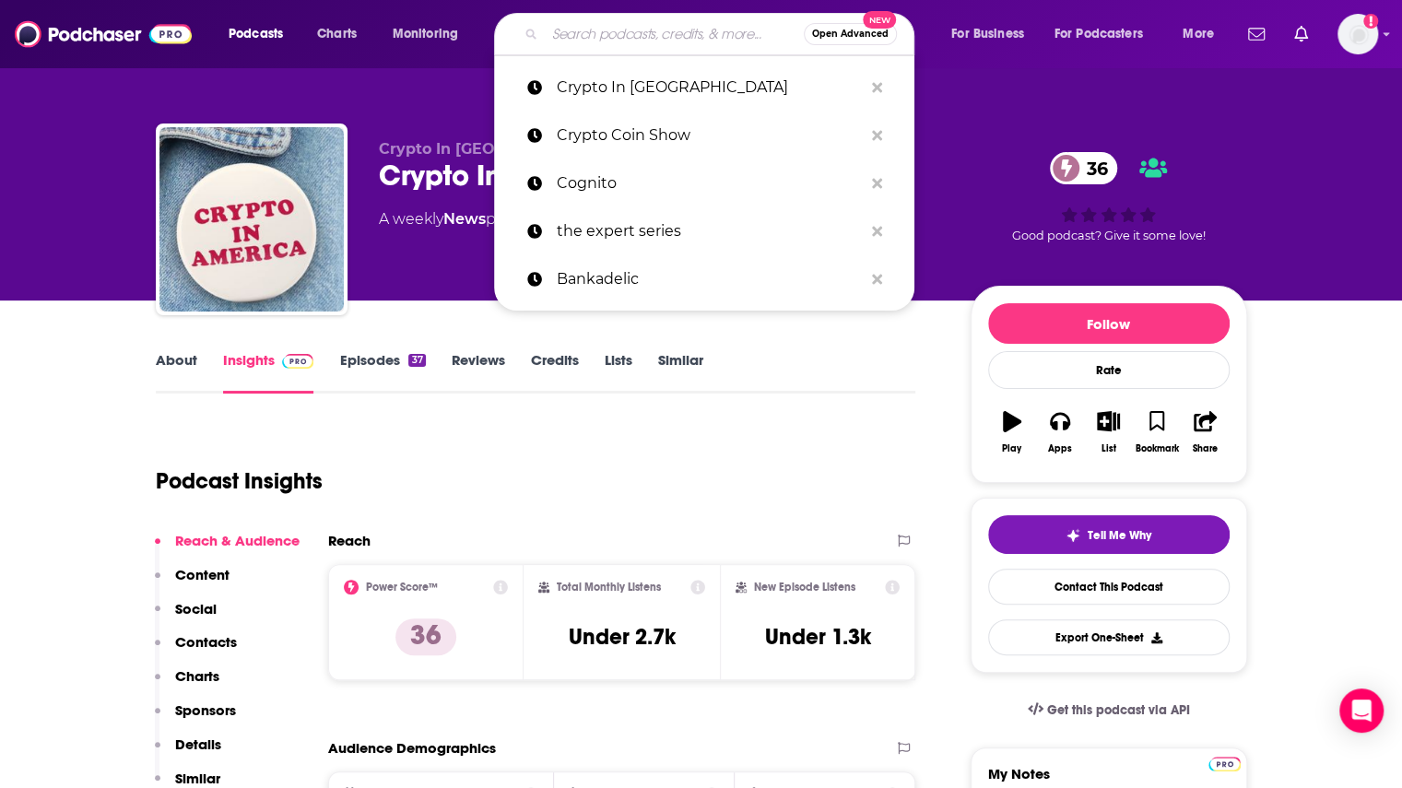
paste input "CUbroadcast"
type input "CUbroadcast"
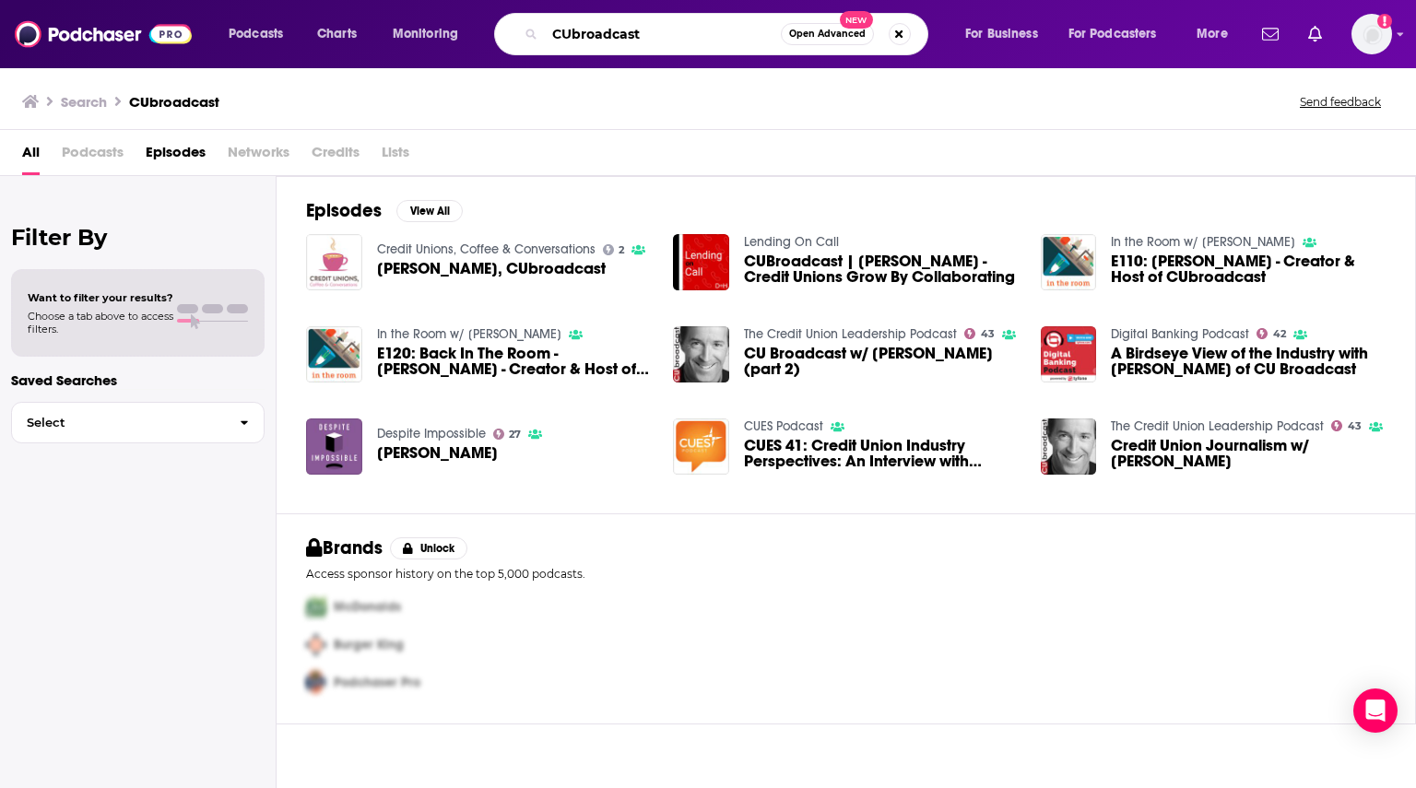
click at [722, 32] on input "CUbroadcast" at bounding box center [663, 33] width 236 height 29
paste input "Shamus Madan Dealroom Media"
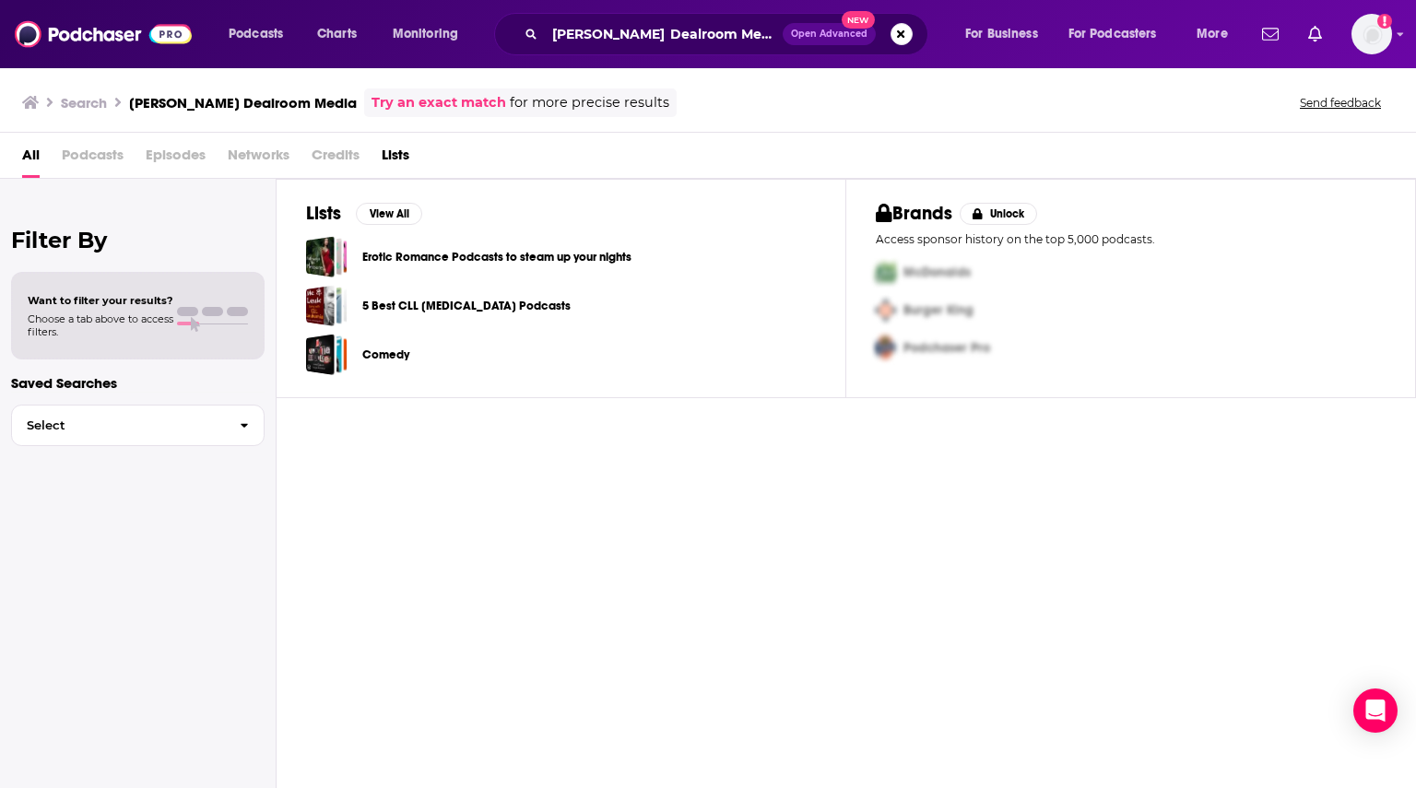
click at [657, 61] on div "Podcasts Charts Monitoring Shamus Madan Dealroom Media Open Advanced New For Bu…" at bounding box center [708, 34] width 1416 height 68
click at [675, 41] on input "Shamus Madan Dealroom Media" at bounding box center [664, 33] width 238 height 29
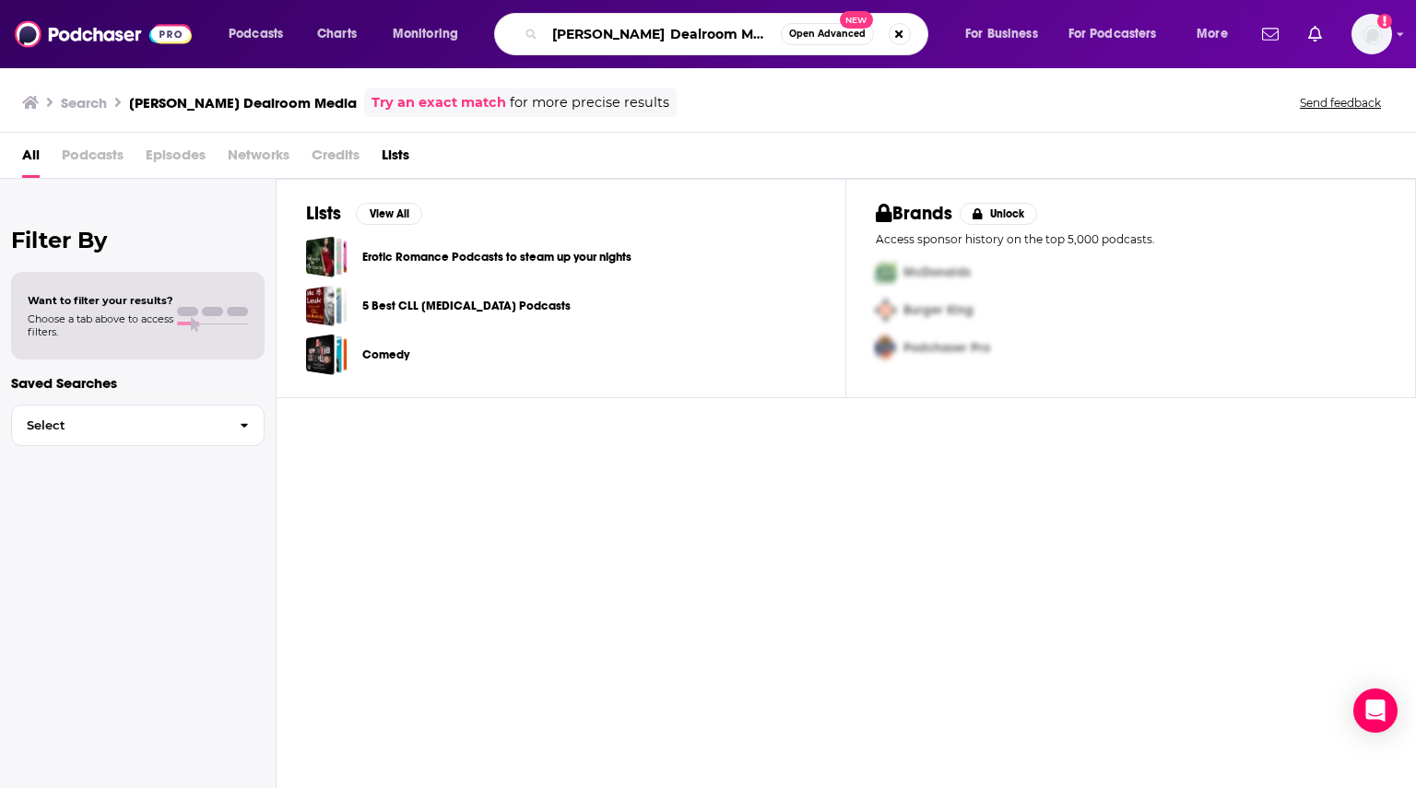
drag, startPoint x: 669, startPoint y: 35, endPoint x: 527, endPoint y: 25, distance: 142.3
click at [527, 25] on div "Shamus Madan Dealroom Media Open Advanced New" at bounding box center [711, 34] width 434 height 42
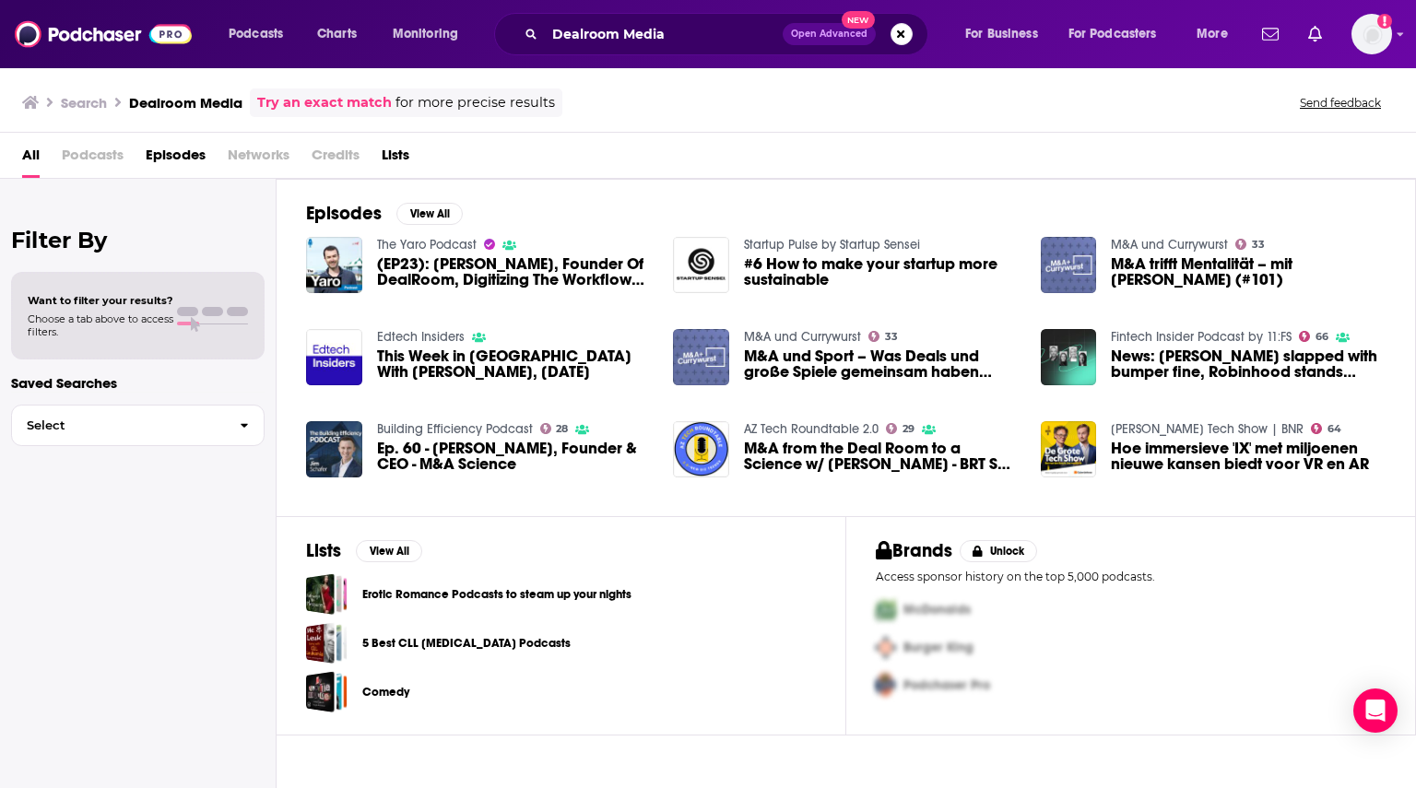
click at [632, 49] on div "Dealroom Media Open Advanced New" at bounding box center [711, 34] width 434 height 42
click at [646, 31] on input "Dealroom Media" at bounding box center [664, 33] width 238 height 29
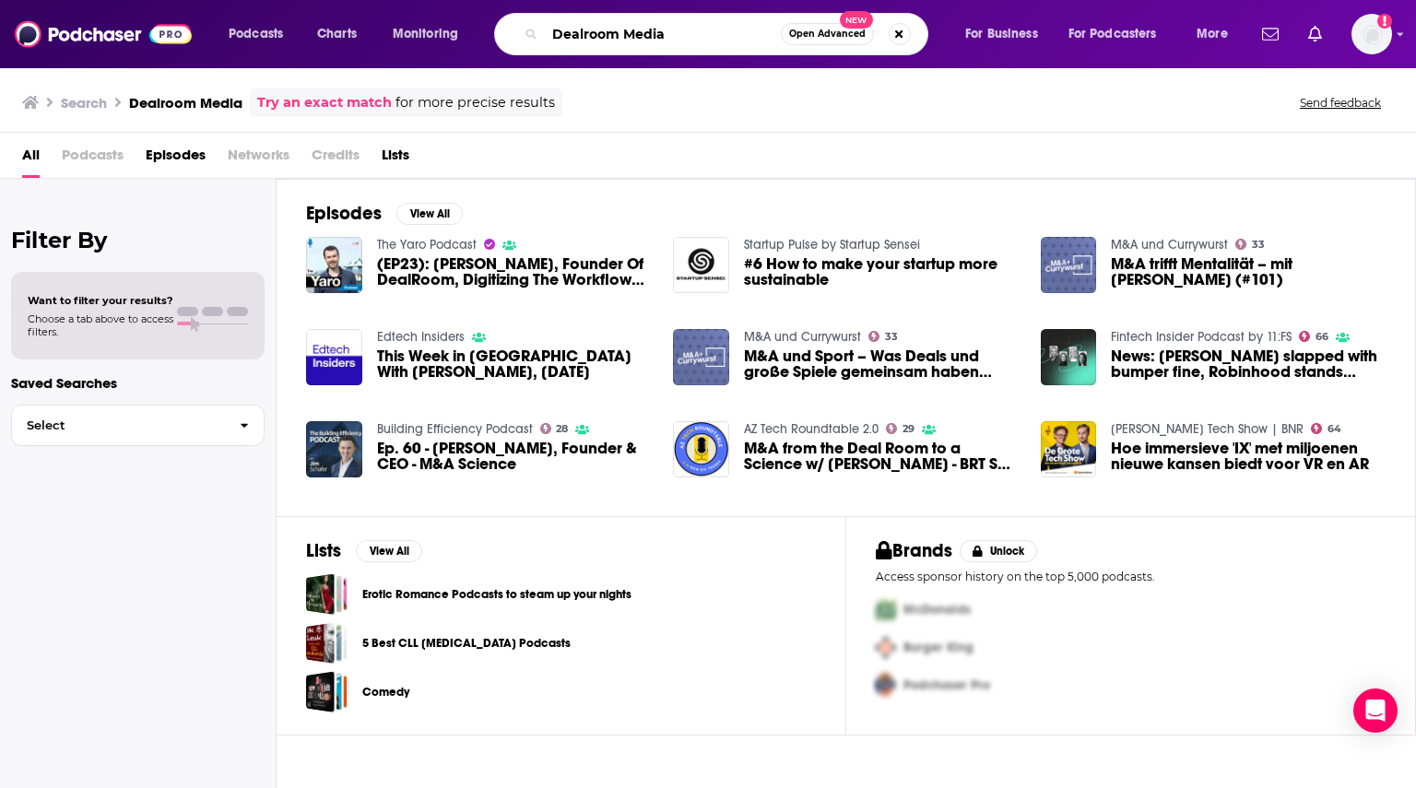
click at [646, 31] on input "Dealroom Media" at bounding box center [663, 33] width 236 height 29
paste input "Shamus Madan"
type input "Shamus Madan"
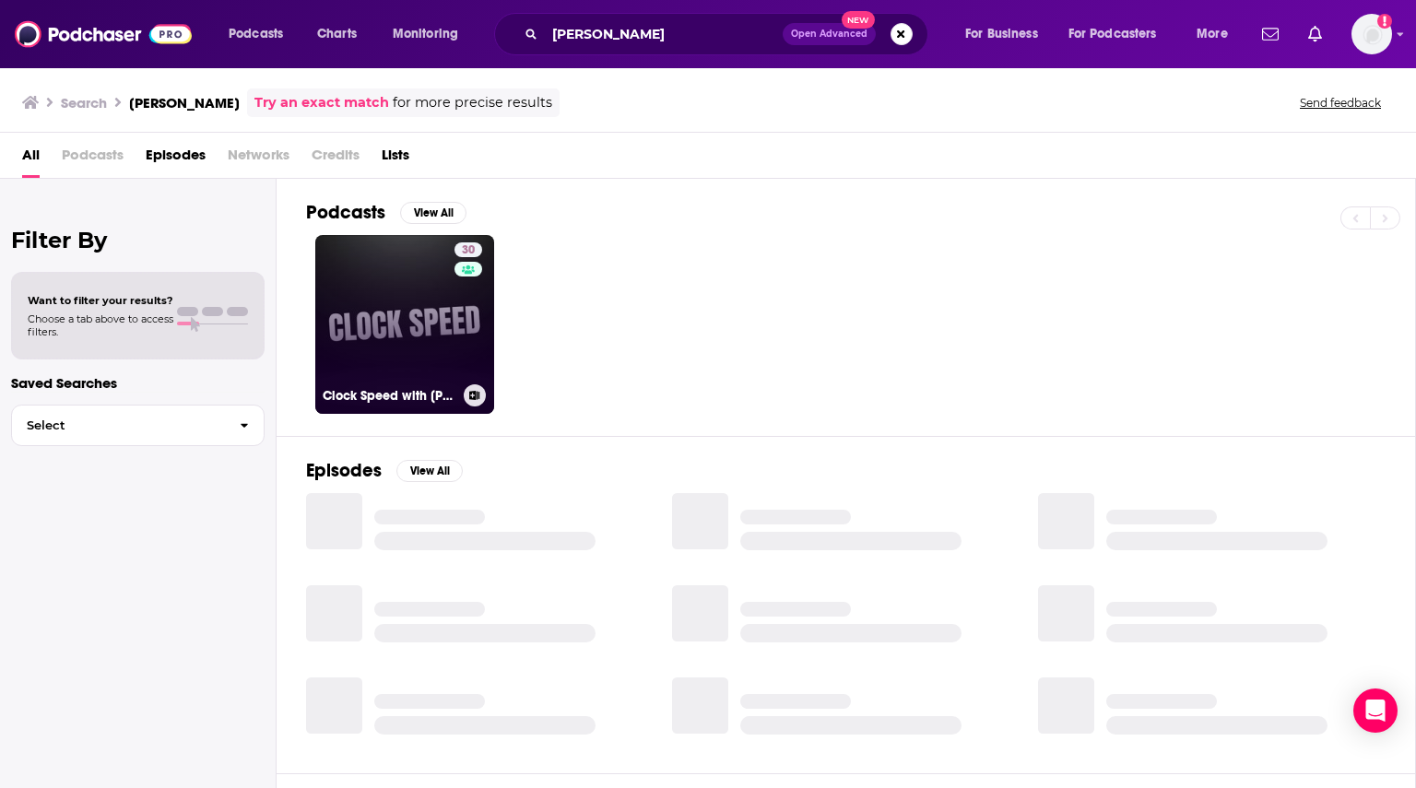
click at [439, 342] on link "30 Clock Speed with Shamus Madan" at bounding box center [404, 324] width 179 height 179
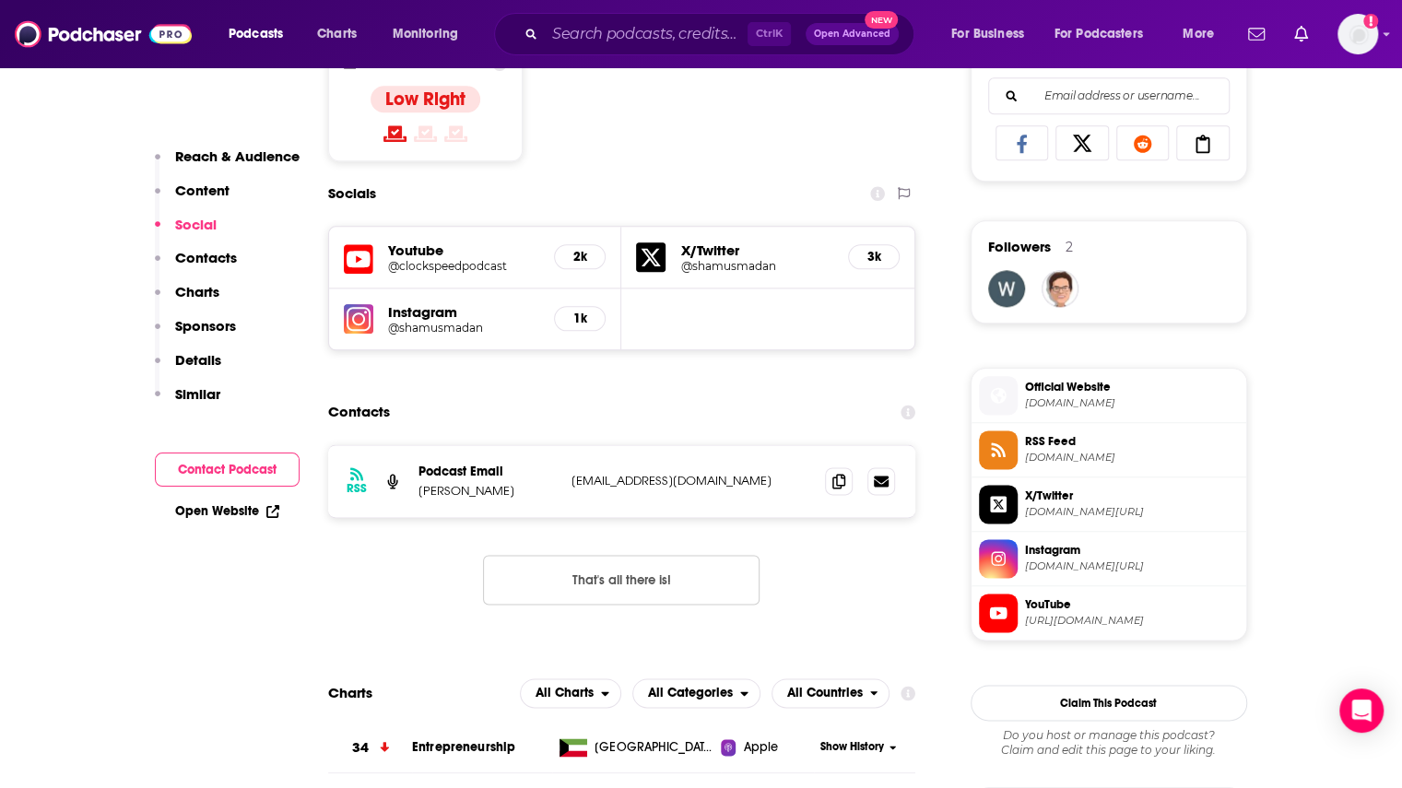
scroll to position [1198, 0]
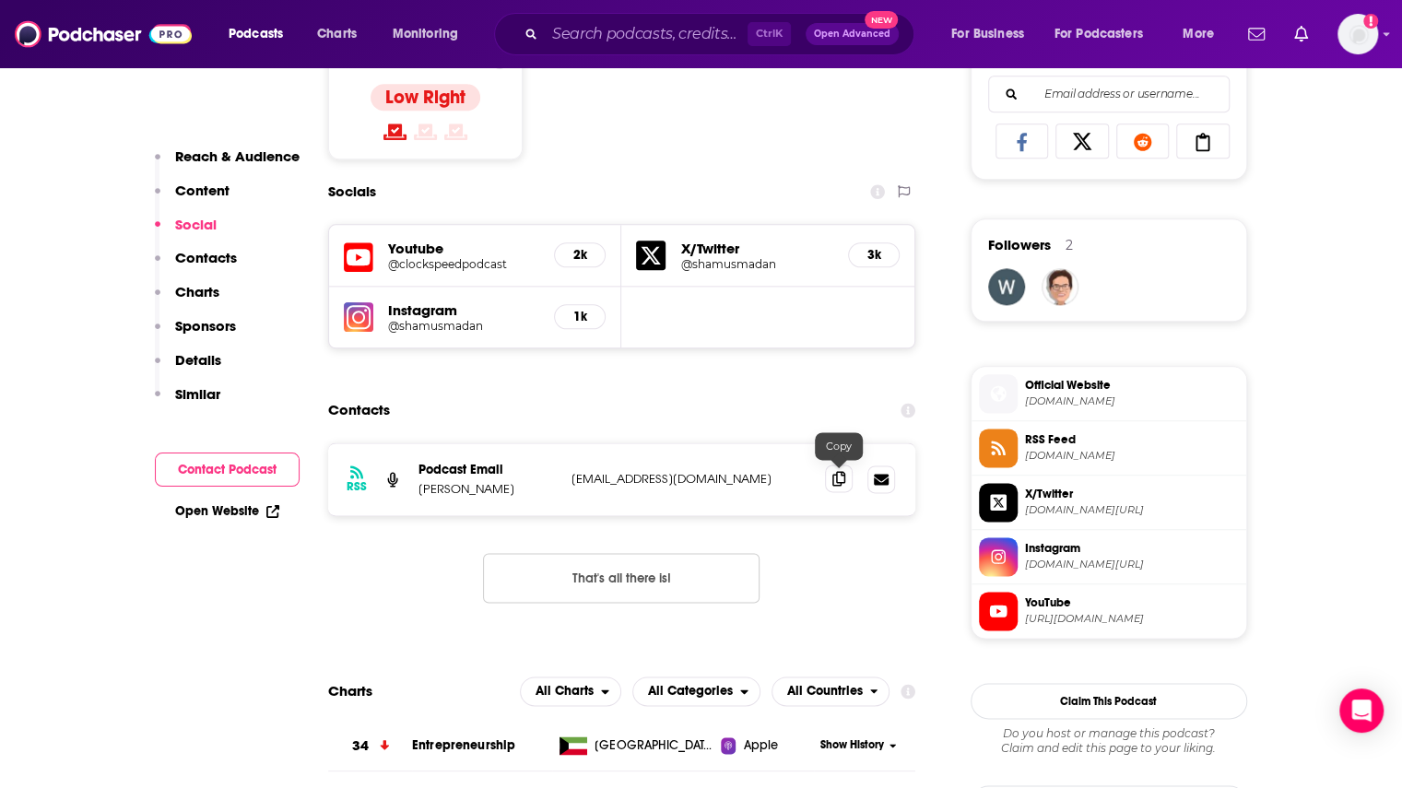
click at [829, 477] on span at bounding box center [839, 479] width 28 height 28
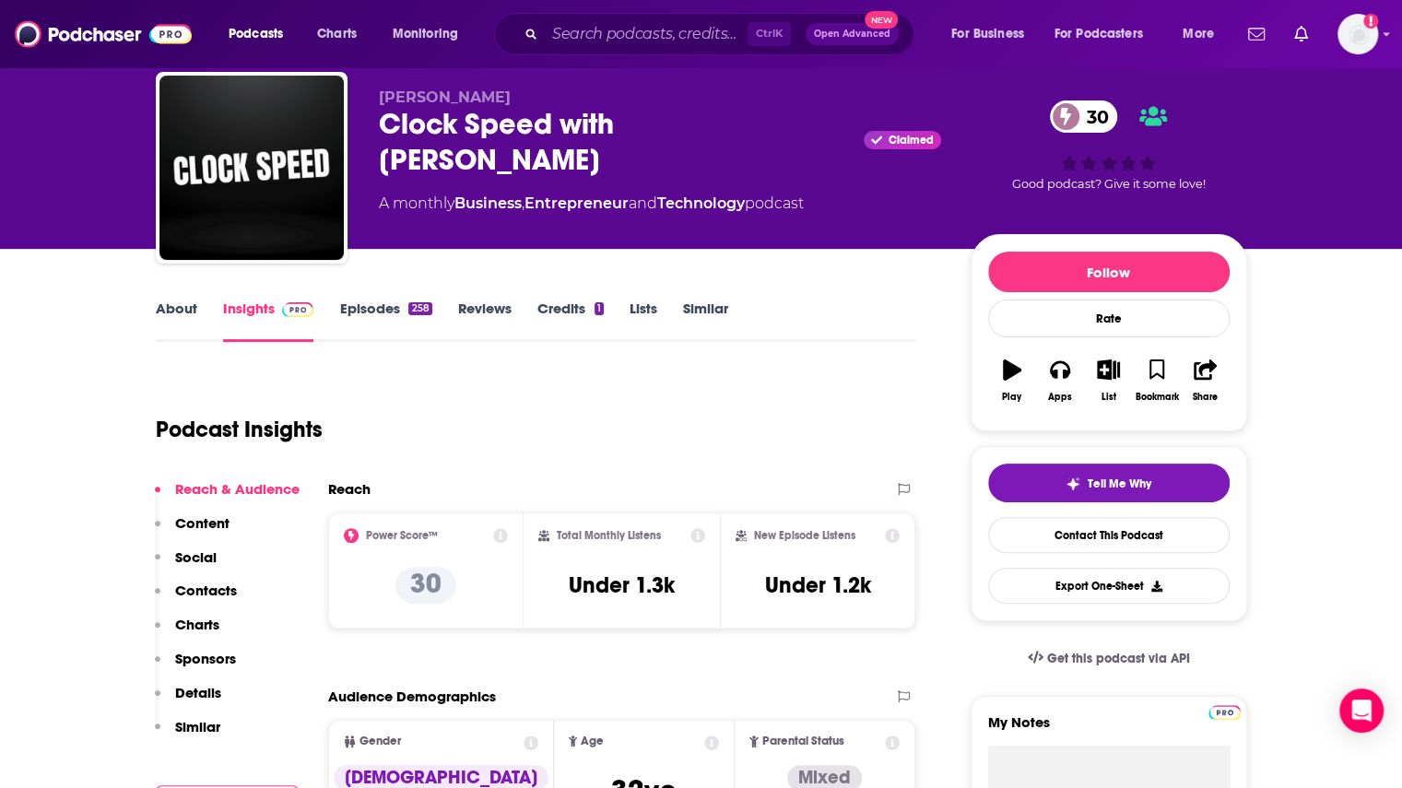
scroll to position [0, 0]
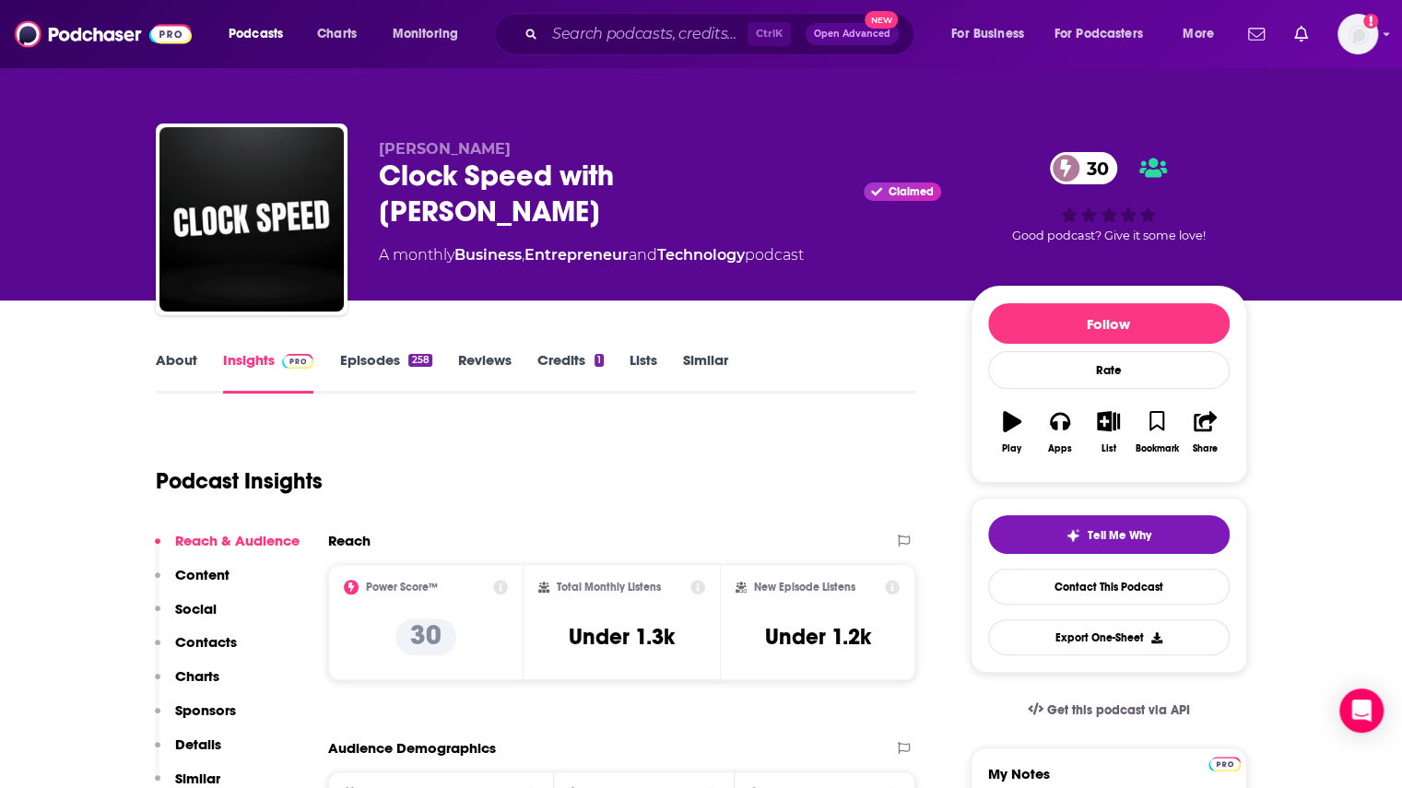
click at [407, 364] on link "Episodes 258" at bounding box center [385, 372] width 92 height 42
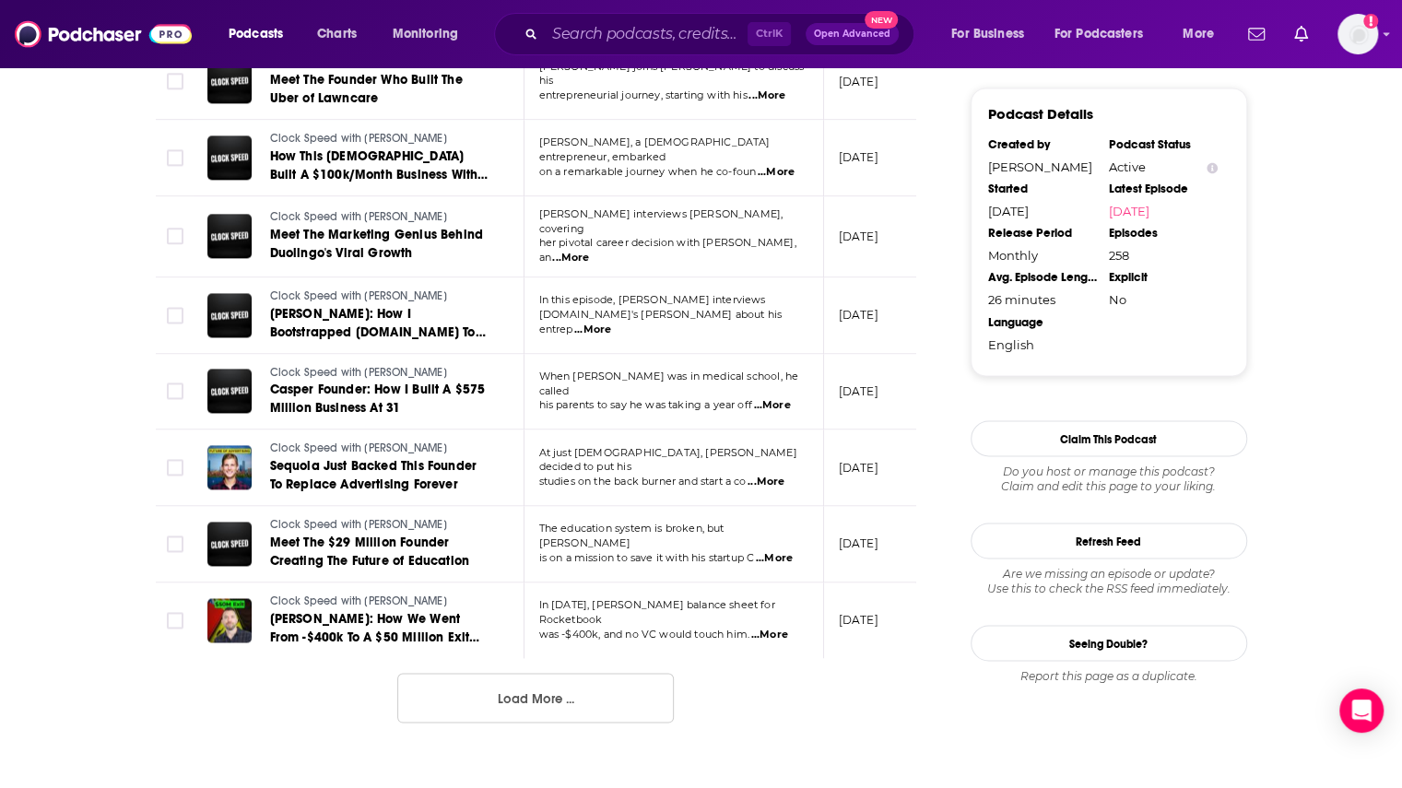
scroll to position [1844, 0]
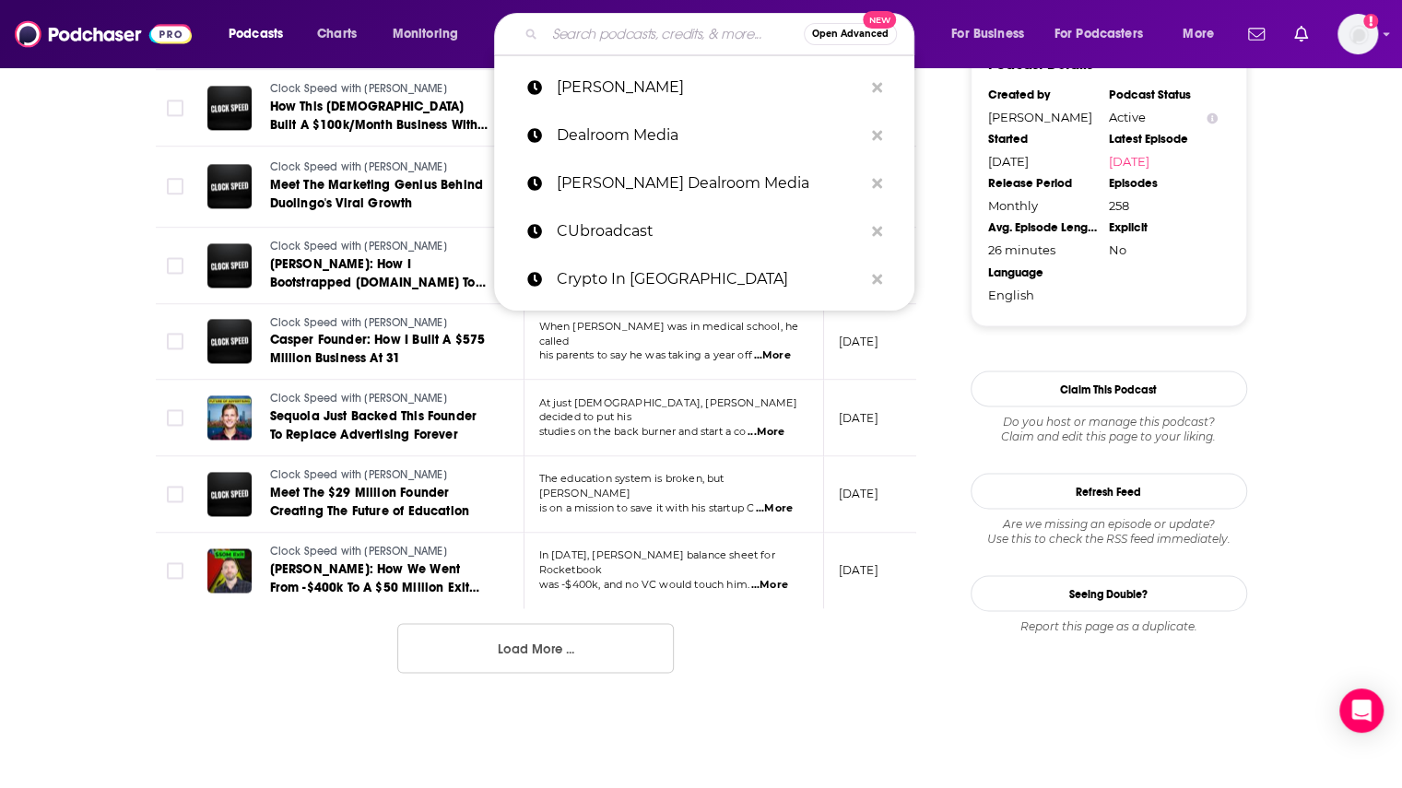
click at [645, 38] on input "Search podcasts, credits, & more..." at bounding box center [674, 33] width 259 height 29
paste input "Di-nero Podcast"
type input "Di-nero Podcast"
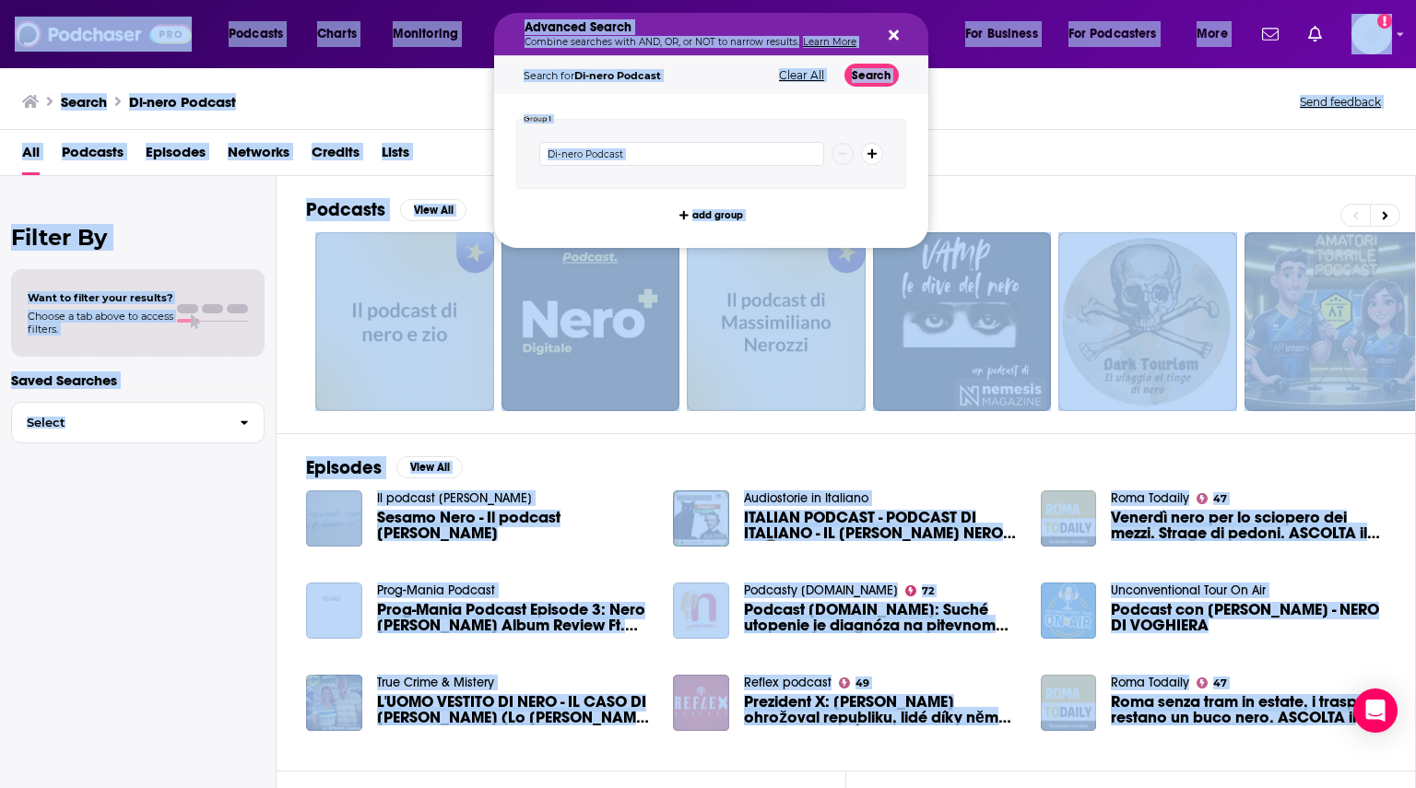
click at [450, 113] on div "Search Di-nero Podcast Send feedback" at bounding box center [704, 101] width 1364 height 26
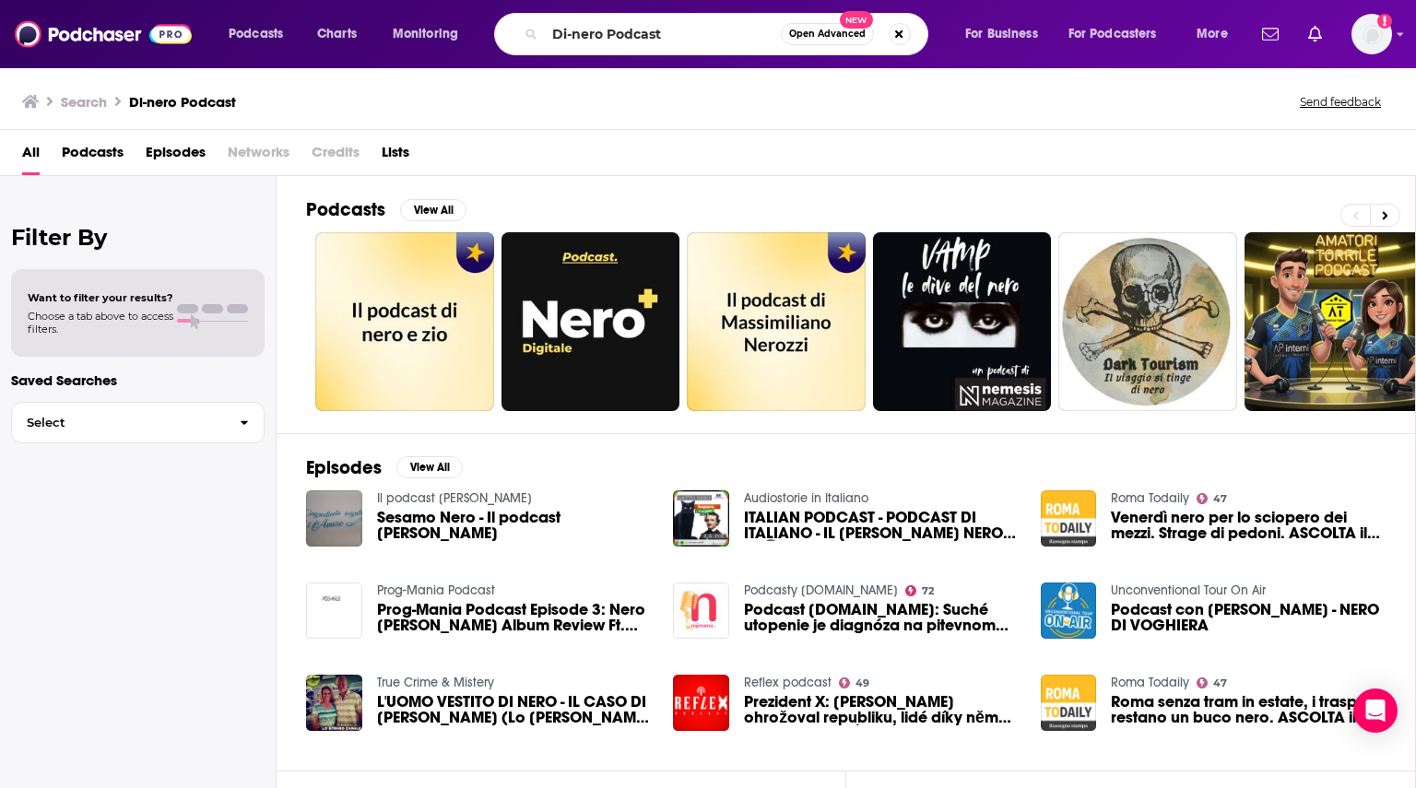
click at [448, 87] on div "Search Di-nero Podcast Send feedback" at bounding box center [708, 98] width 1416 height 64
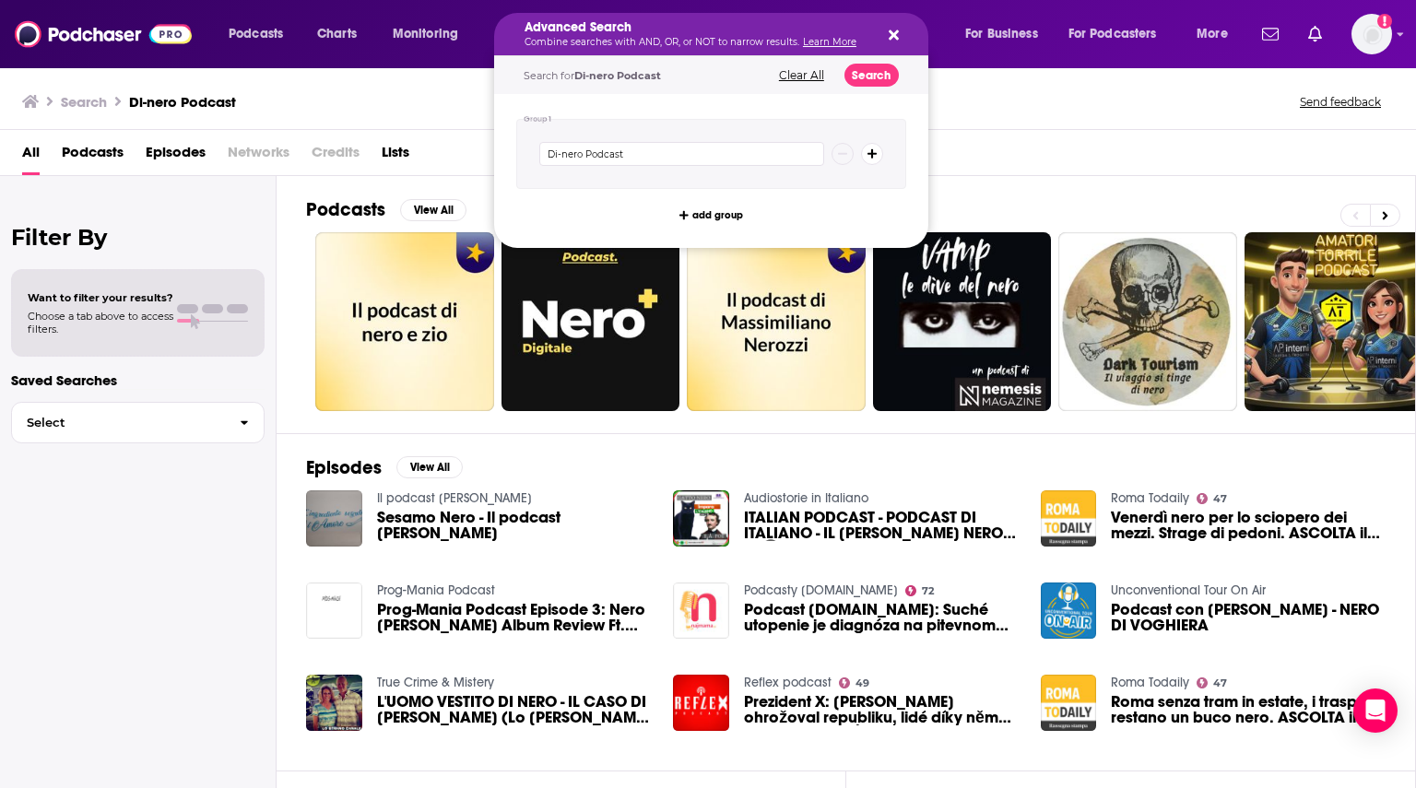
click at [889, 32] on icon "Search podcasts, credits, & more..." at bounding box center [894, 35] width 10 height 15
click at [641, 78] on span "Di-nero Podcast" at bounding box center [617, 75] width 87 height 13
click at [784, 71] on button "Clear All" at bounding box center [801, 75] width 56 height 13
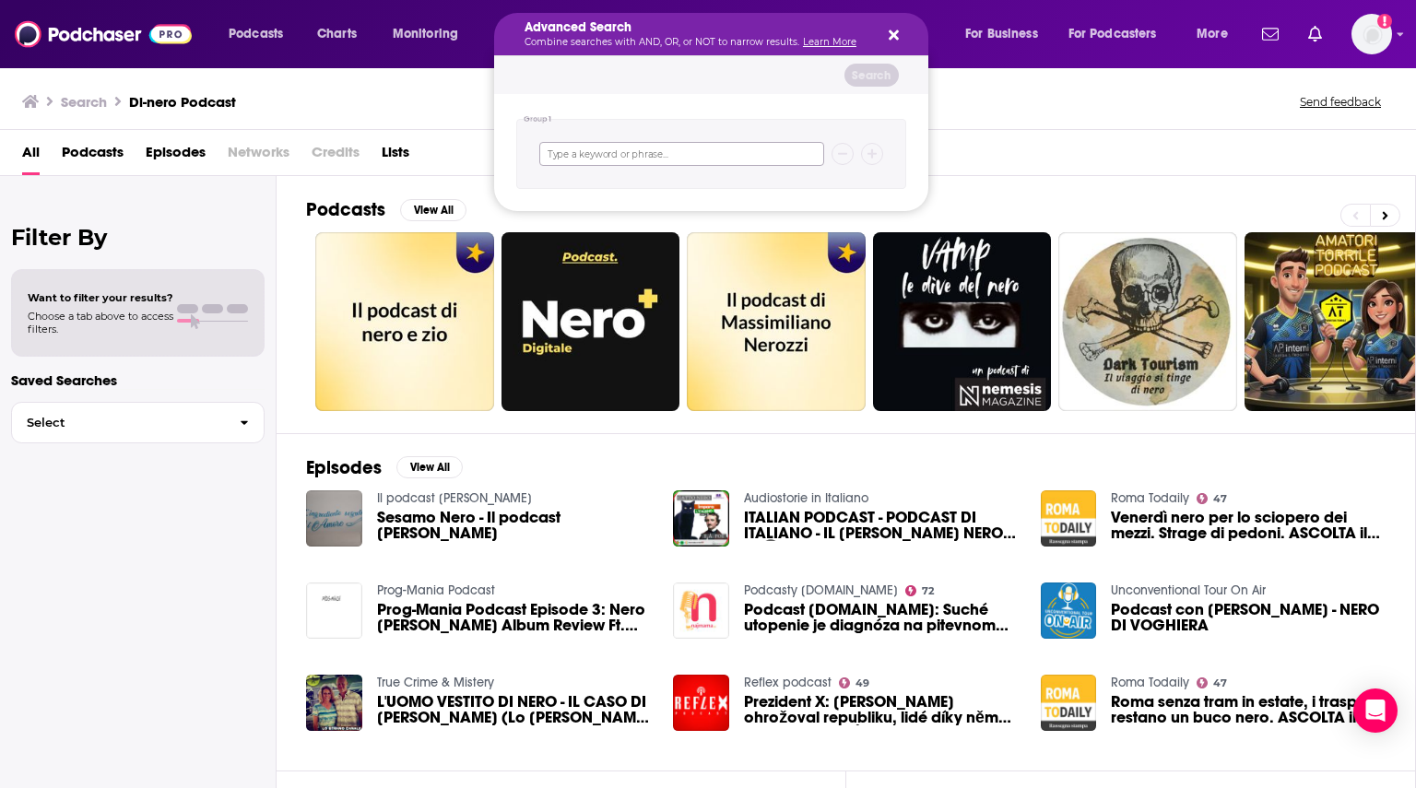
click at [659, 144] on input "Search podcasts, credits, & more..." at bounding box center [681, 154] width 285 height 24
click at [890, 25] on div "Advanced Search Combine searches with AND, OR, or NOT to narrow results. Learn …" at bounding box center [711, 34] width 434 height 42
click at [894, 36] on icon "Search podcasts, credits, & more..." at bounding box center [894, 35] width 10 height 10
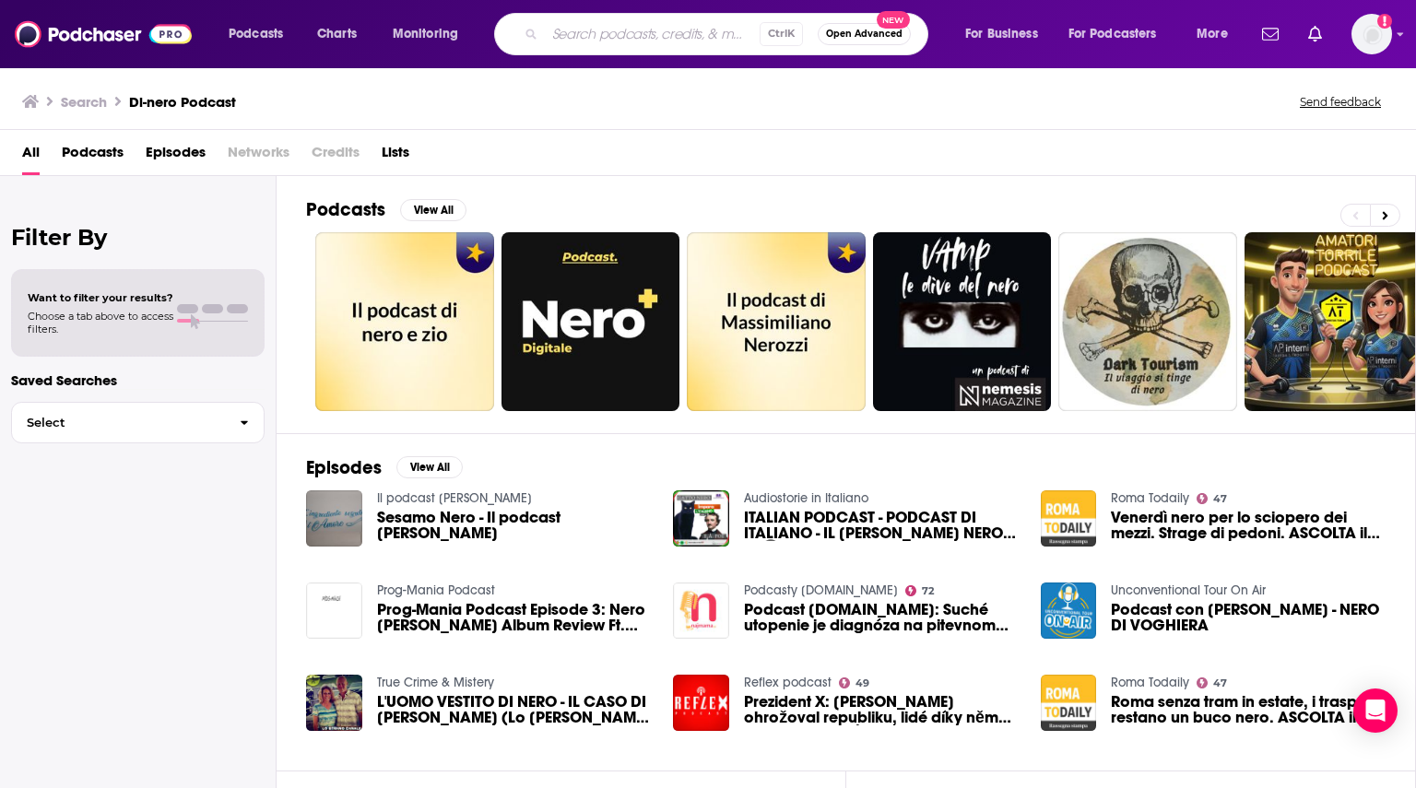
click at [894, 36] on span "Open Advanced" at bounding box center [864, 33] width 77 height 9
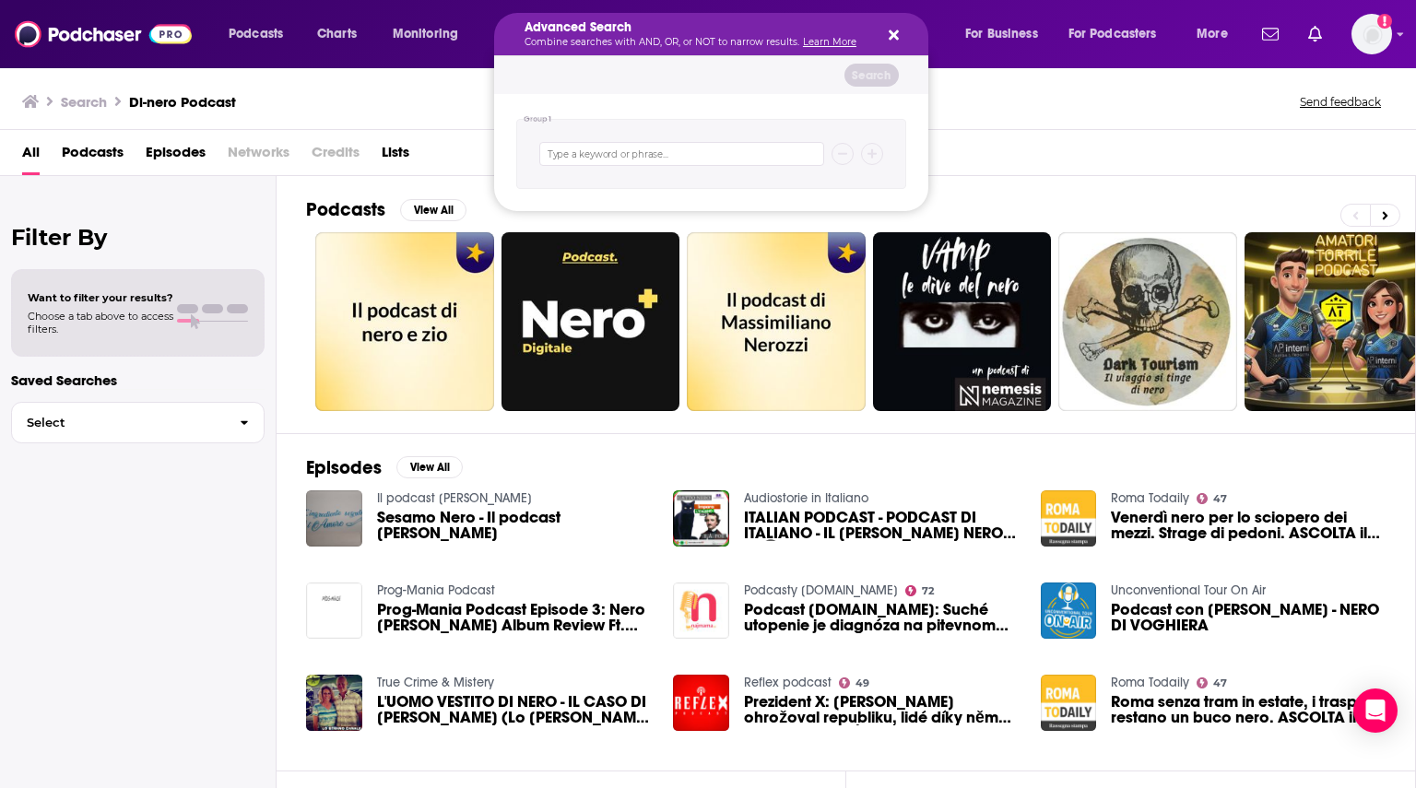
click at [894, 36] on icon "Search podcasts, credits, & more..." at bounding box center [894, 35] width 10 height 10
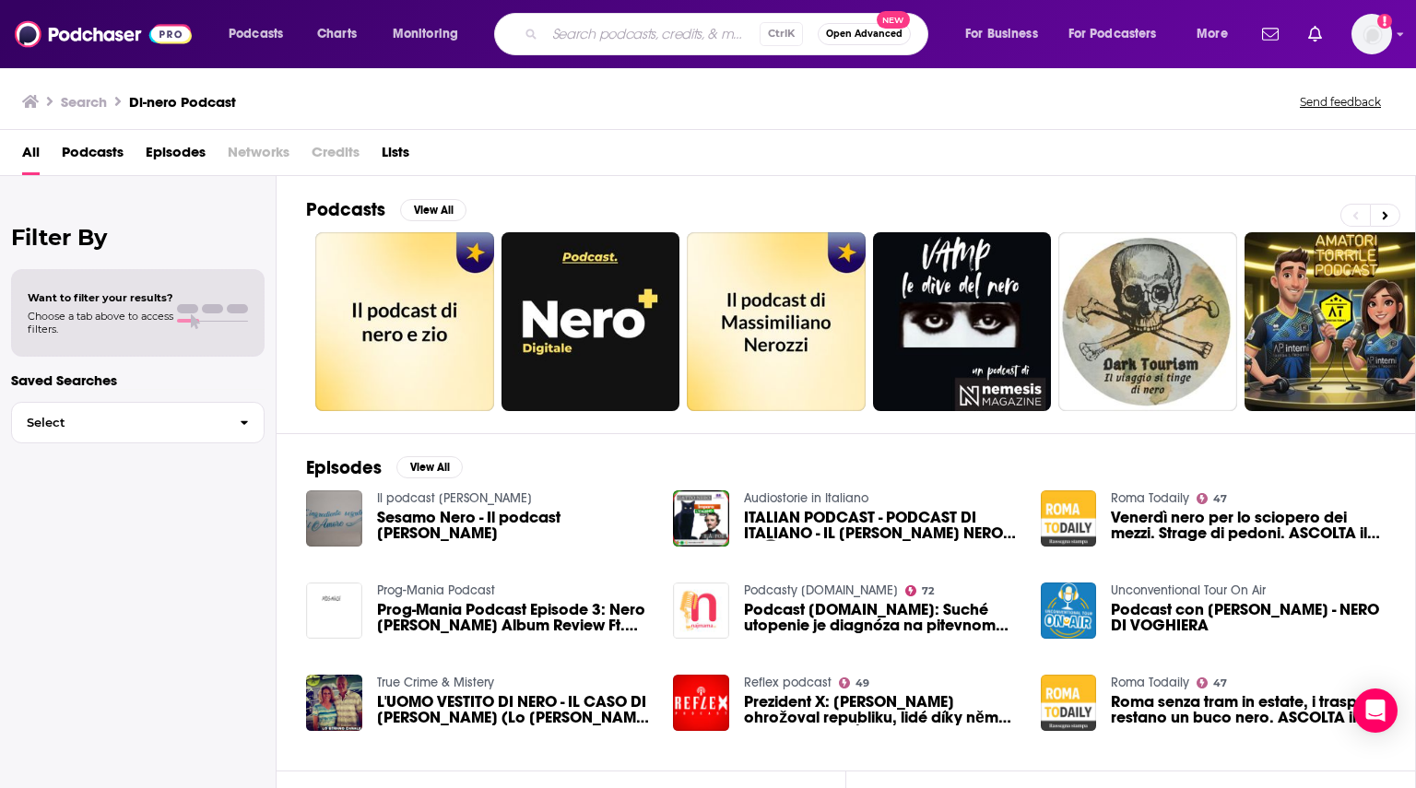
click at [855, 31] on span "Open Advanced" at bounding box center [864, 33] width 77 height 9
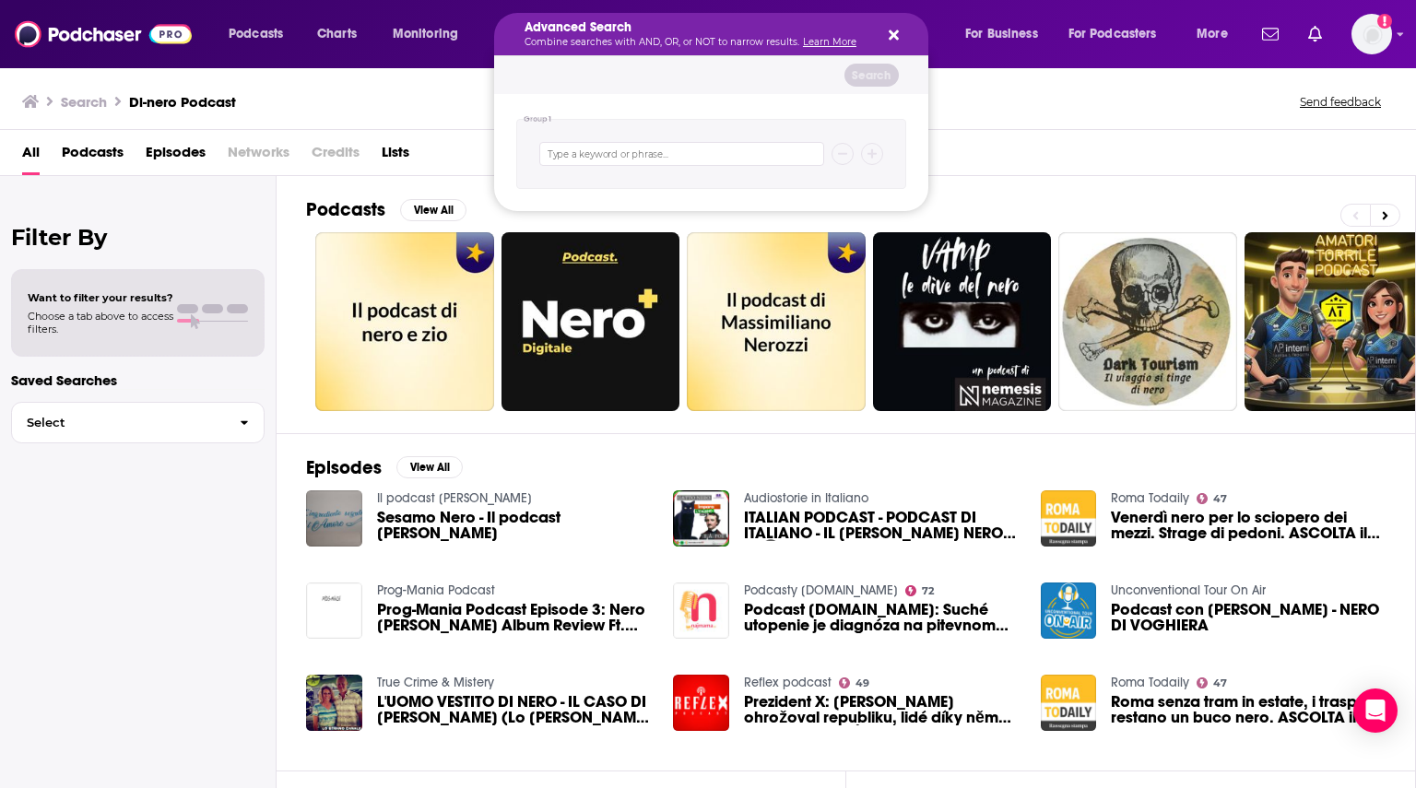
click at [892, 32] on icon "Search podcasts, credits, & more..." at bounding box center [894, 35] width 10 height 15
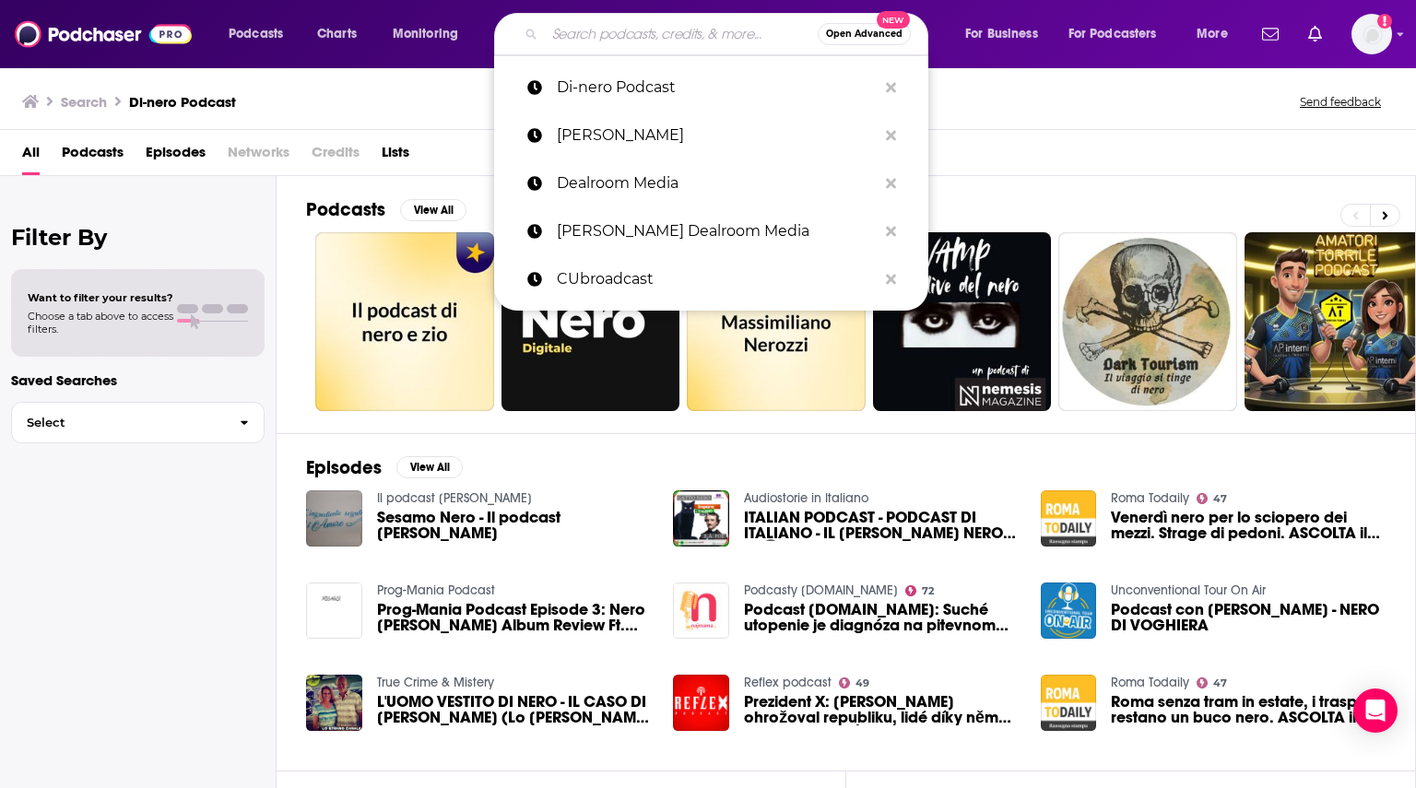
click at [645, 36] on input "Search podcasts, credits, & more..." at bounding box center [681, 33] width 273 height 29
paste input "Di-nero Podcast"
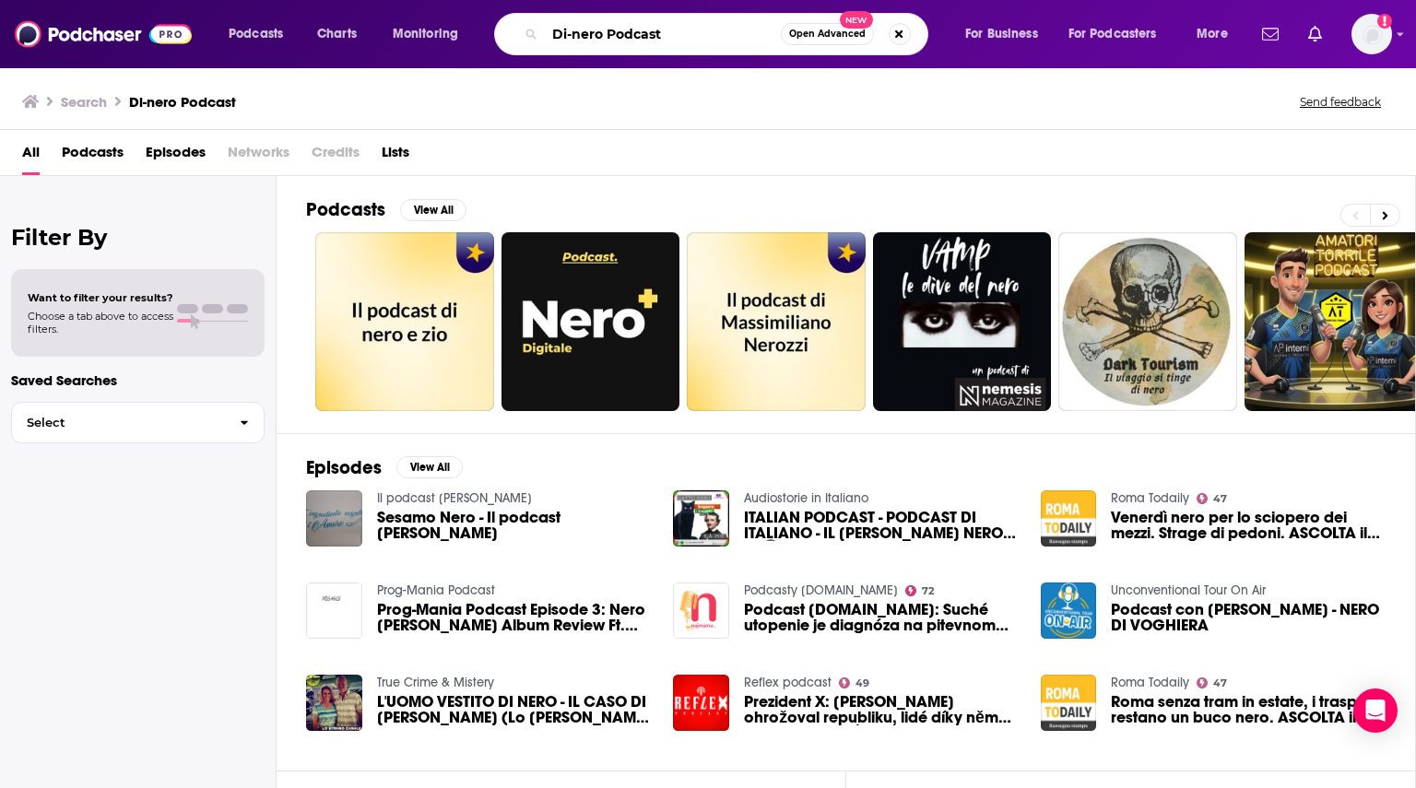
type input "Di-nero Podcast"
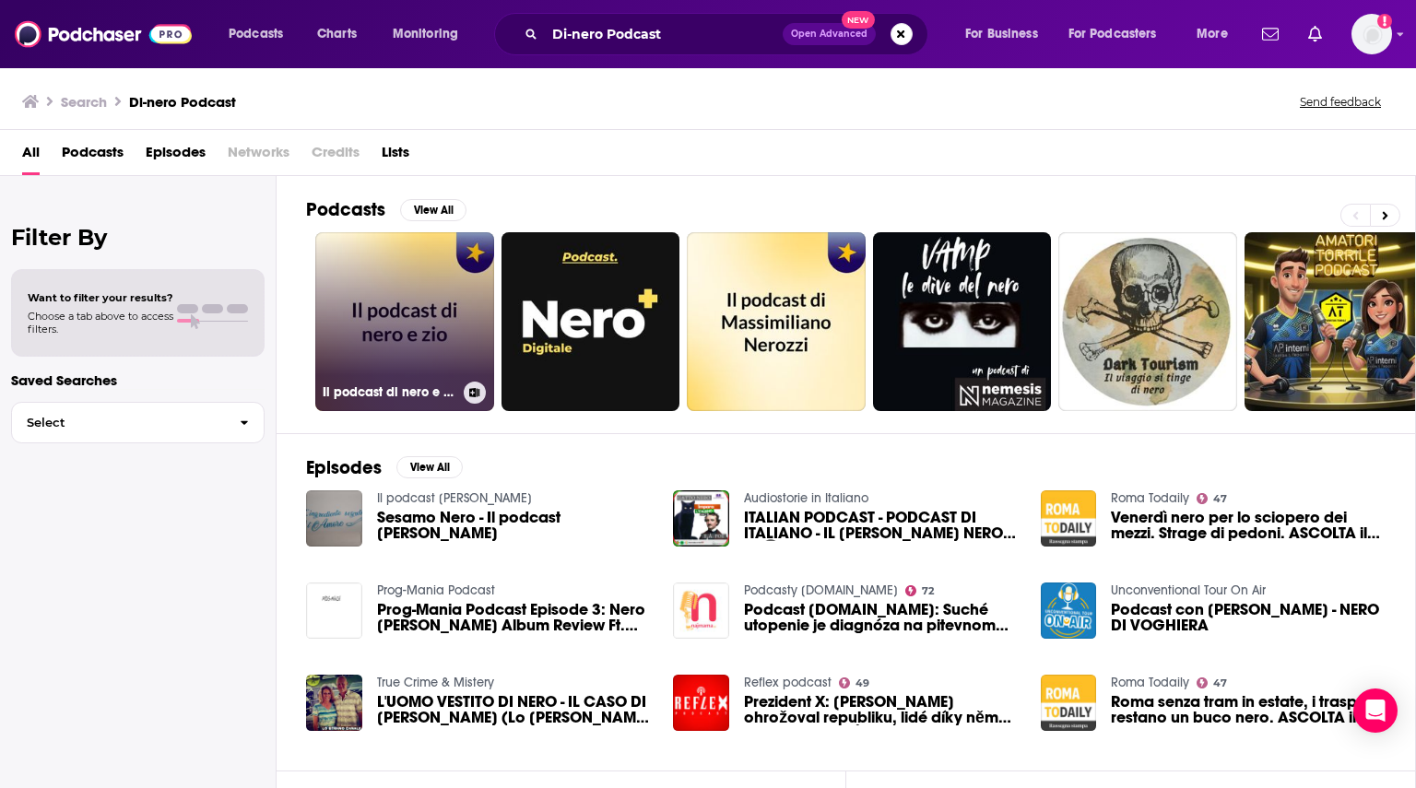
click at [433, 320] on link "Il podcast di nero e zio" at bounding box center [404, 321] width 179 height 179
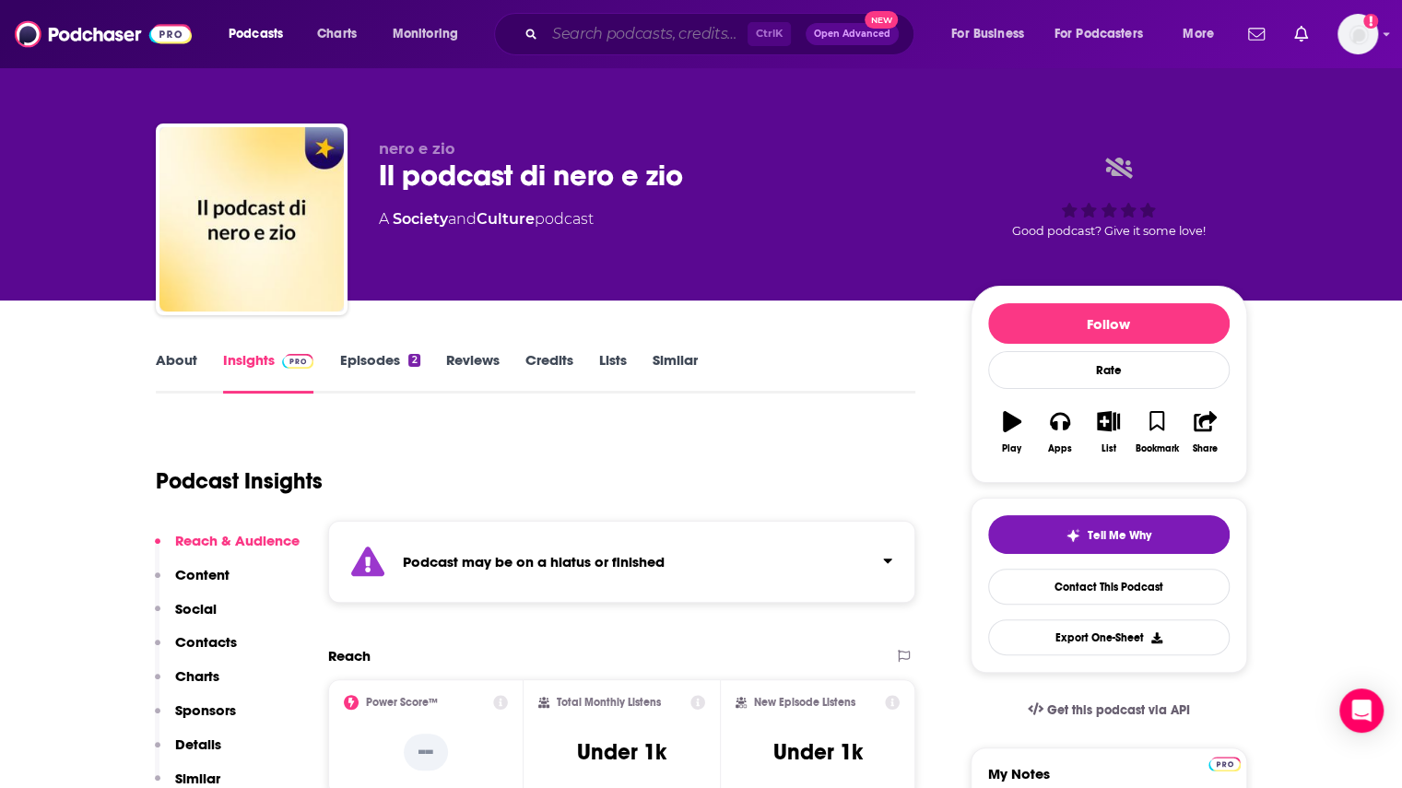
click at [595, 38] on input "Search podcasts, credits, & more..." at bounding box center [646, 33] width 203 height 29
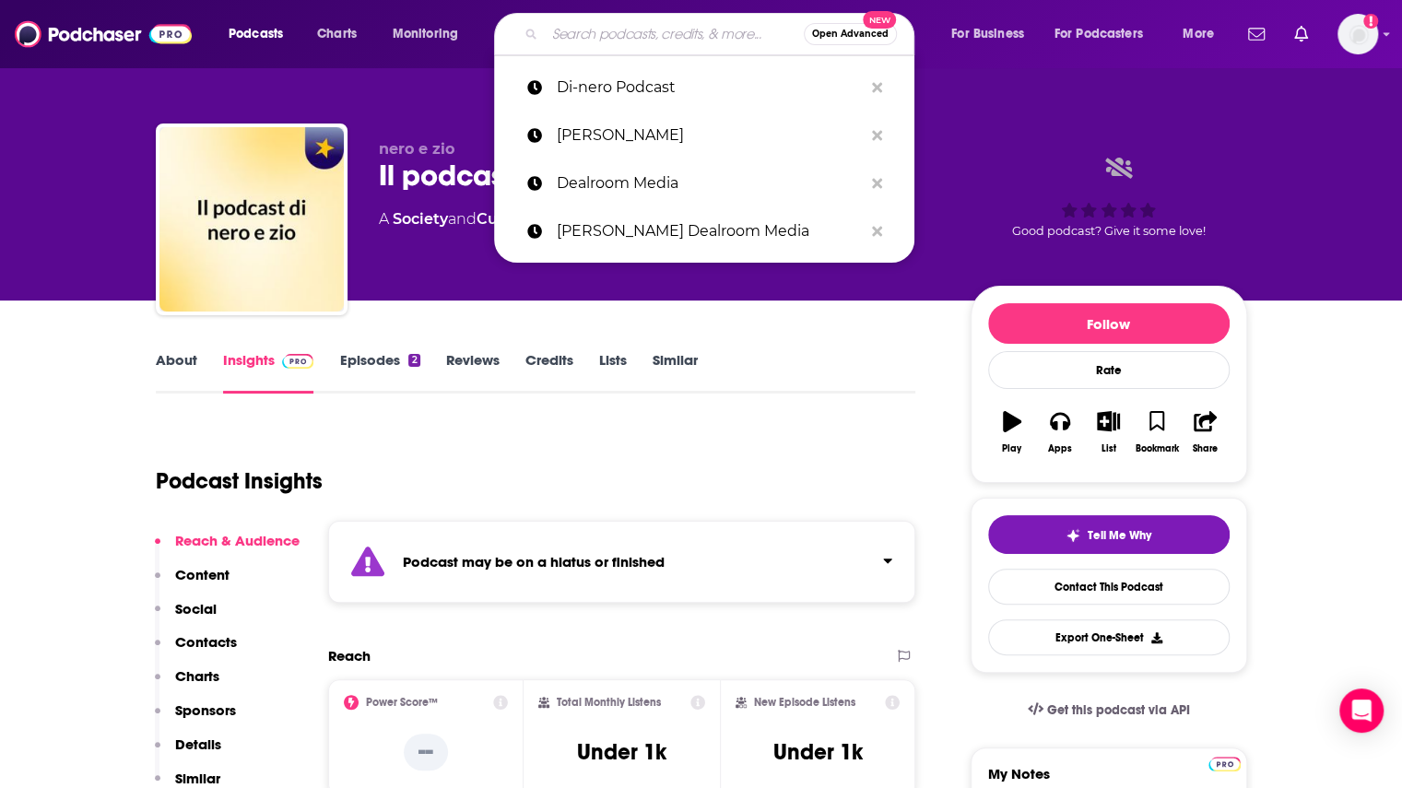
paste input "Digital Social LLC"
type input "Digital Social LLC"
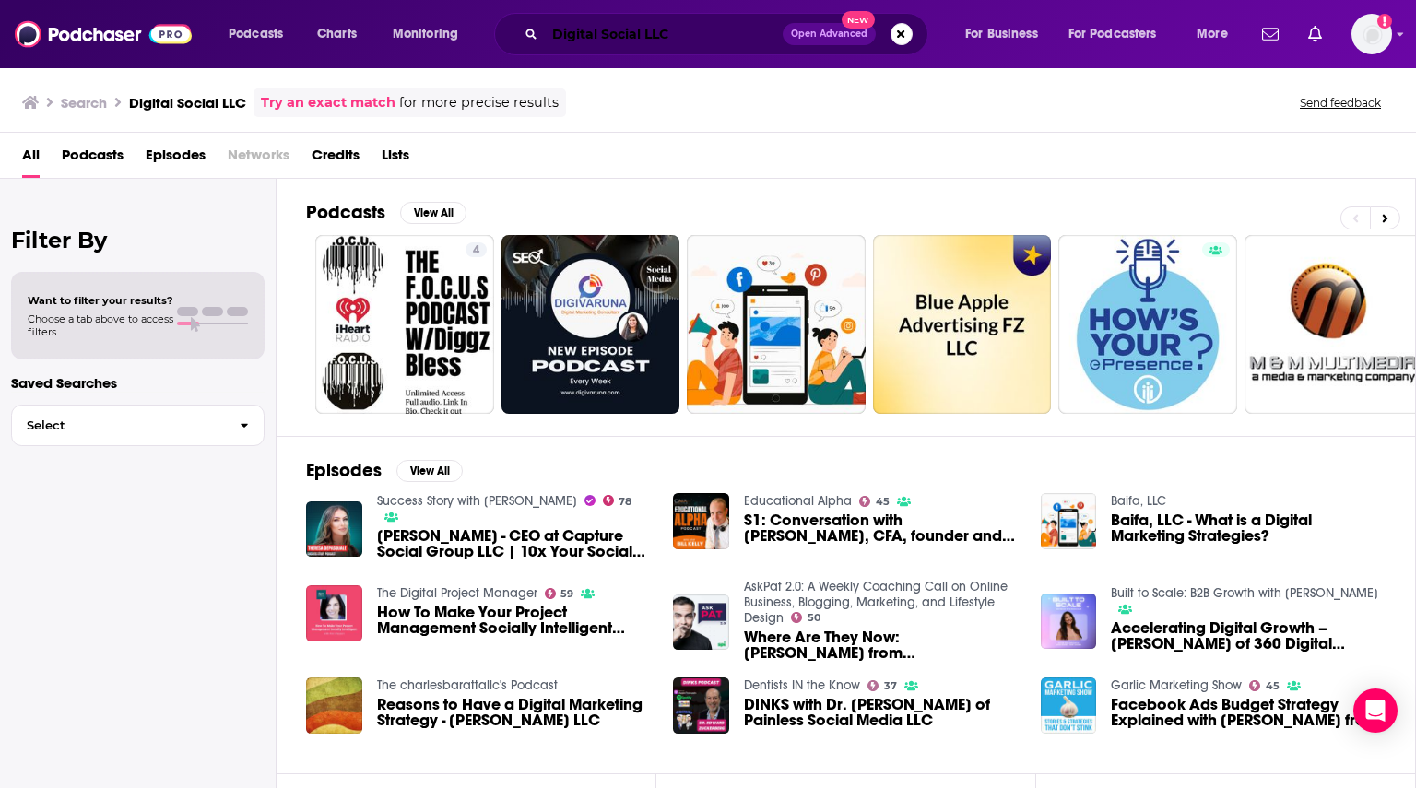
click at [583, 38] on input "Digital Social LLC" at bounding box center [664, 33] width 238 height 29
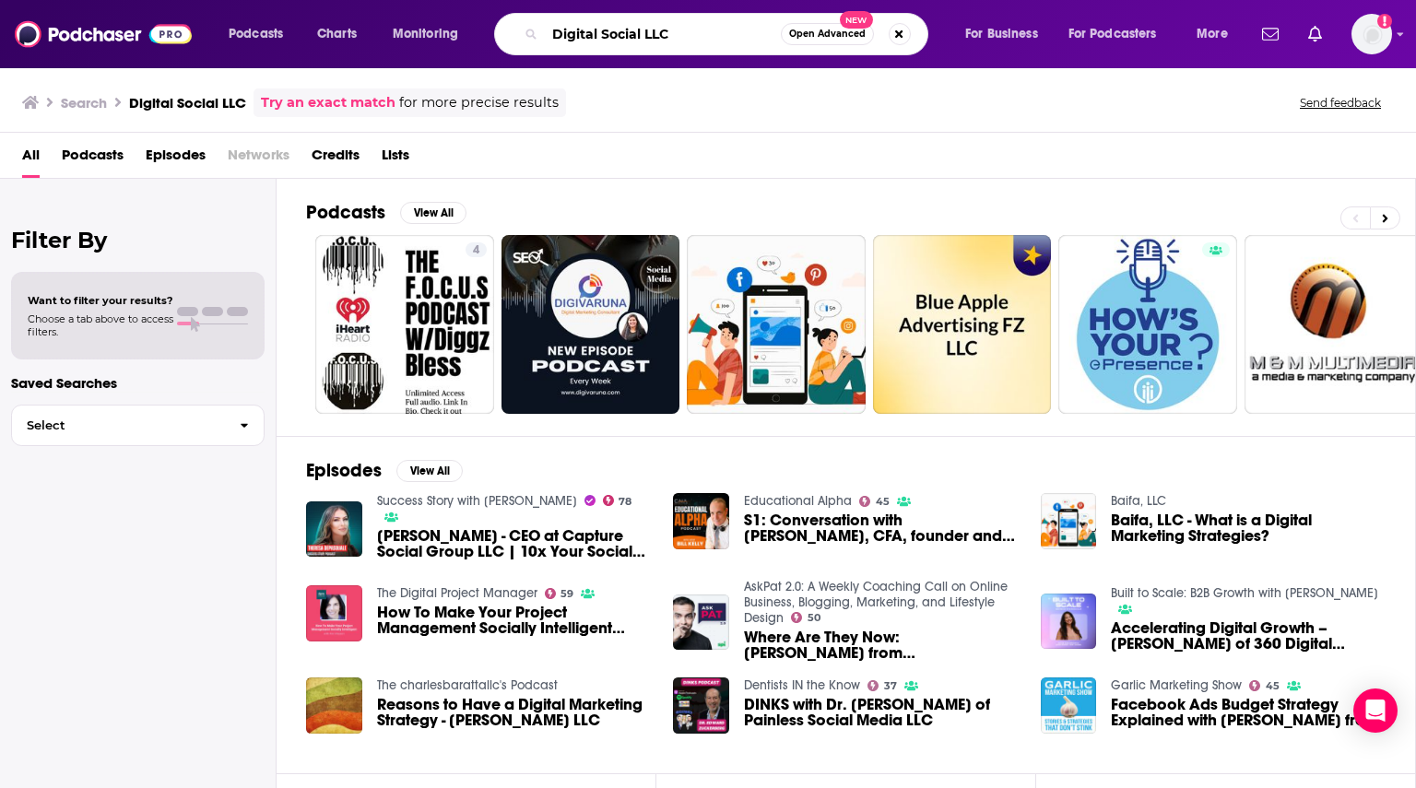
paste input "Earmark"
type input "Earmark"
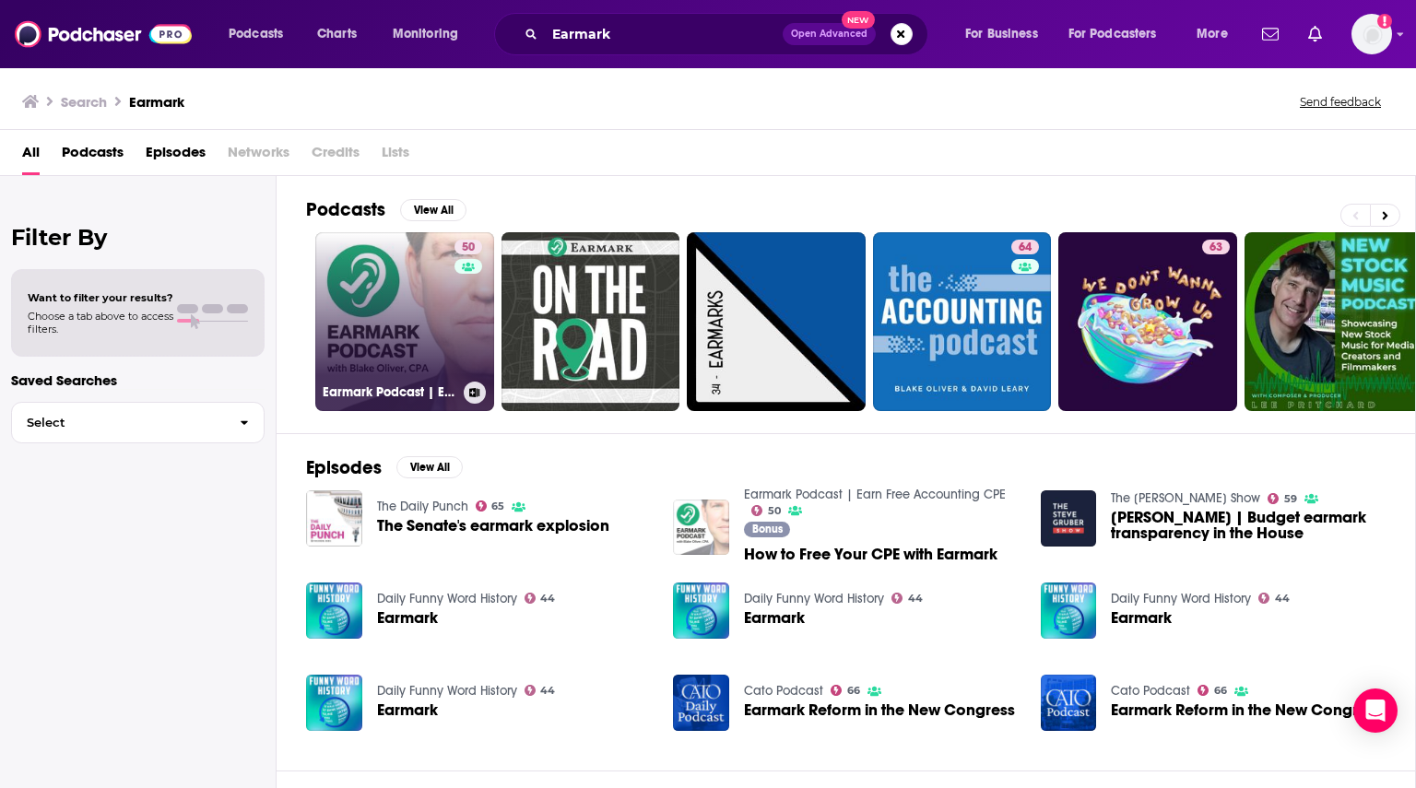
click at [444, 329] on link "50 Earmark Podcast | Earn Free Accounting CPE" at bounding box center [404, 321] width 179 height 179
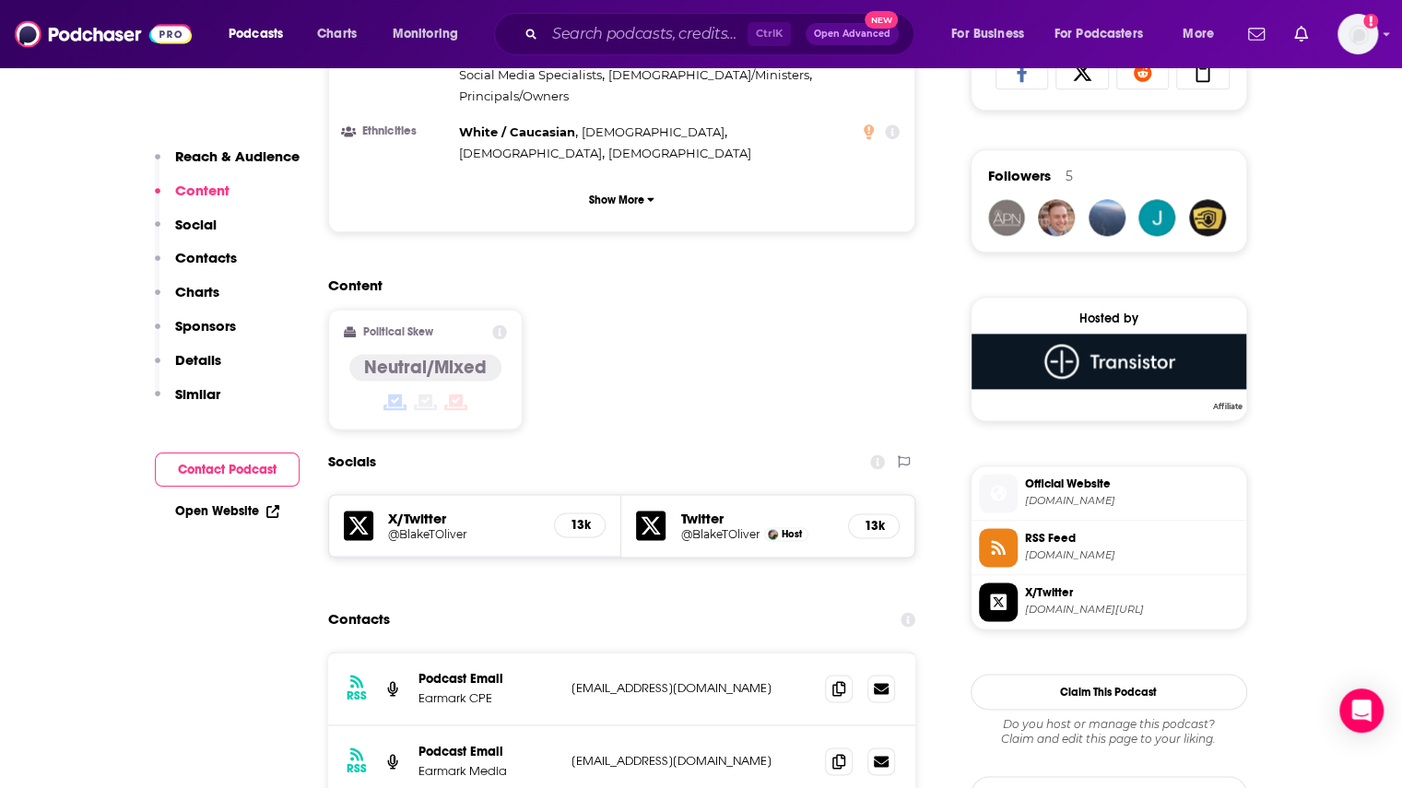
scroll to position [1291, 0]
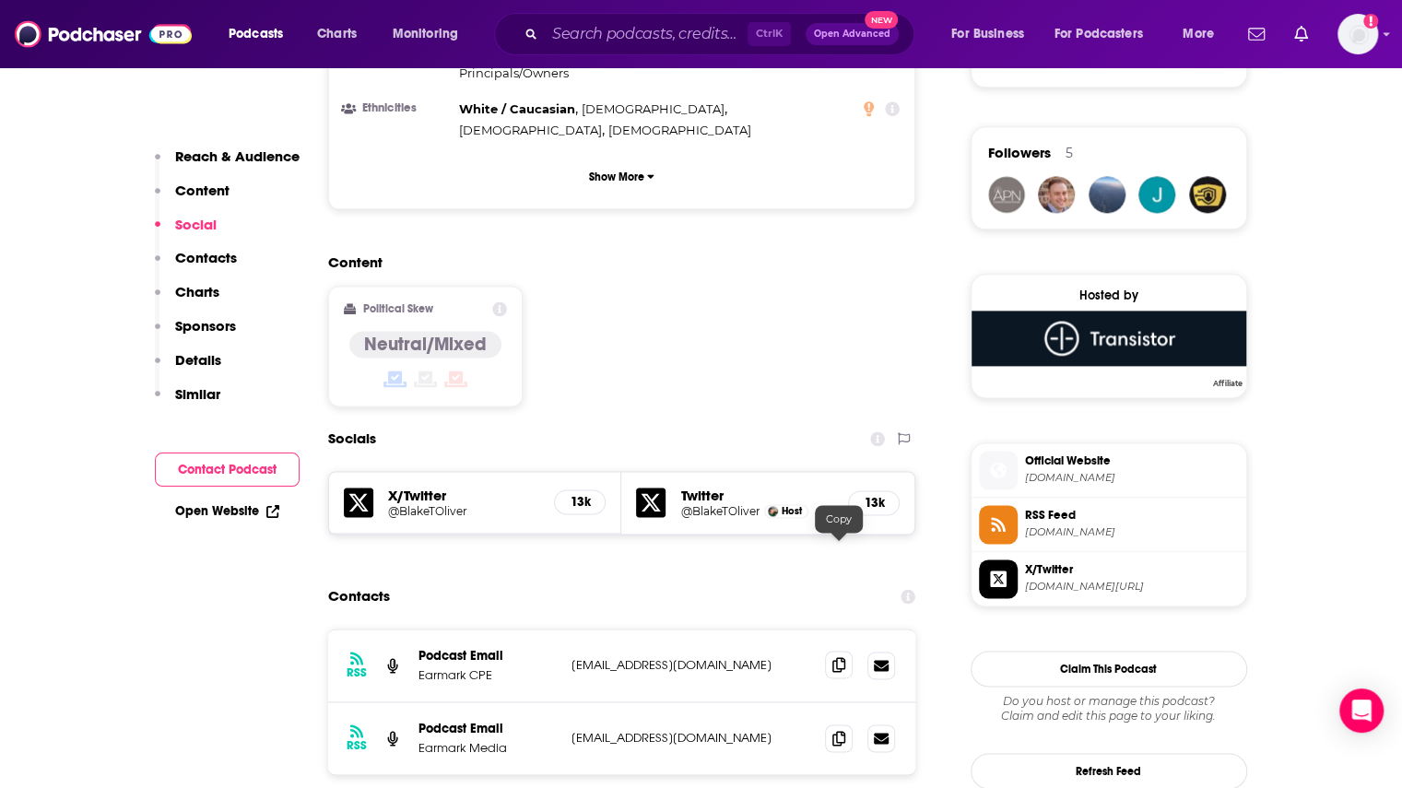
click at [837, 657] on icon at bounding box center [838, 664] width 13 height 15
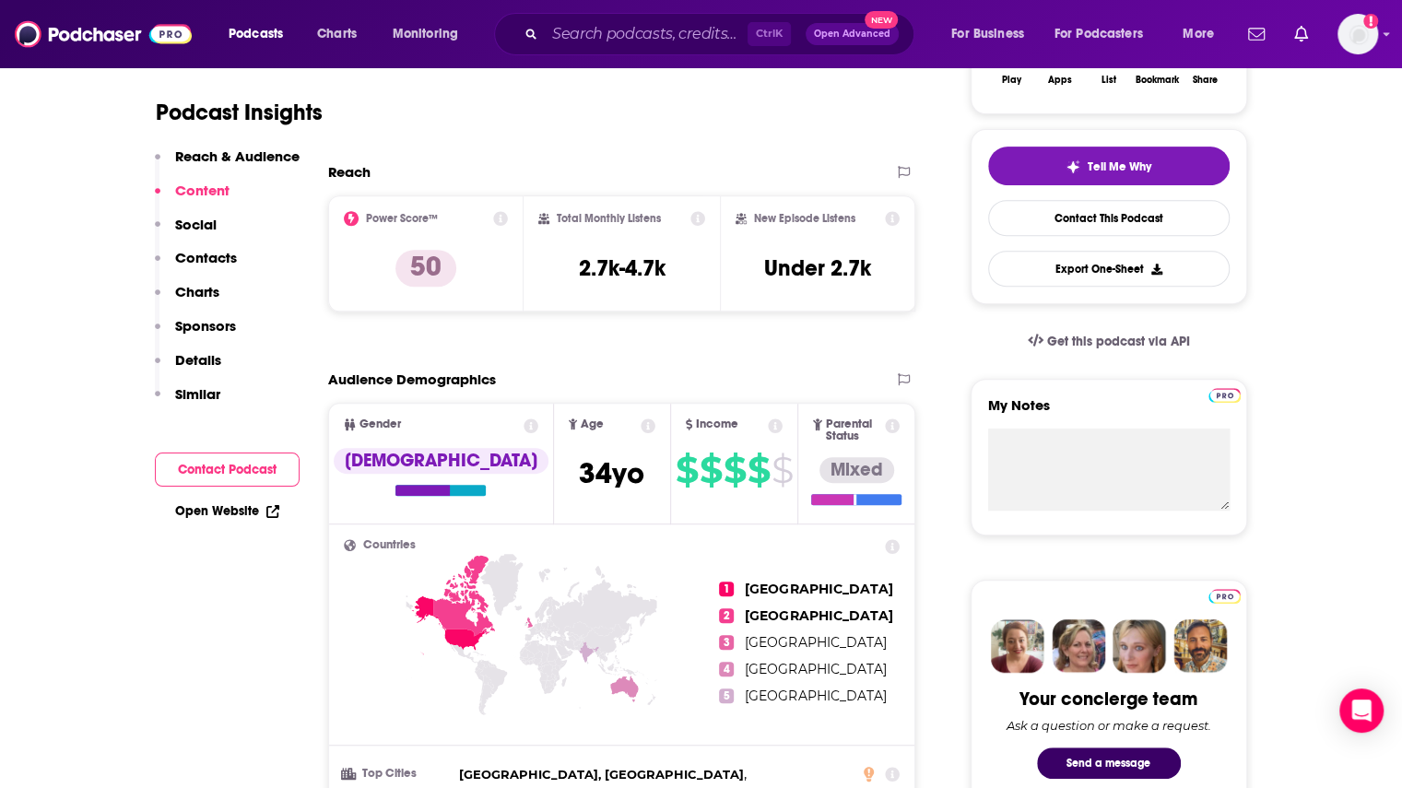
scroll to position [0, 0]
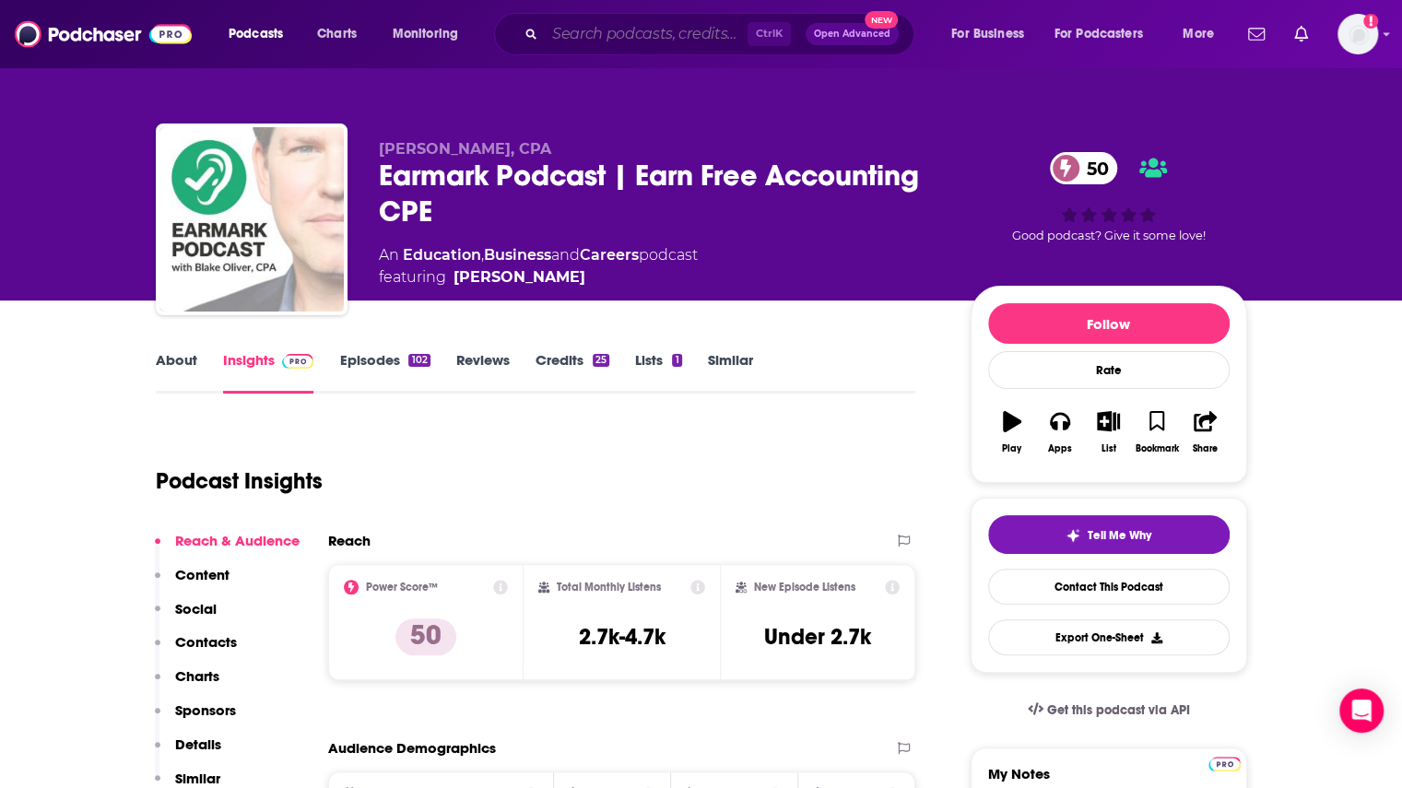
click at [662, 36] on input "Search podcasts, credits, & more..." at bounding box center [646, 33] width 203 height 29
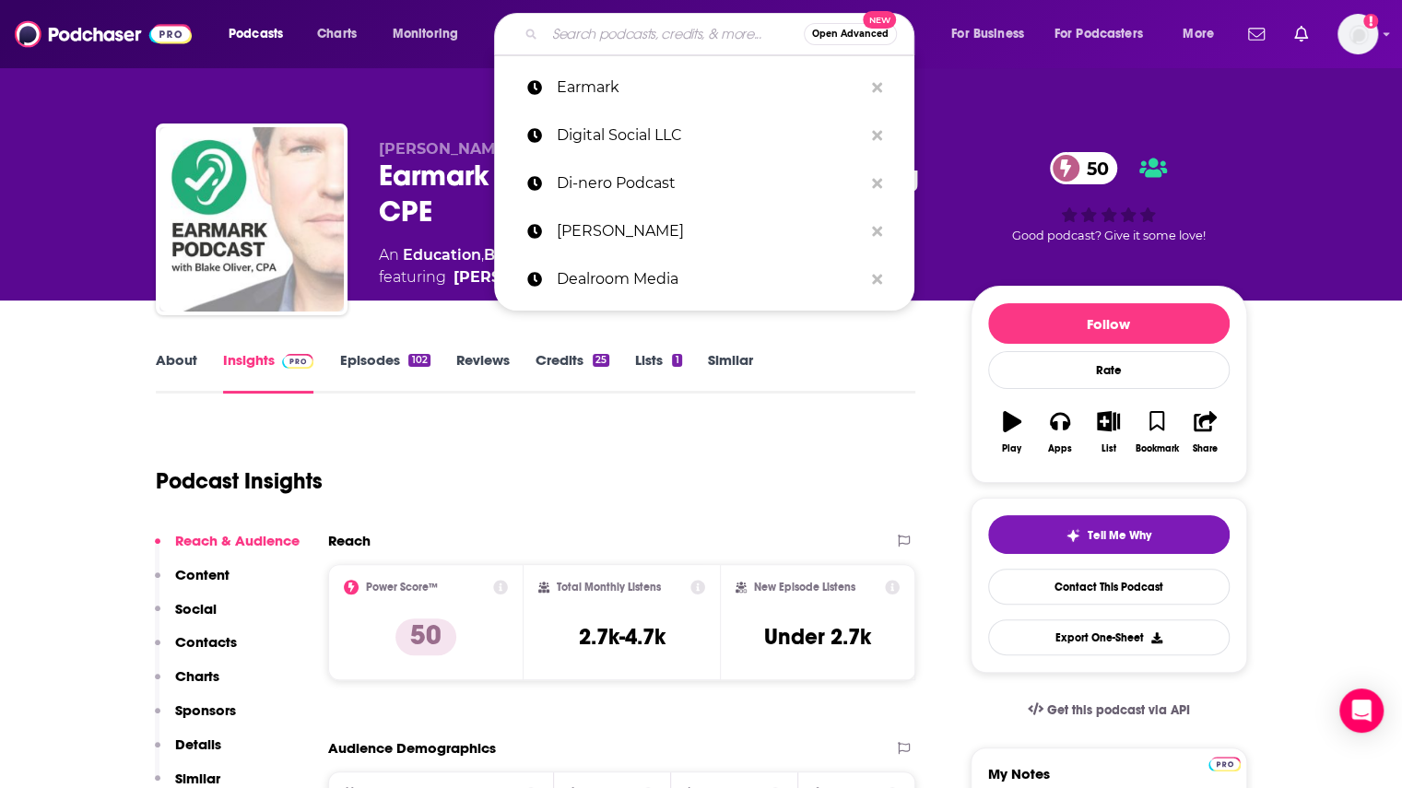
paste input "Fintech Confidential"
type input "Fintech Confidential"
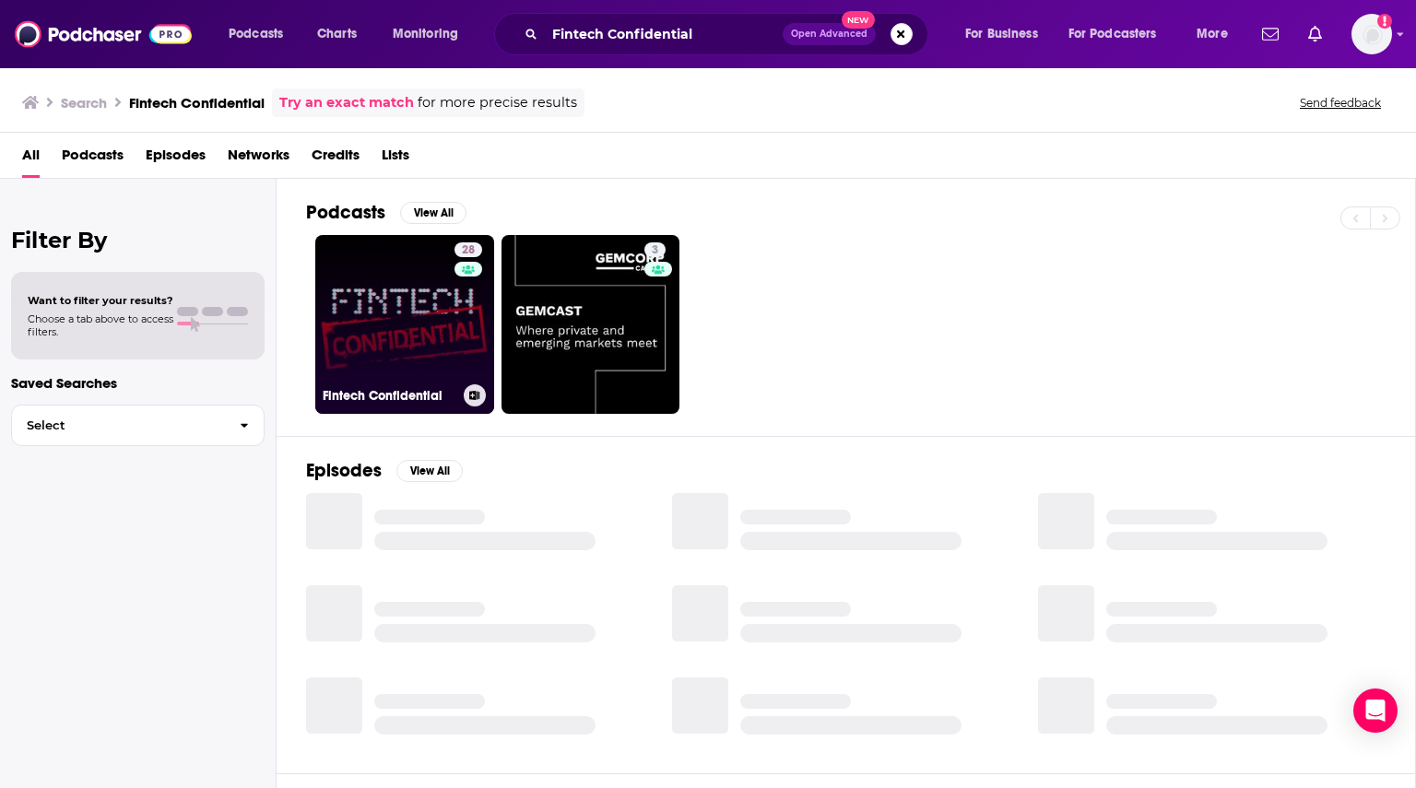
click at [415, 325] on link "28 Fintech Confidential" at bounding box center [404, 324] width 179 height 179
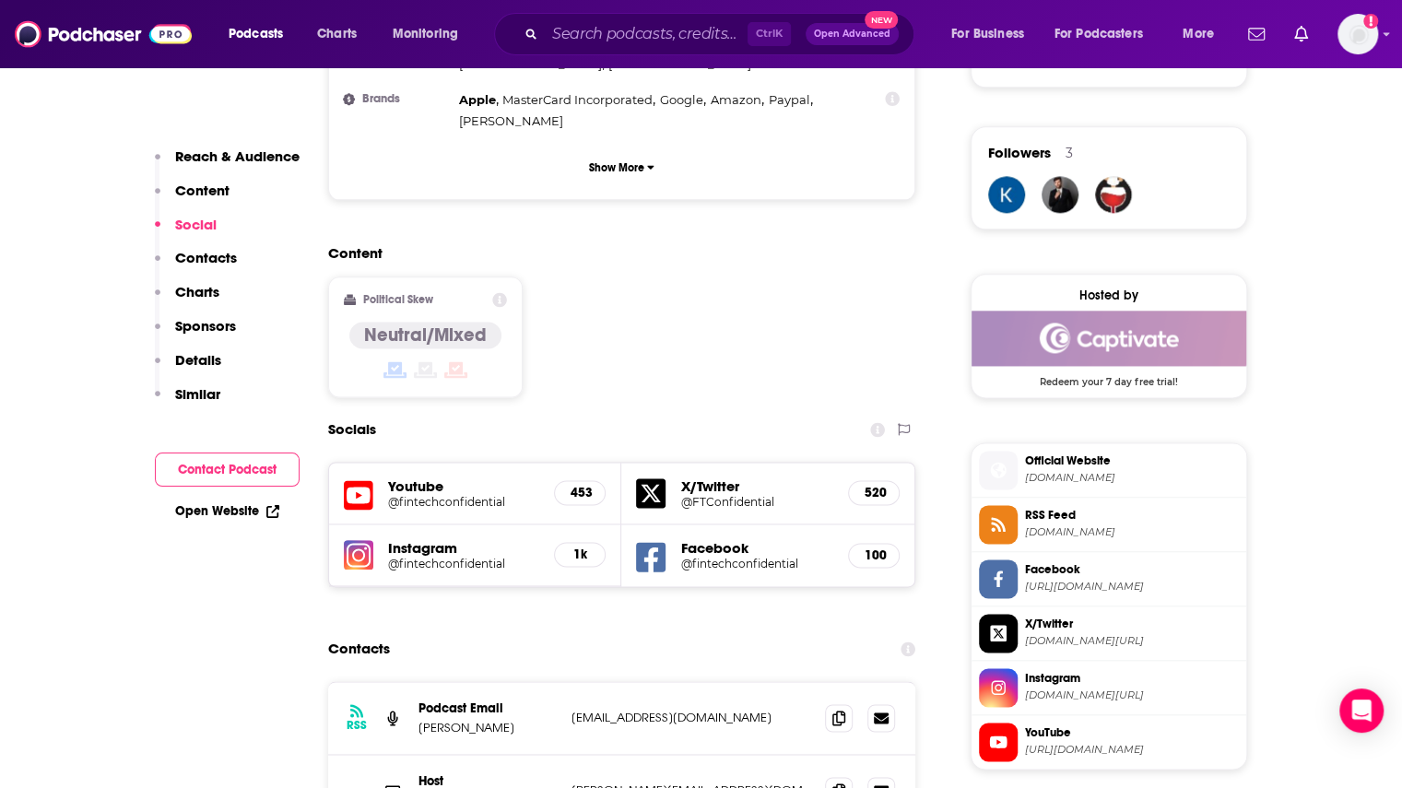
scroll to position [1475, 0]
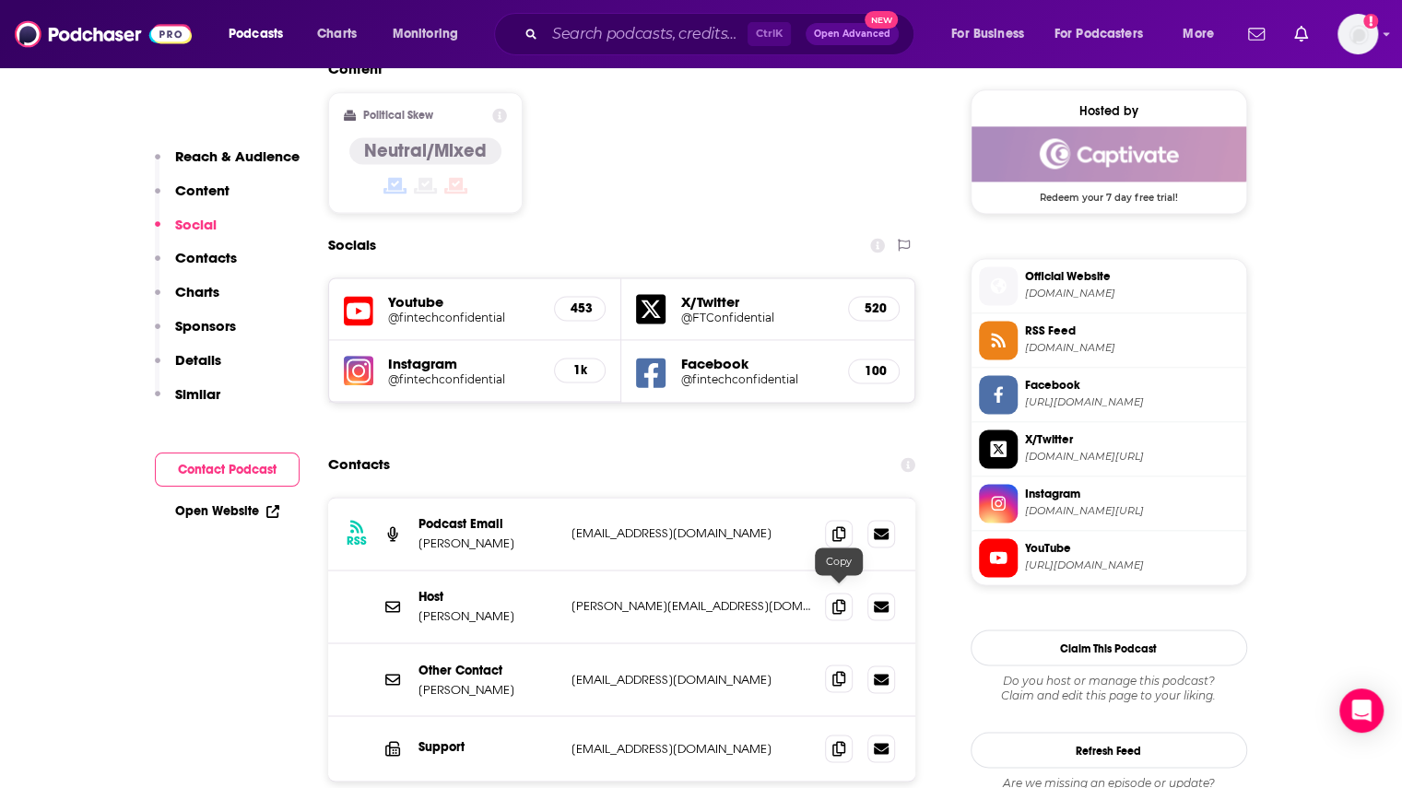
click at [843, 671] on icon at bounding box center [838, 678] width 13 height 15
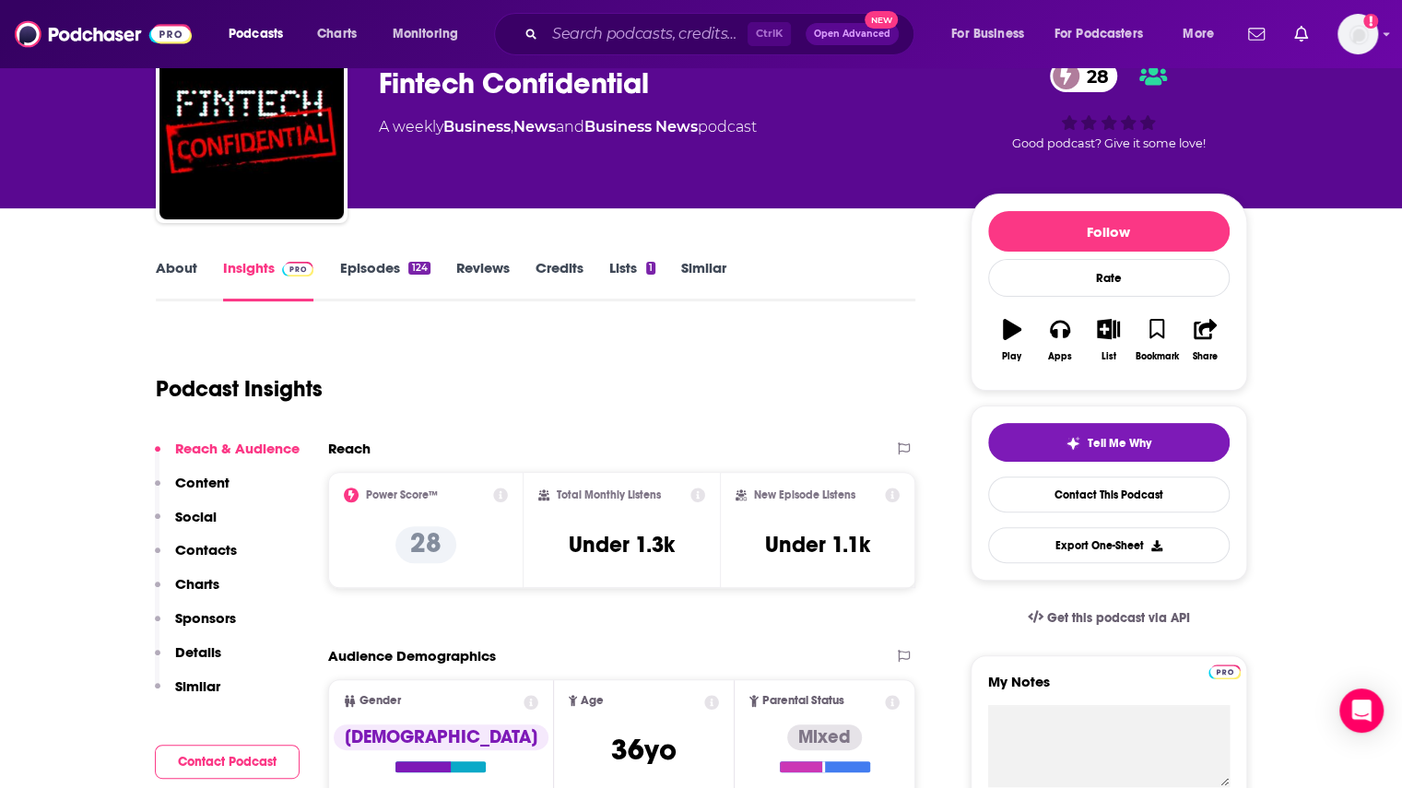
scroll to position [0, 0]
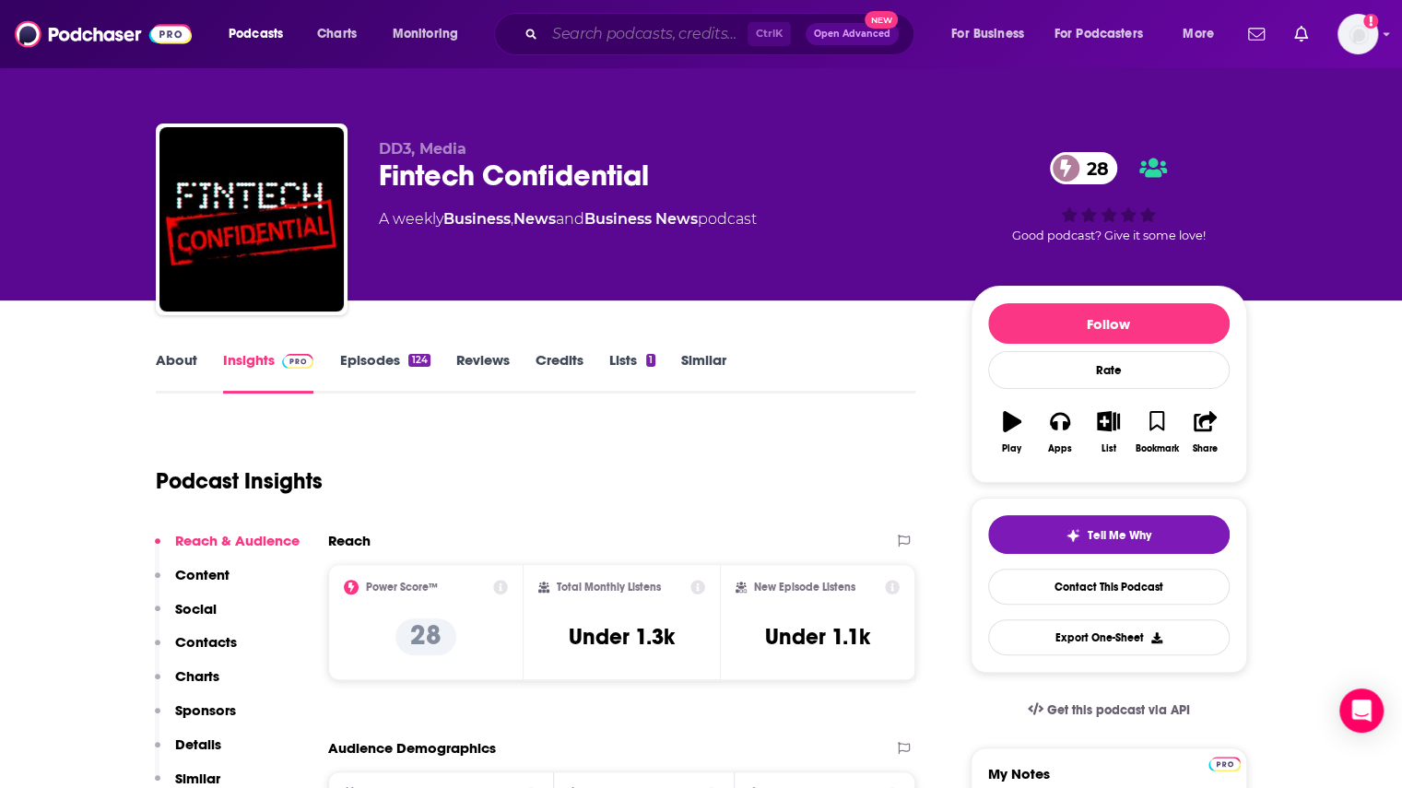
click at [572, 38] on input "Search podcasts, credits, & more..." at bounding box center [646, 33] width 203 height 29
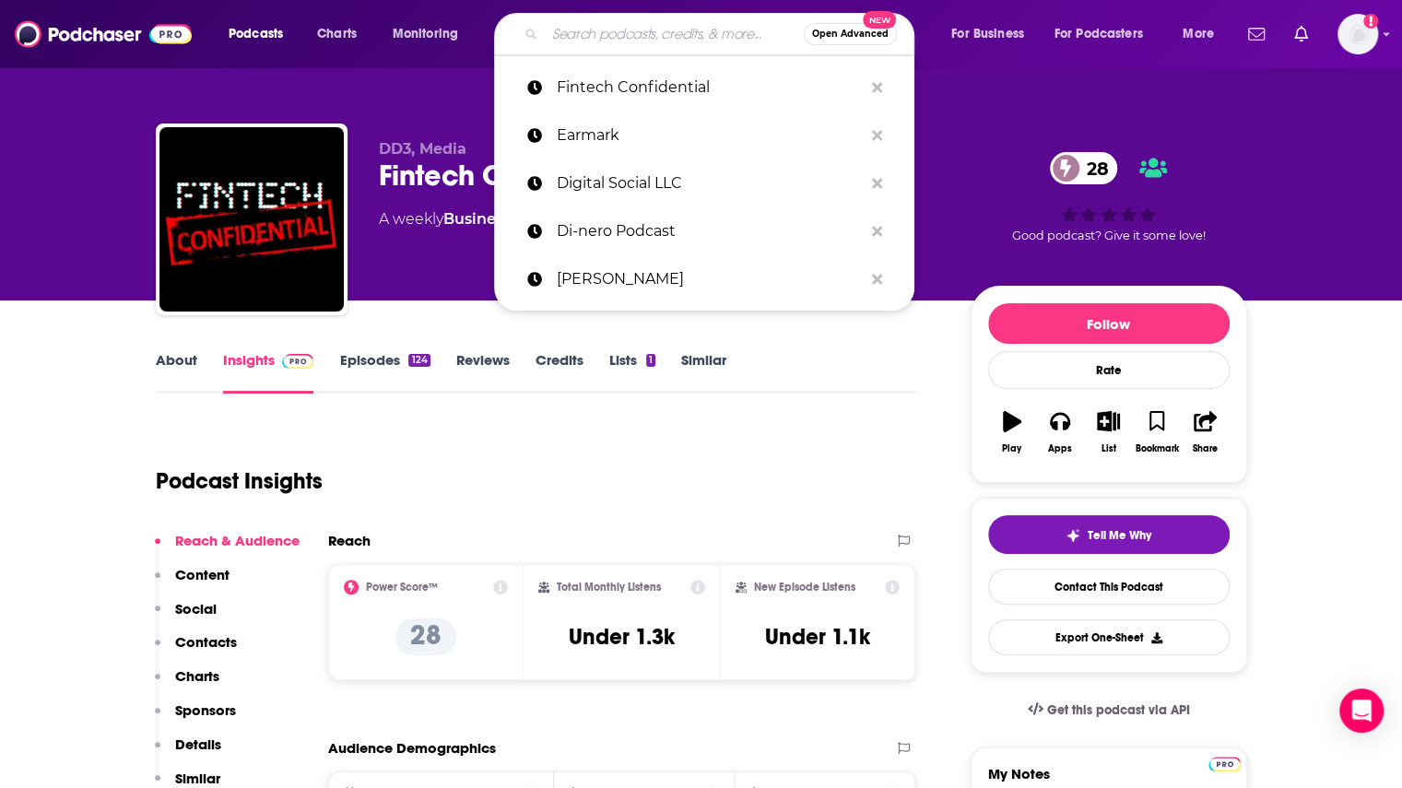
paste input "Fintech Makers PodCast"
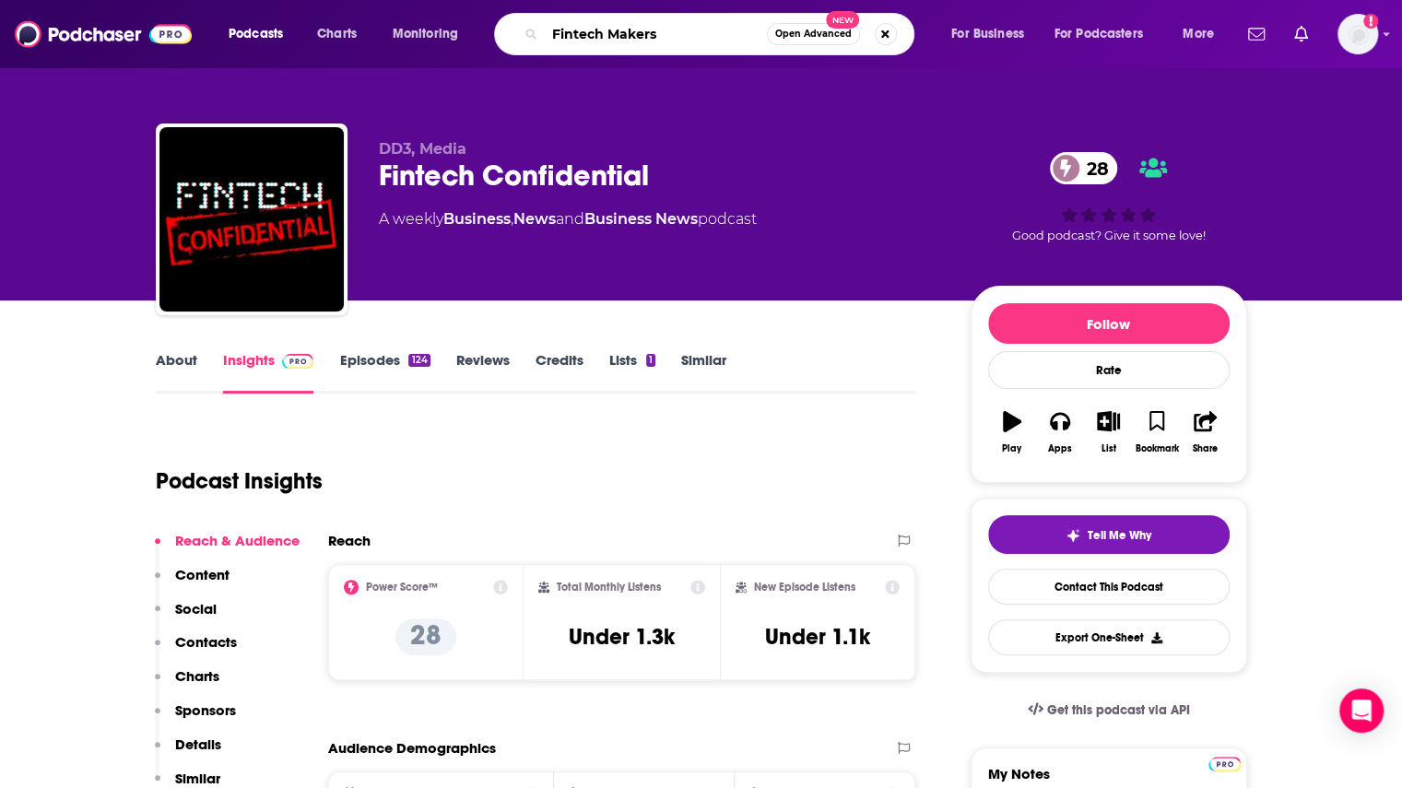
type input "Fintech Makers"
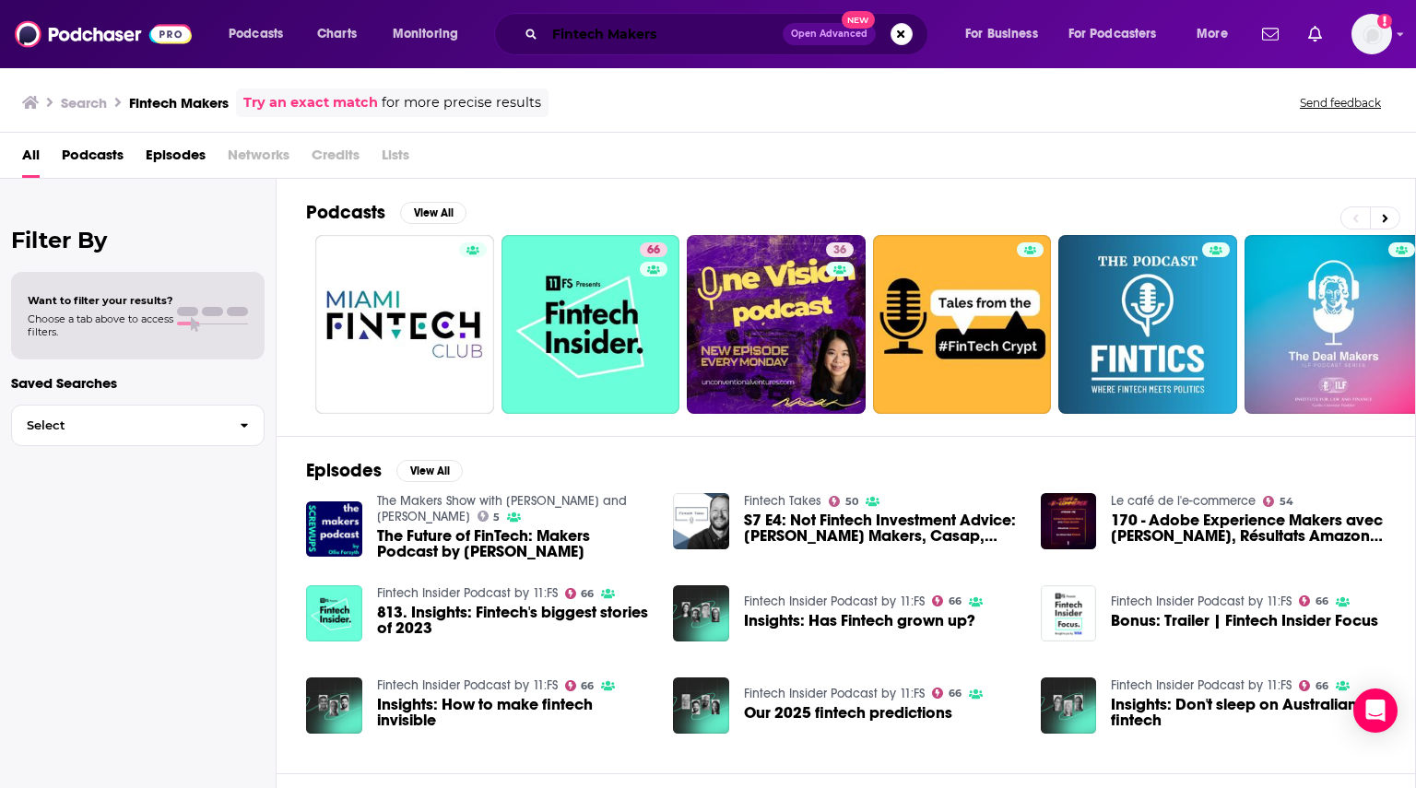
click at [636, 37] on input "Fintech Makers" at bounding box center [664, 33] width 238 height 29
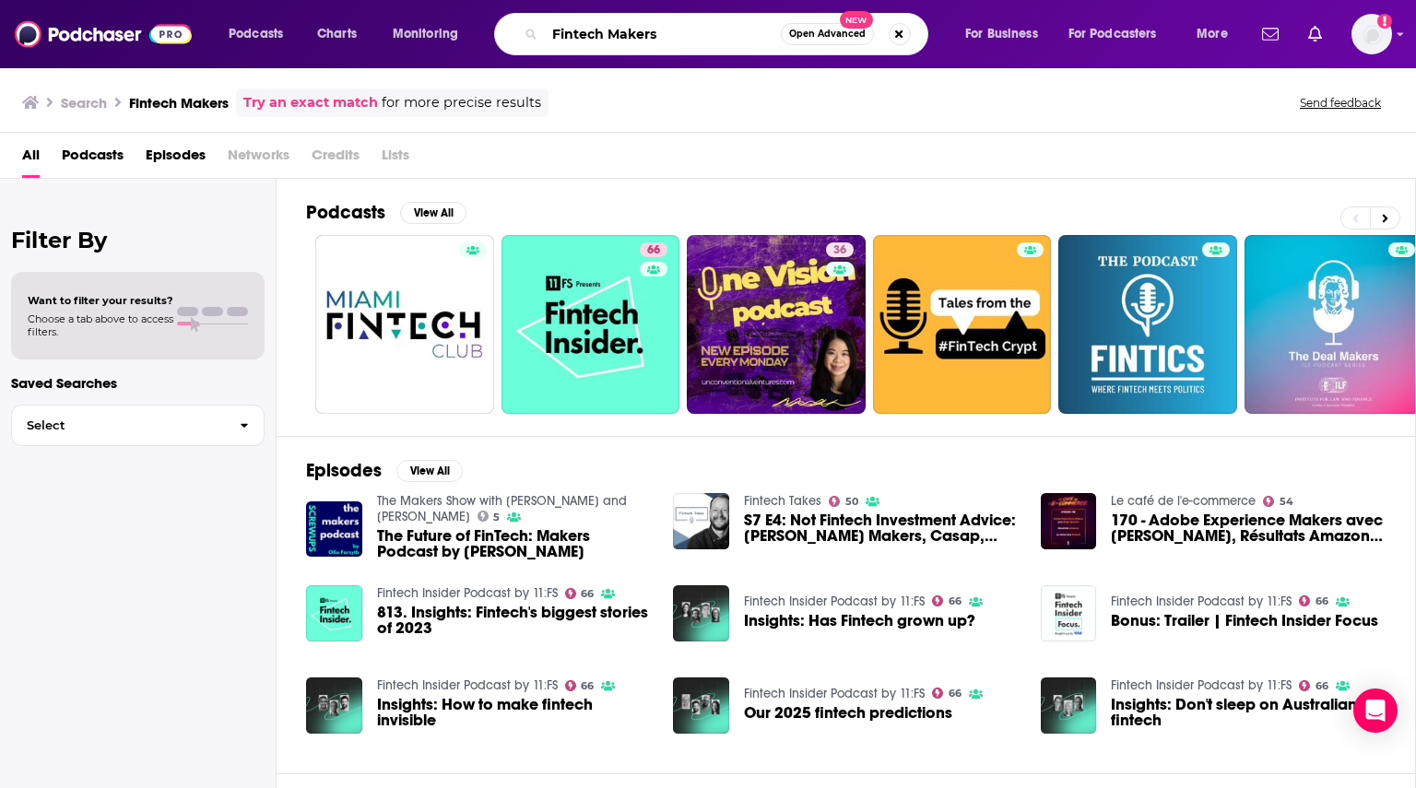
click at [636, 37] on input "Fintech Makers" at bounding box center [663, 33] width 236 height 29
paste input "INTECHTALK"
type input "FINTECHTALK"
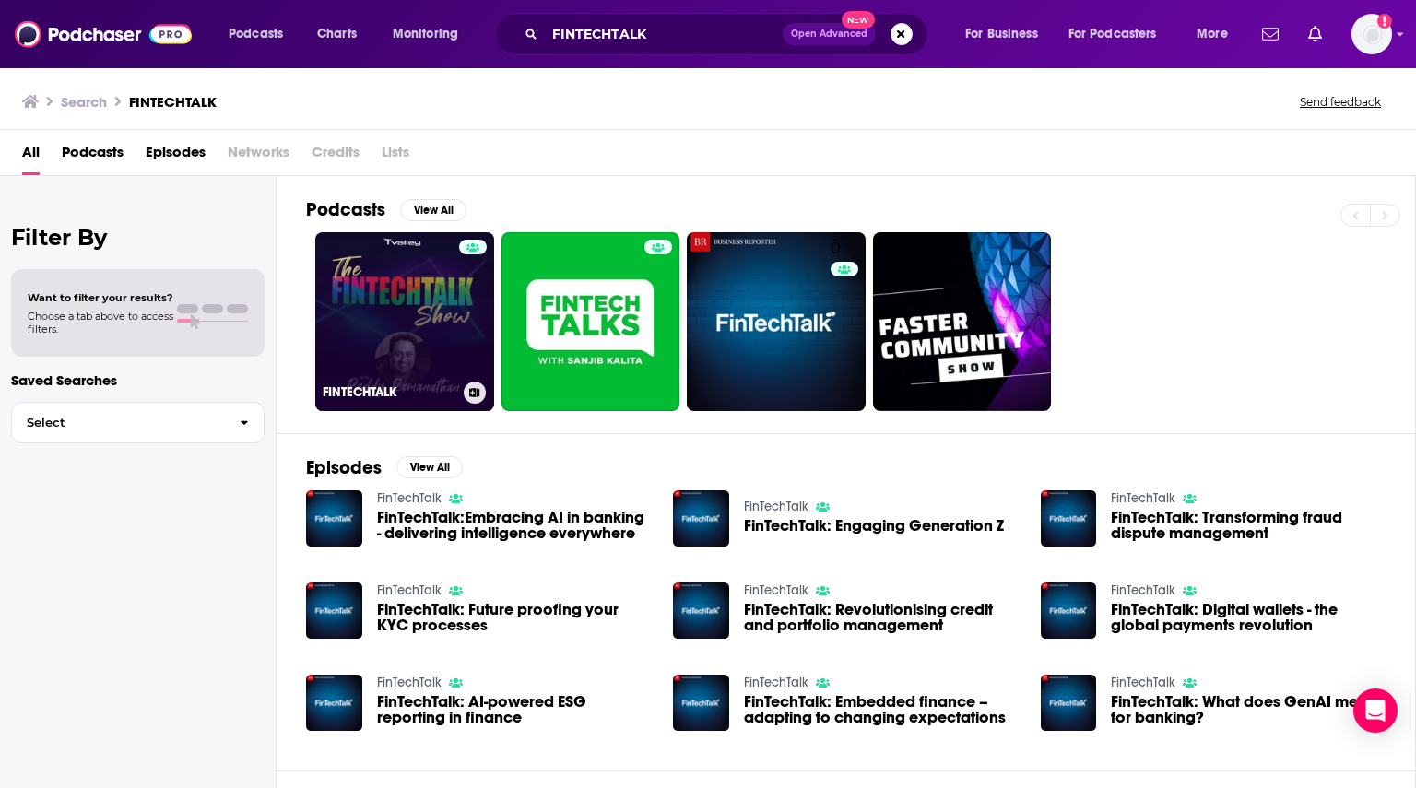
click at [368, 294] on link "FINTECHTALK" at bounding box center [404, 321] width 179 height 179
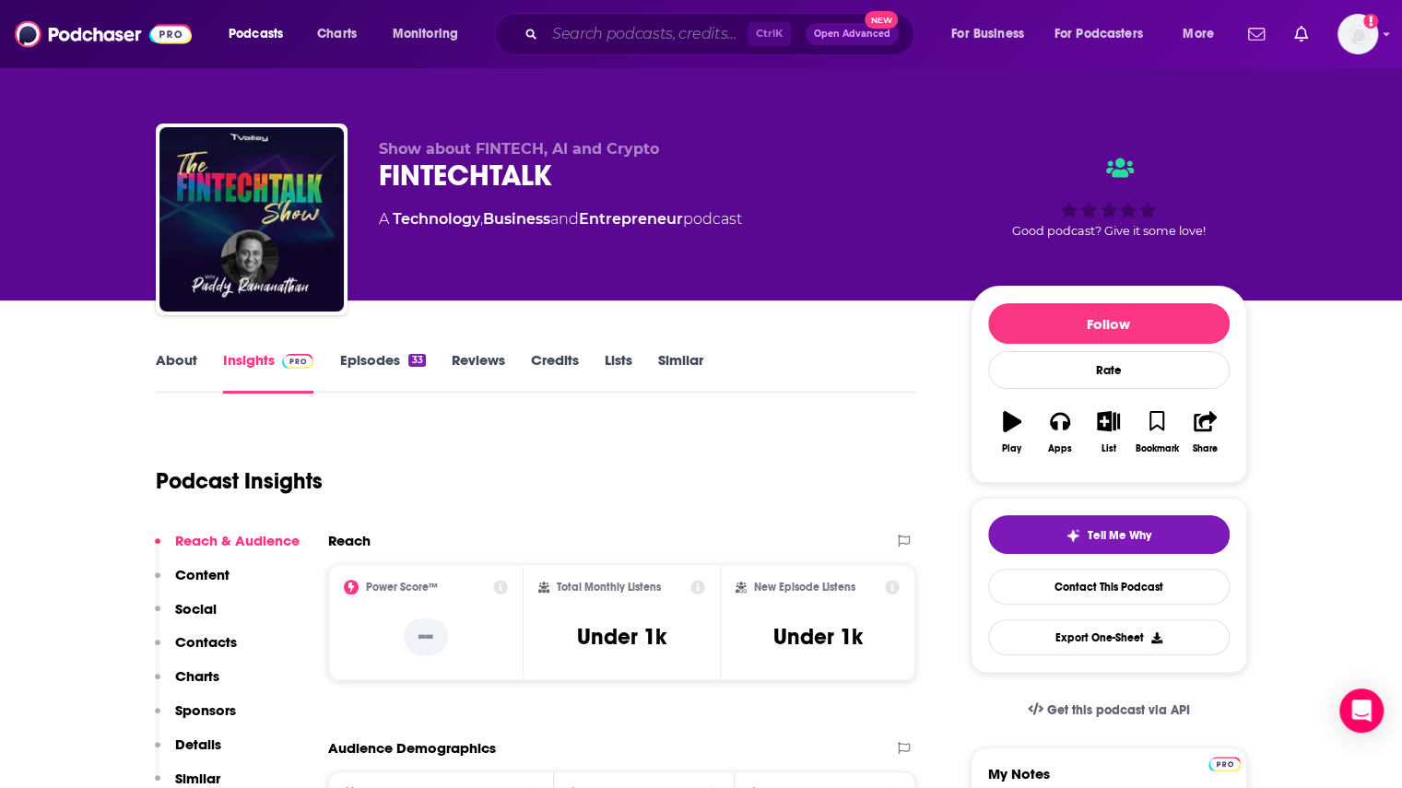
click at [651, 29] on input "Search podcasts, credits, & more..." at bounding box center [646, 33] width 203 height 29
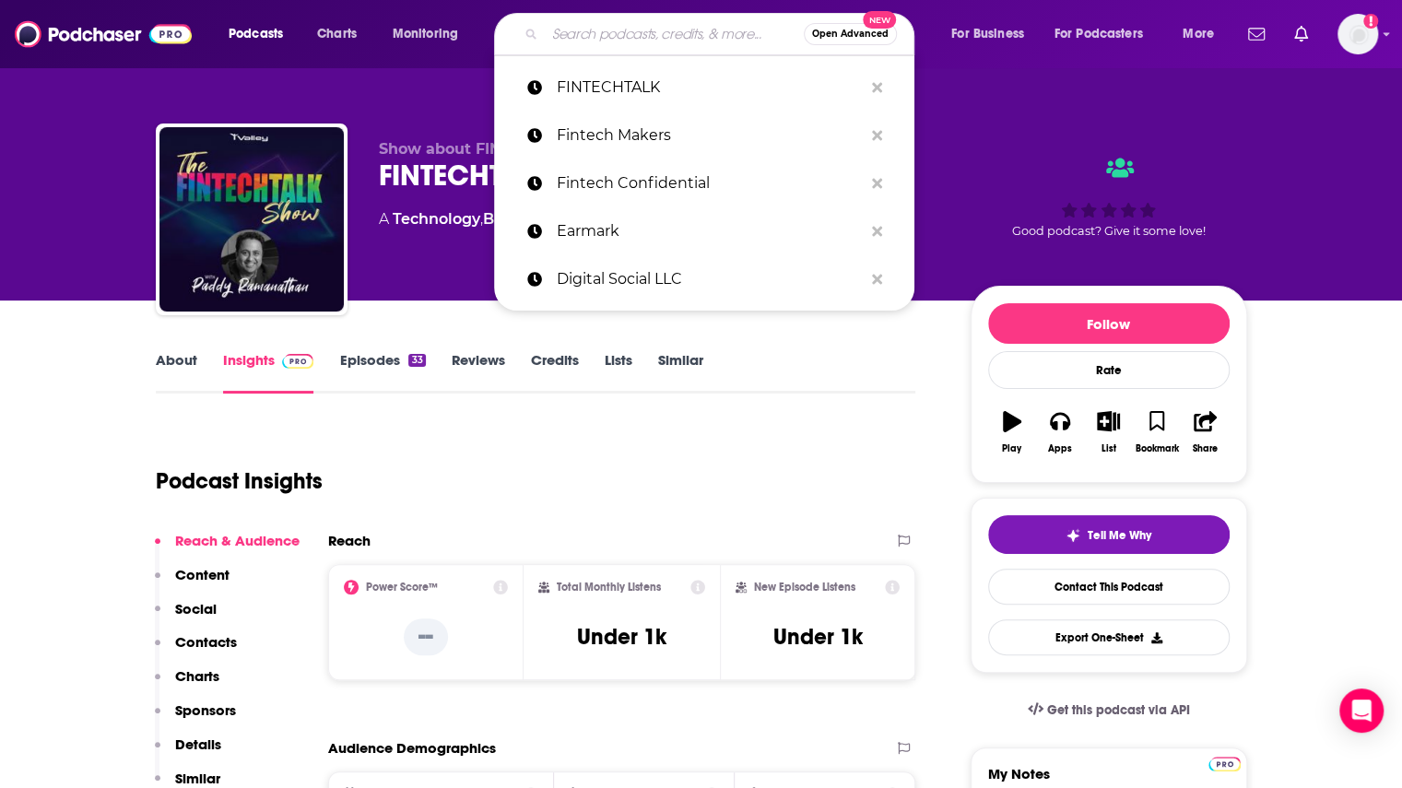
paste input "Fraud Boxer"
type input "Fraud Boxer"
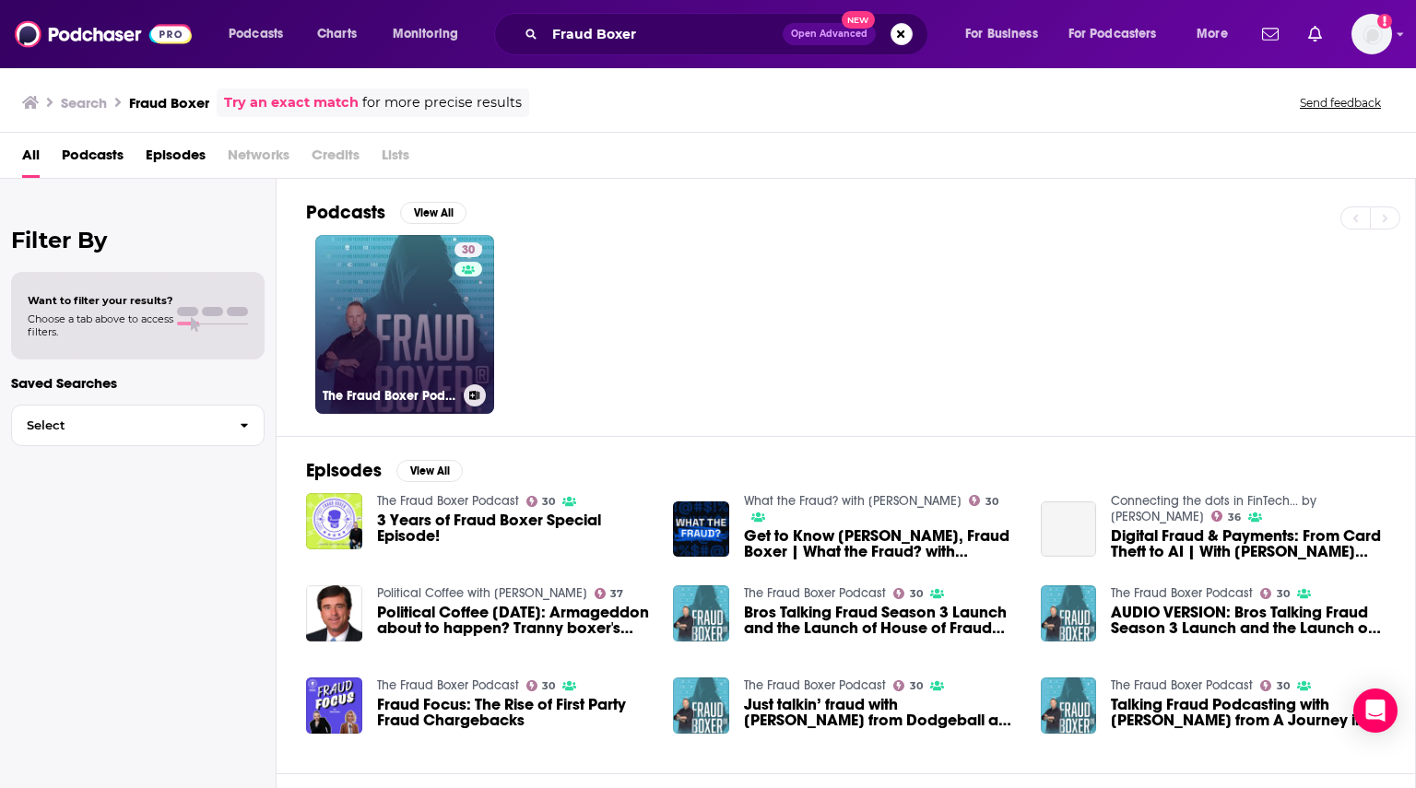
click at [440, 333] on link "30 The Fraud Boxer Podcast" at bounding box center [404, 324] width 179 height 179
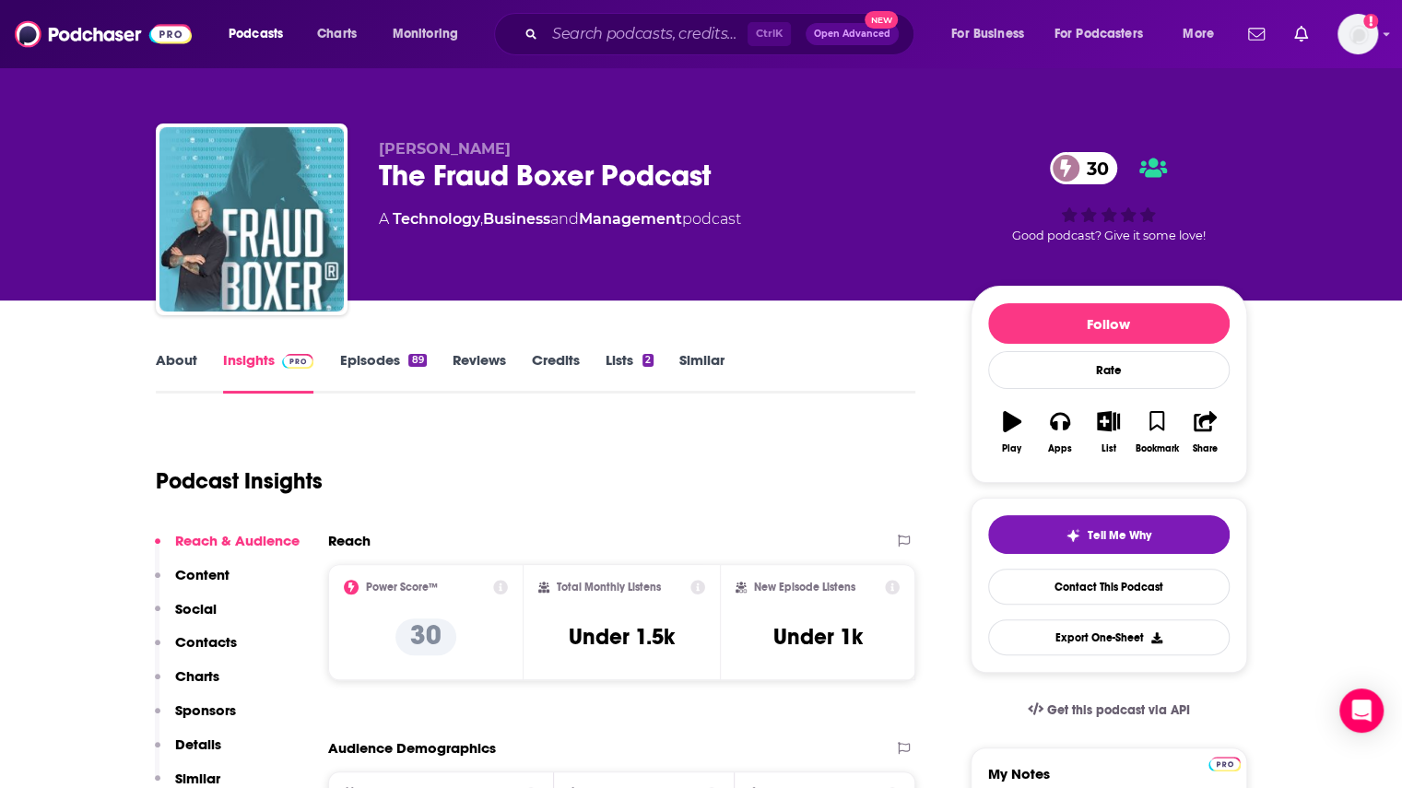
click at [361, 362] on link "Episodes 89" at bounding box center [382, 372] width 87 height 42
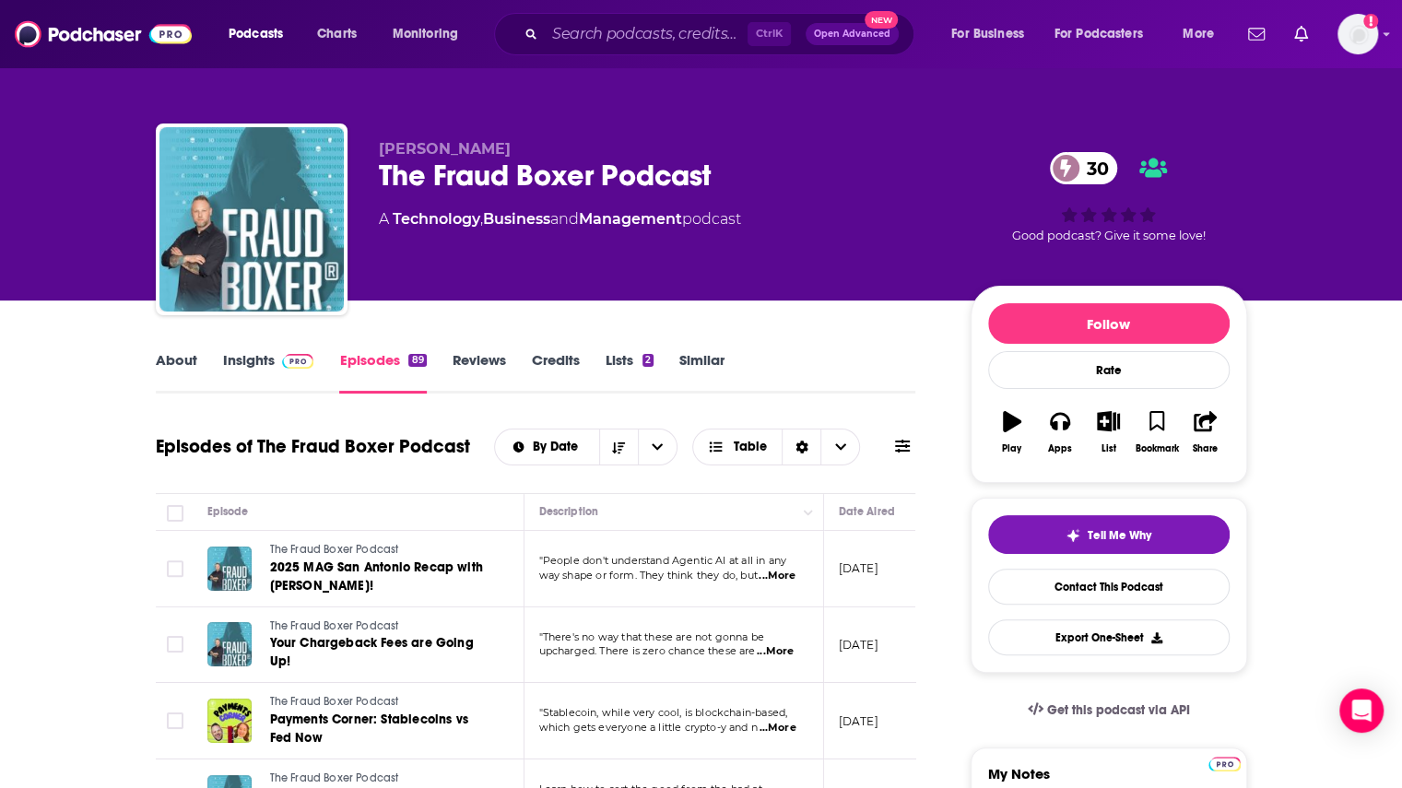
click at [249, 360] on link "Insights" at bounding box center [268, 372] width 91 height 42
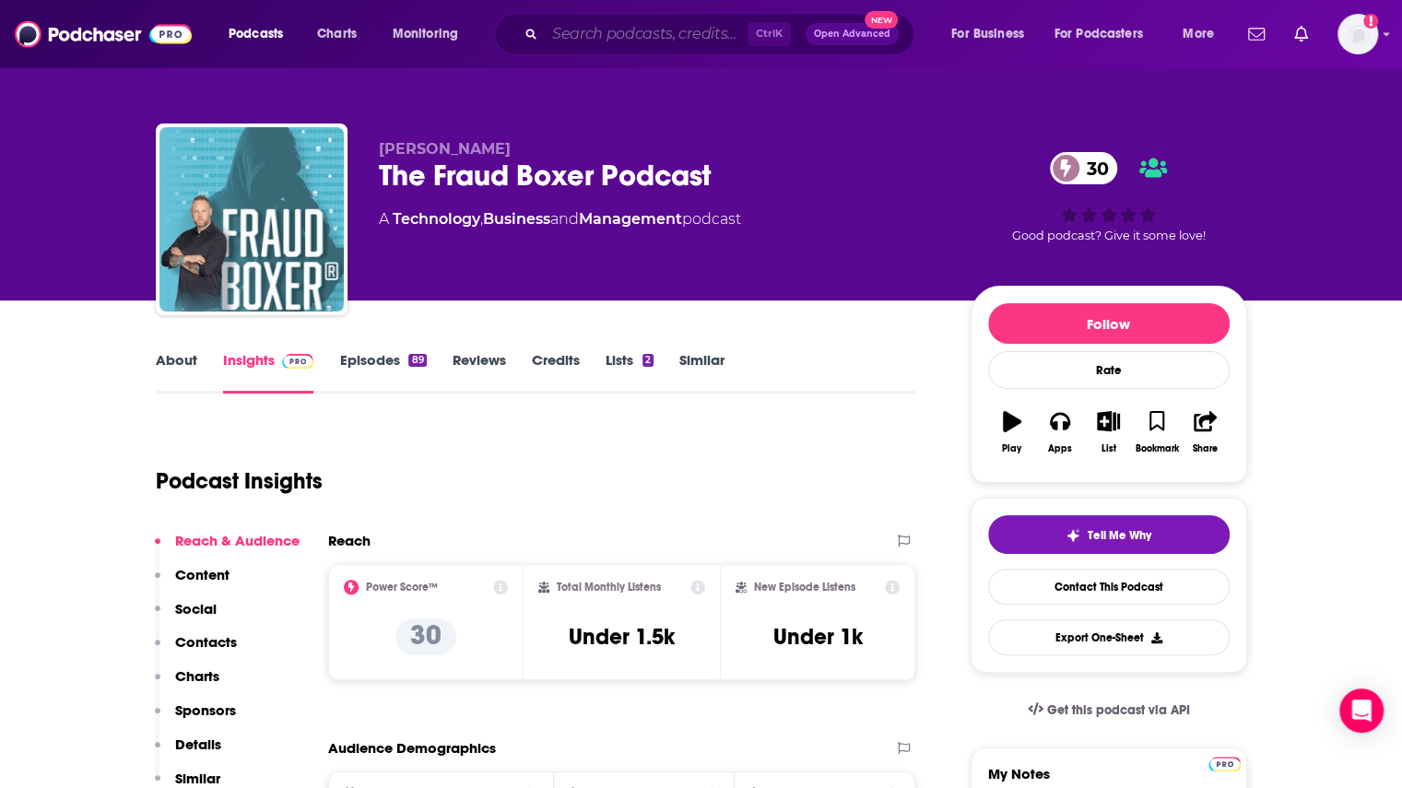
click at [651, 39] on input "Search podcasts, credits, & more..." at bounding box center [646, 33] width 203 height 29
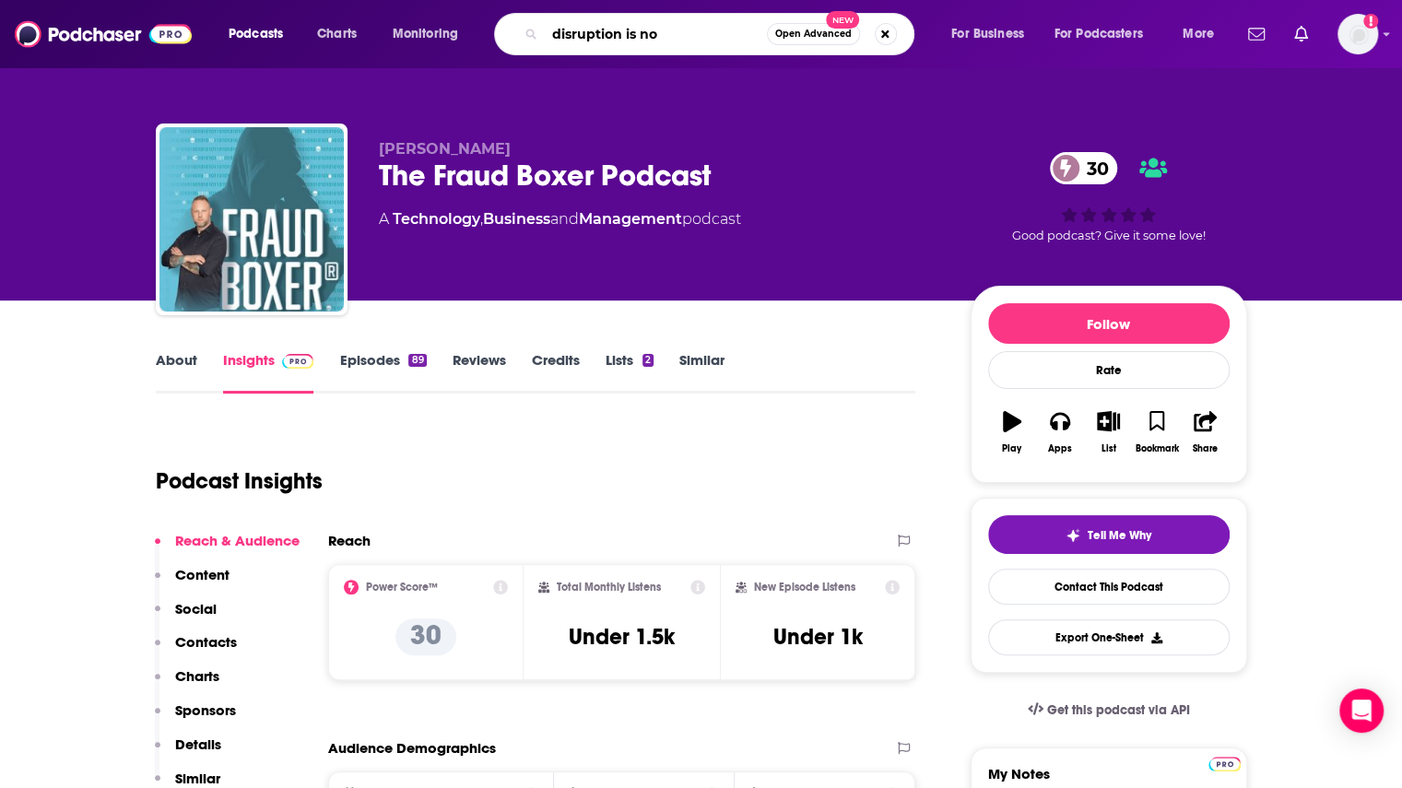
type input "disruption is now"
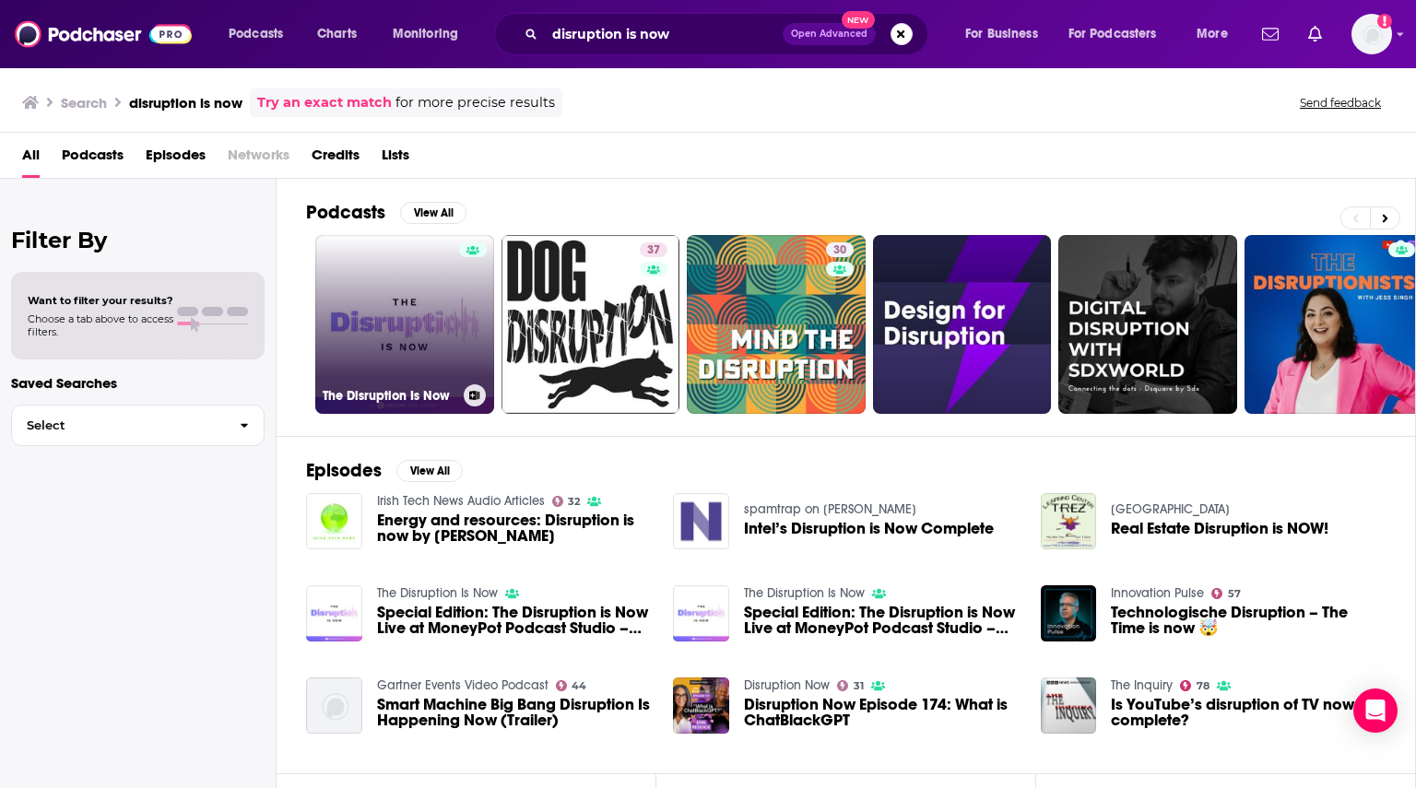
click at [398, 348] on link "The Disruption Is Now" at bounding box center [404, 324] width 179 height 179
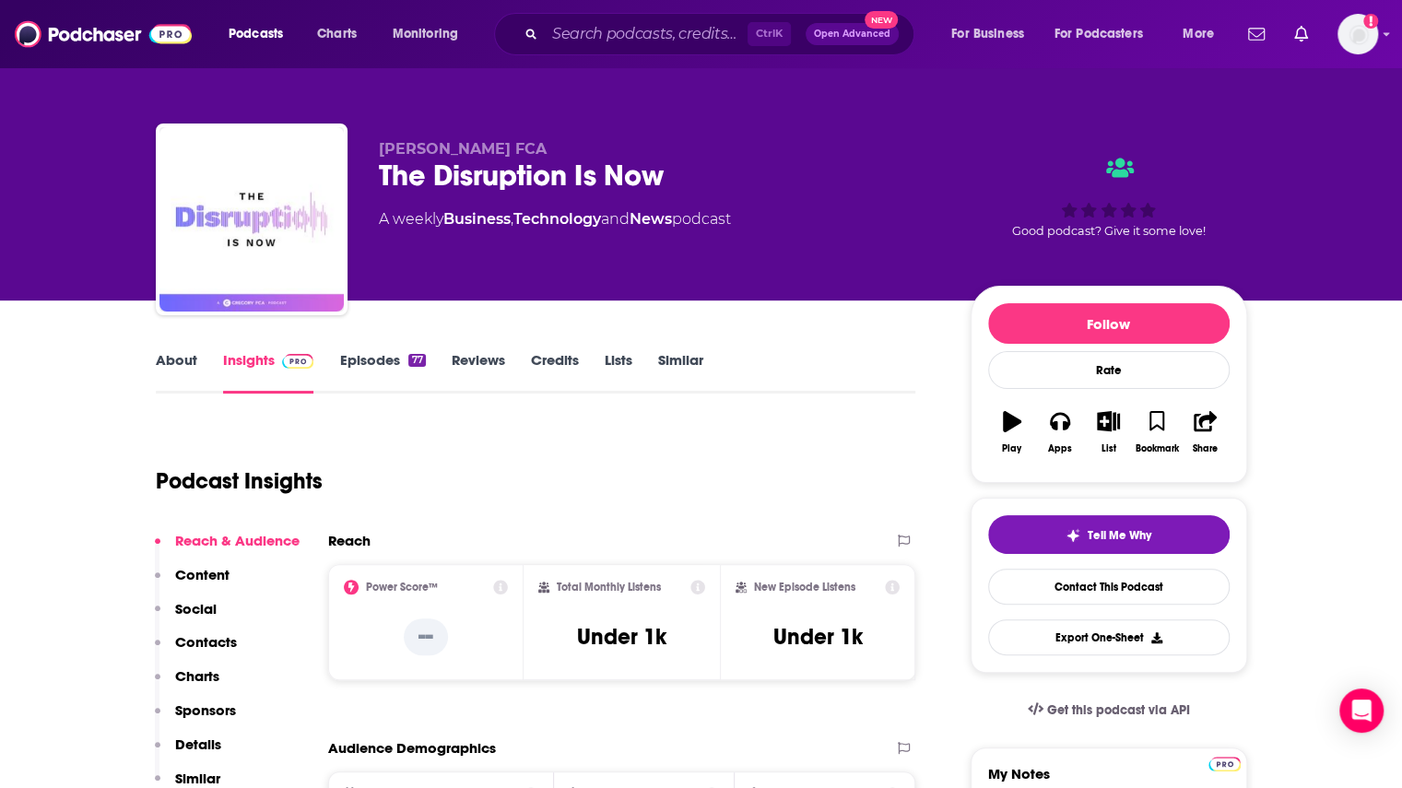
click at [380, 358] on link "Episodes 77" at bounding box center [382, 372] width 86 height 42
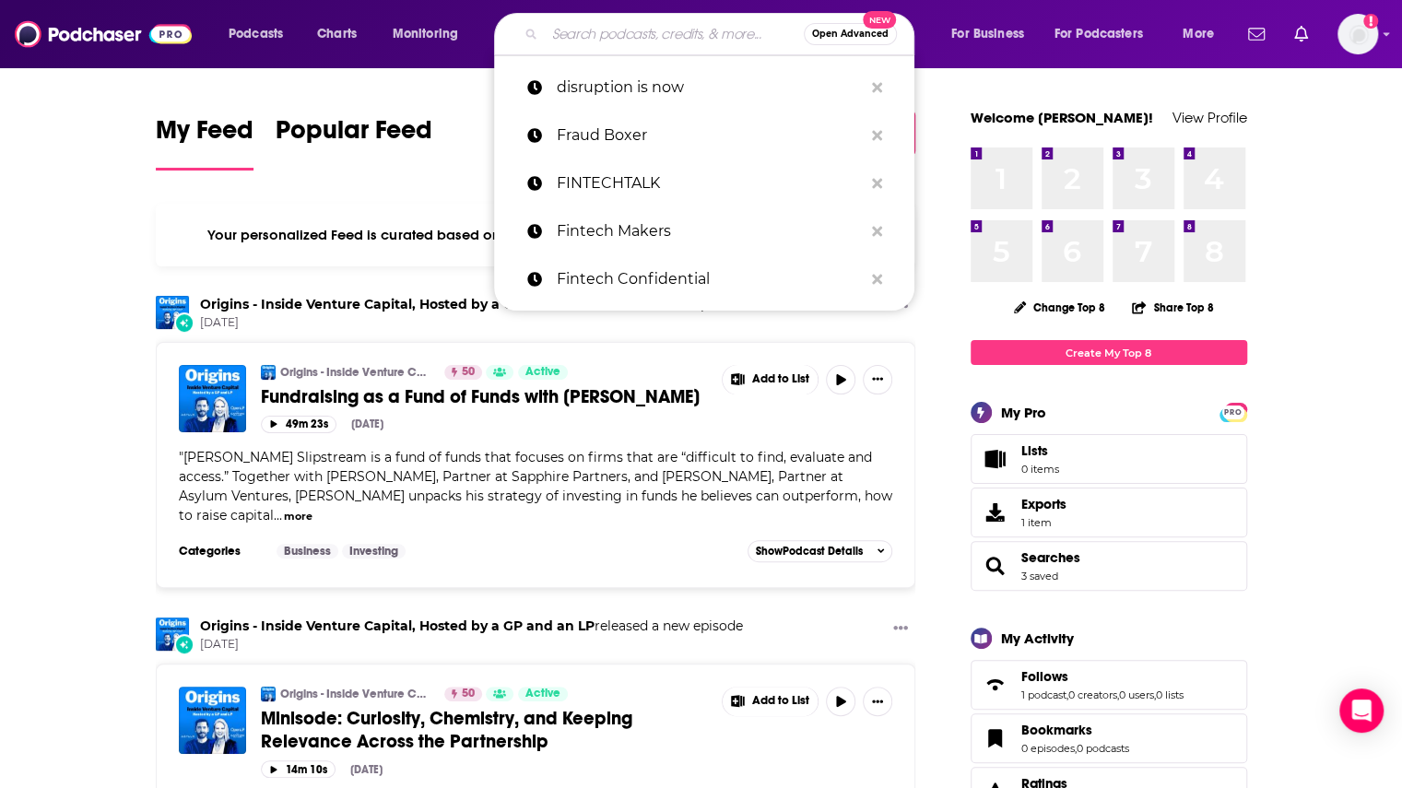
click at [589, 33] on input "Search podcasts, credits, & more..." at bounding box center [674, 33] width 259 height 29
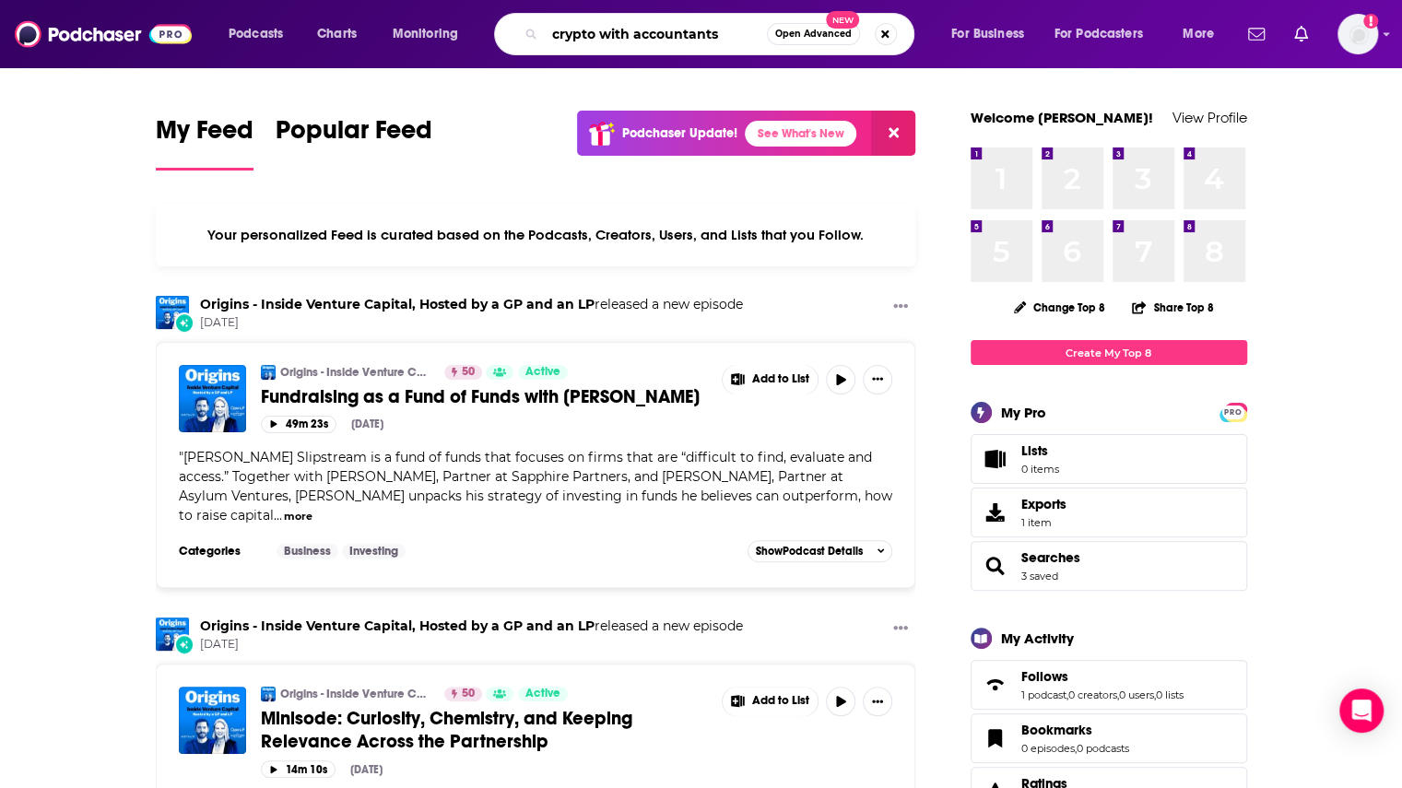
type input "crypto with accountants"
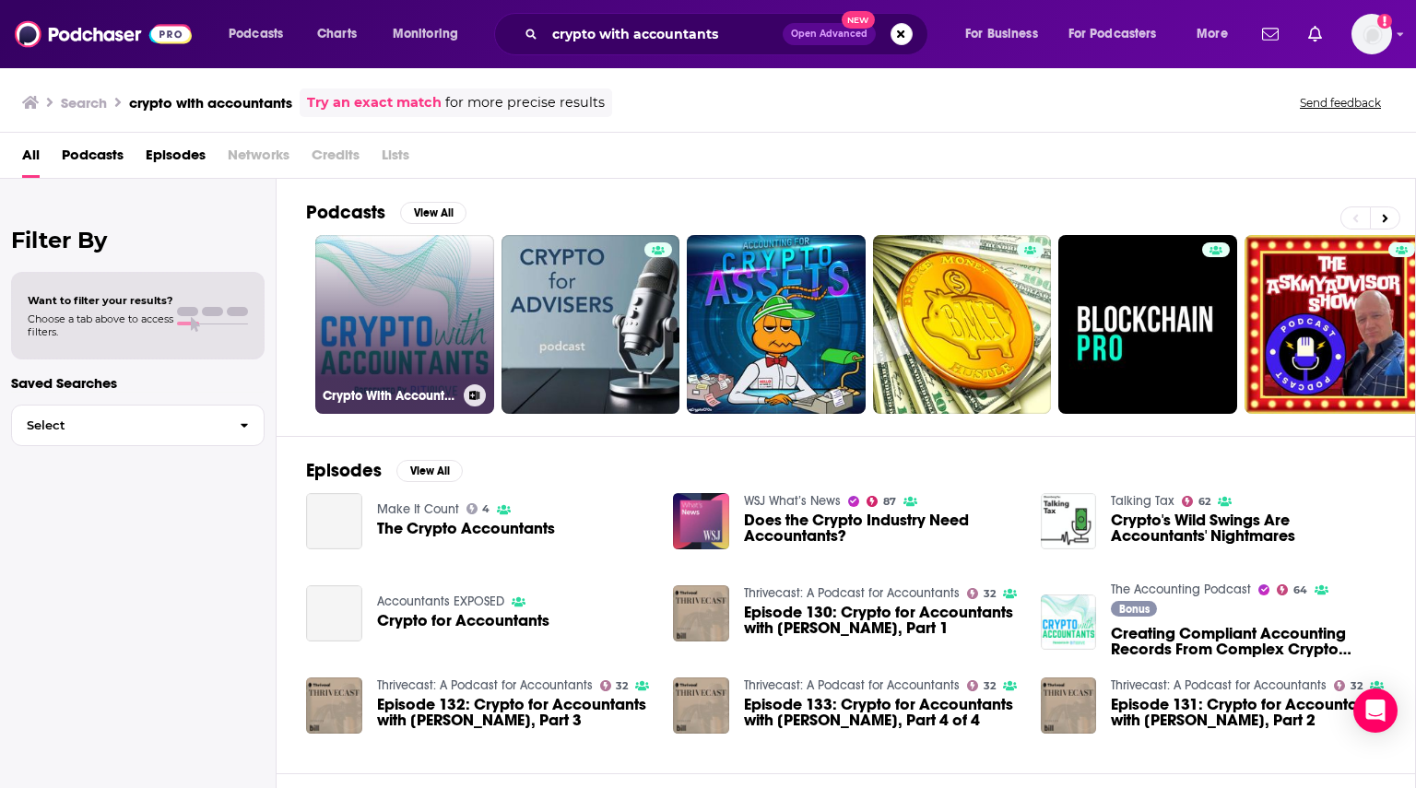
click at [395, 330] on link "Crypto With Accountants" at bounding box center [404, 324] width 179 height 179
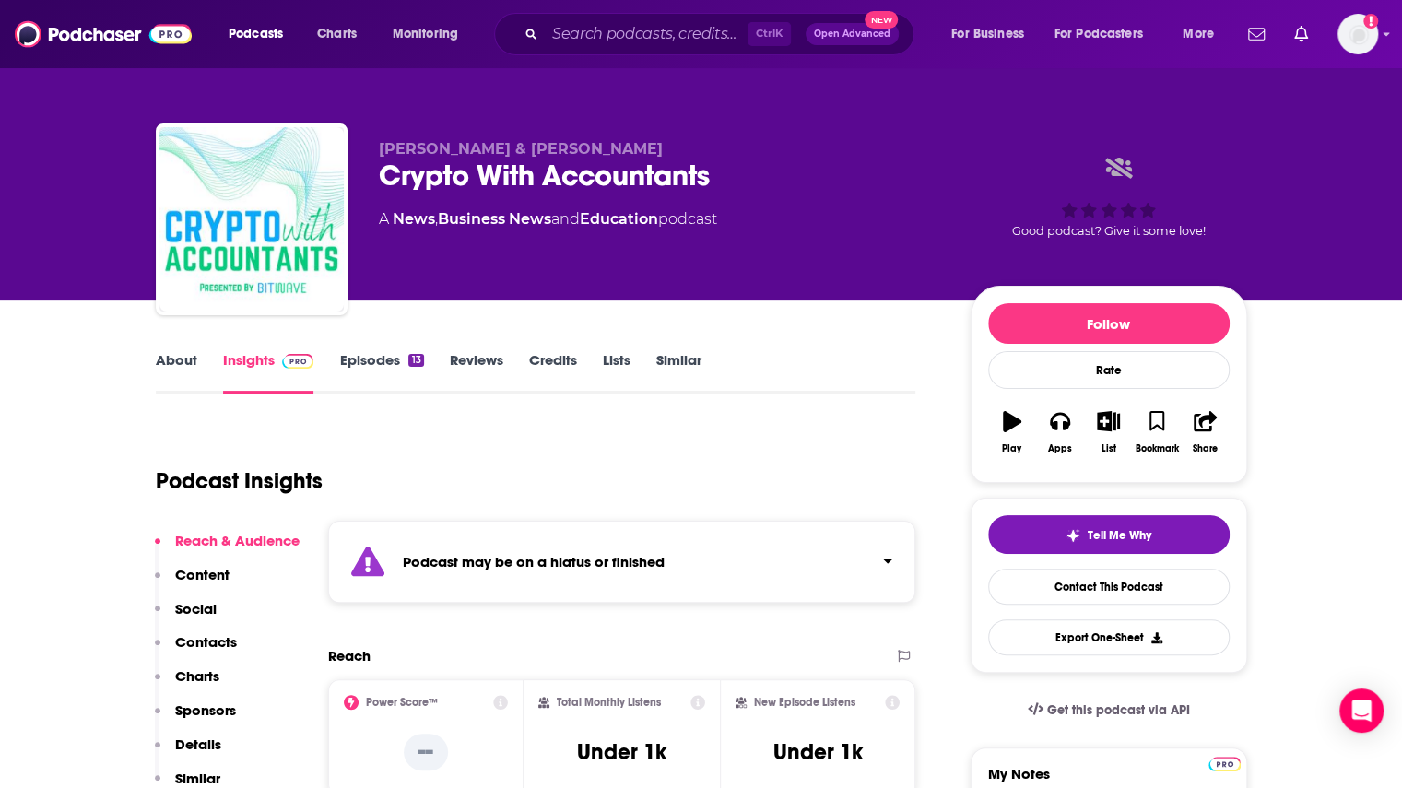
click at [389, 358] on link "Episodes 13" at bounding box center [381, 372] width 84 height 42
